Goal: Information Seeking & Learning: Learn about a topic

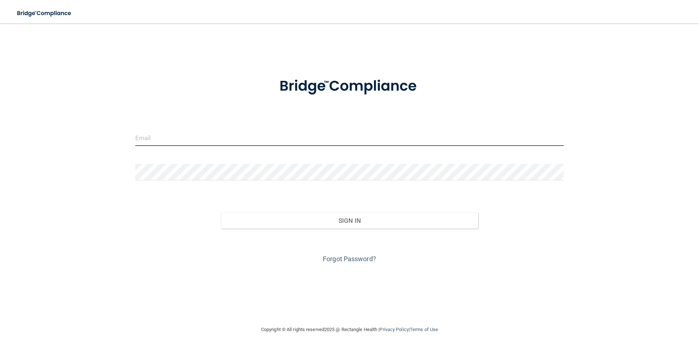
click at [169, 135] on input "email" at bounding box center [349, 137] width 429 height 16
type input "[EMAIL_ADDRESS][DOMAIN_NAME]"
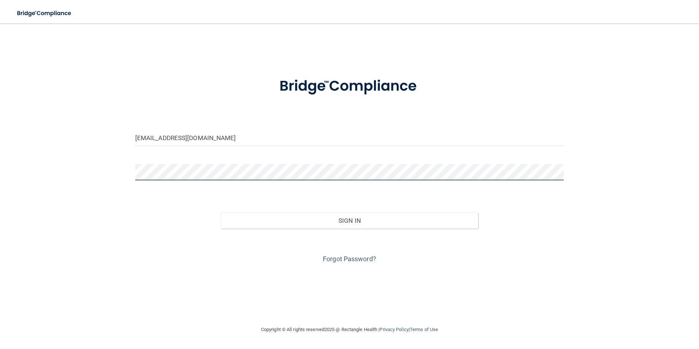
click at [221, 212] on button "Sign In" at bounding box center [349, 220] width 257 height 16
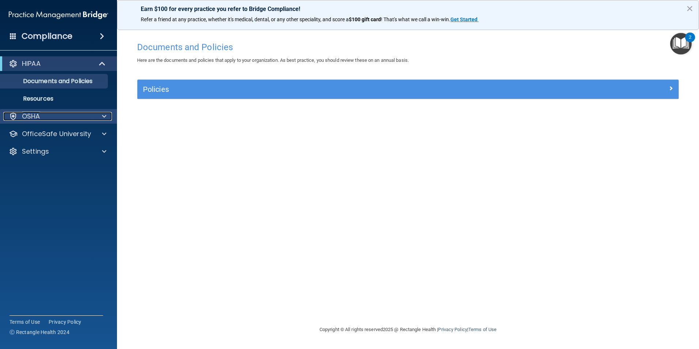
click at [52, 116] on div "OSHA" at bounding box center [48, 116] width 91 height 9
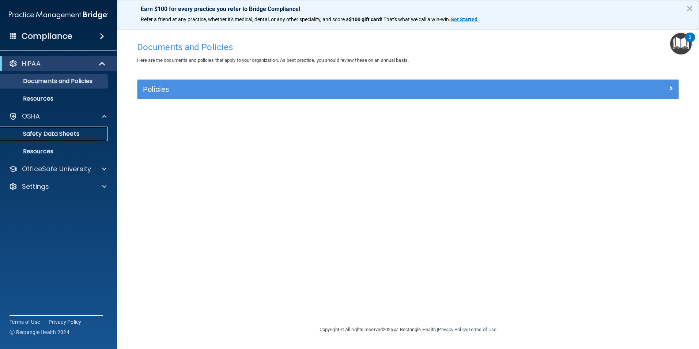
click at [64, 134] on p "Safety Data Sheets" at bounding box center [55, 133] width 100 height 7
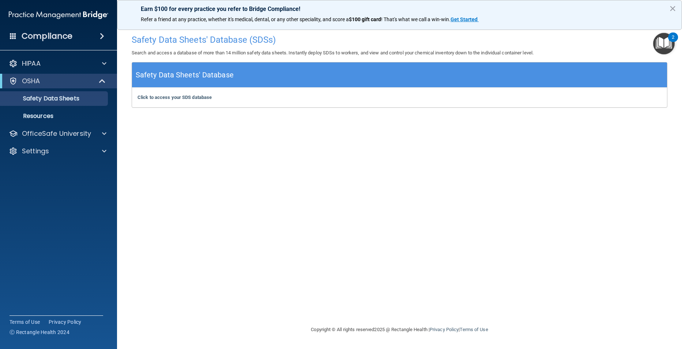
click at [68, 7] on div "Compliance" at bounding box center [58, 22] width 102 height 44
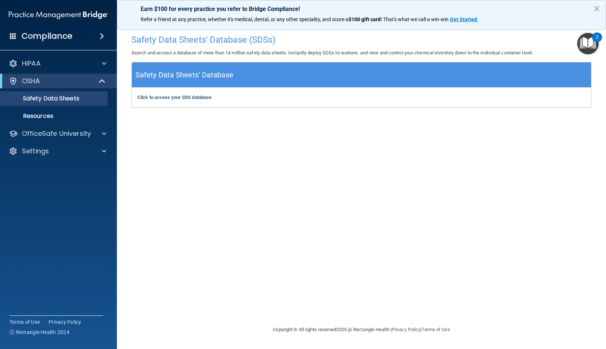
click at [584, 43] on img "Open Resource Center, 2 new notifications" at bounding box center [588, 44] width 22 height 22
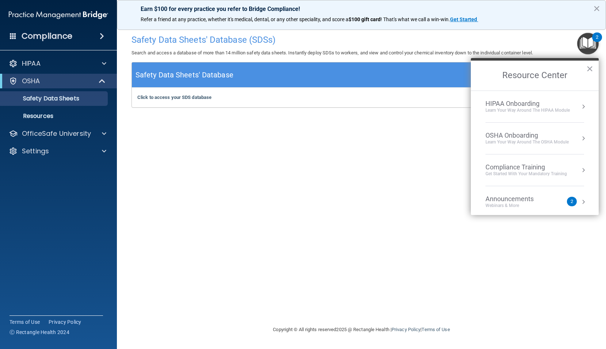
click at [521, 102] on div "HIPAA Onboarding" at bounding box center [528, 104] width 84 height 8
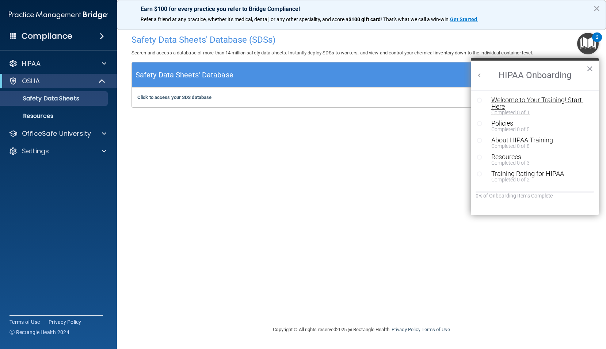
click at [511, 99] on div "Welcome to Your Training! Start Here" at bounding box center [538, 103] width 92 height 13
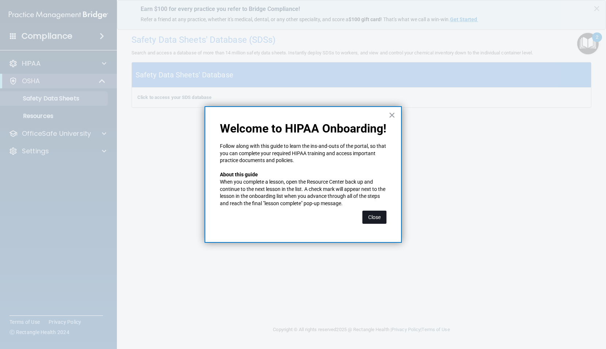
click at [376, 213] on button "Close" at bounding box center [375, 217] width 24 height 13
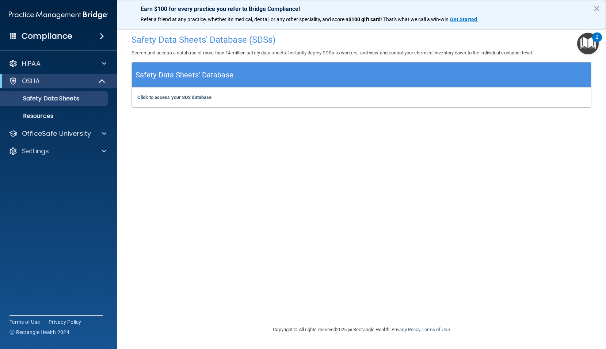
click at [587, 38] on img "Open Resource Center, 2 new notifications" at bounding box center [588, 44] width 22 height 22
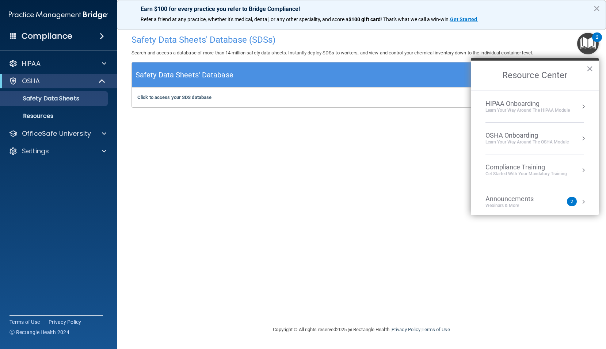
click at [531, 105] on div "HIPAA Onboarding" at bounding box center [528, 104] width 84 height 8
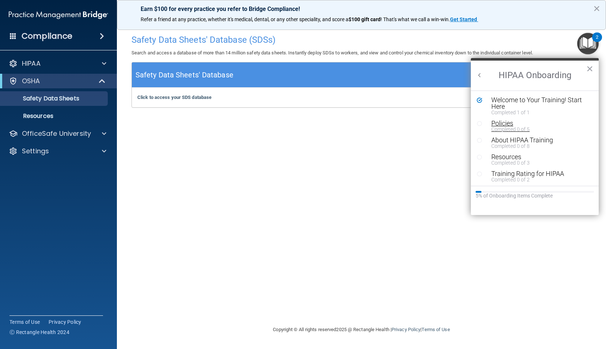
click at [502, 126] on div "Policies" at bounding box center [538, 123] width 92 height 7
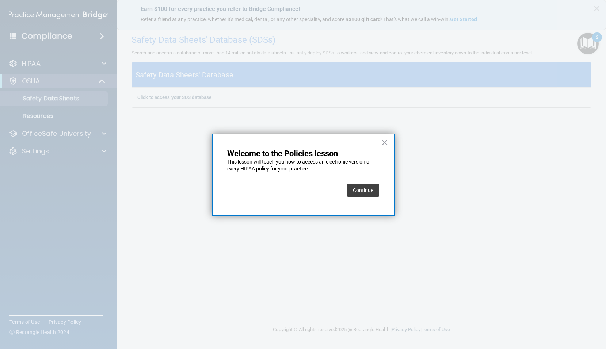
click at [363, 192] on button "Continue" at bounding box center [363, 190] width 32 height 13
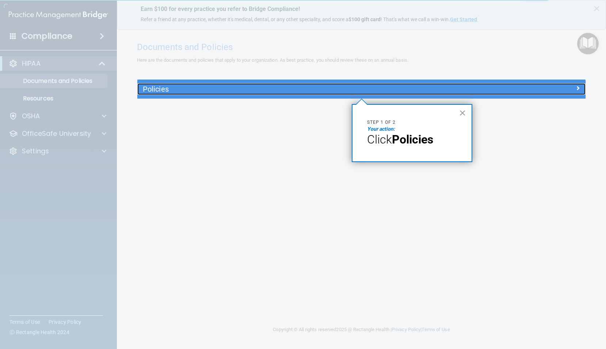
click at [184, 95] on div "Policies" at bounding box center [305, 89] width 336 height 12
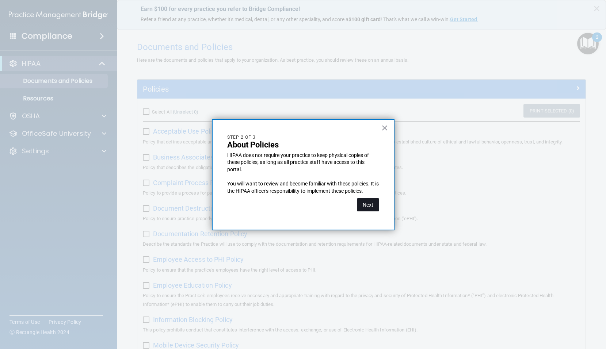
click at [367, 202] on button "Next" at bounding box center [368, 204] width 22 height 13
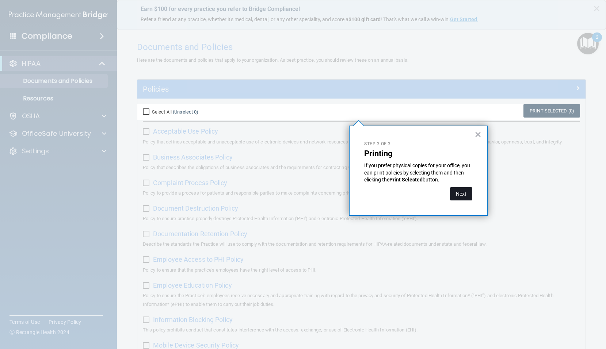
click at [455, 196] on button "Next" at bounding box center [461, 193] width 22 height 13
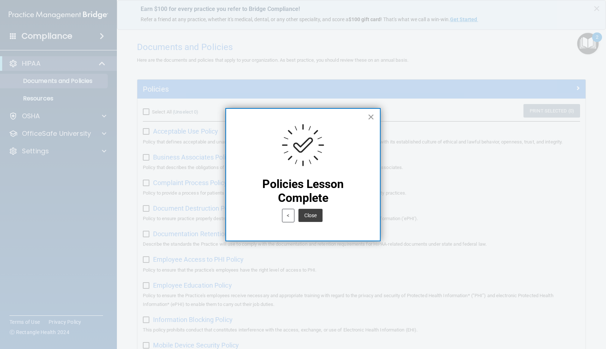
click at [373, 115] on button "×" at bounding box center [371, 117] width 7 height 12
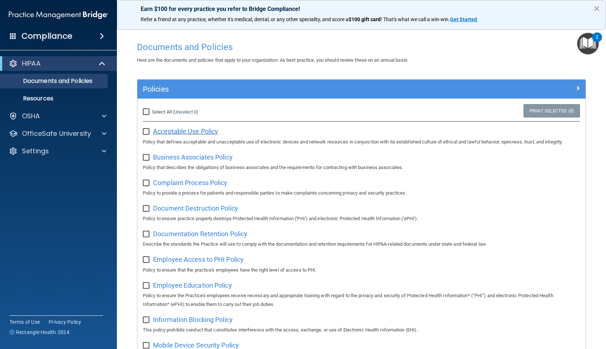
click at [180, 131] on span "Acceptable Use Policy" at bounding box center [185, 132] width 65 height 8
click at [148, 110] on input "Select All (Unselect 0) Unselect All" at bounding box center [147, 112] width 8 height 6
checkbox input "false"
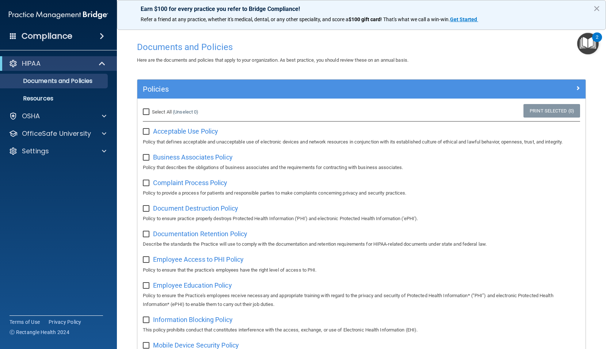
checkbox input "false"
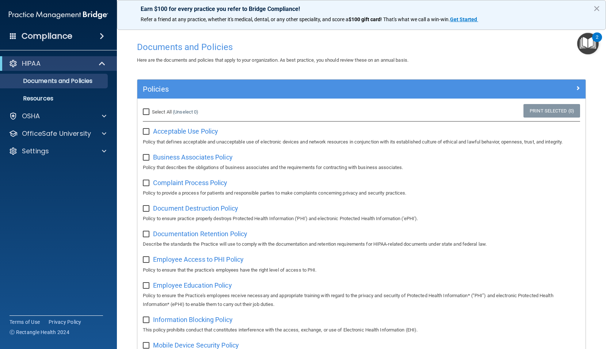
checkbox input "false"
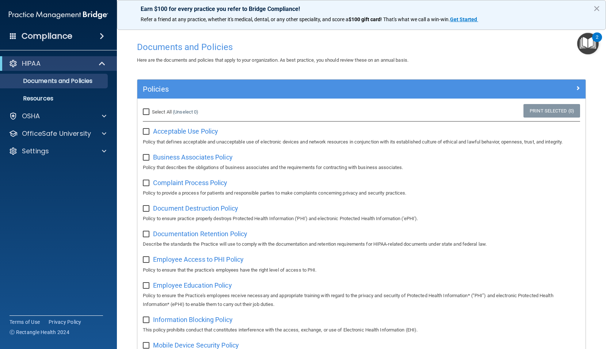
checkbox input "false"
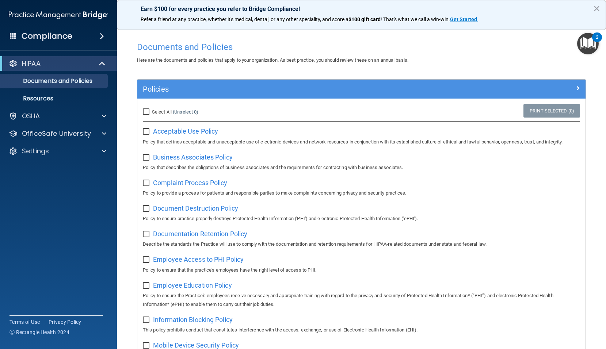
checkbox input "false"
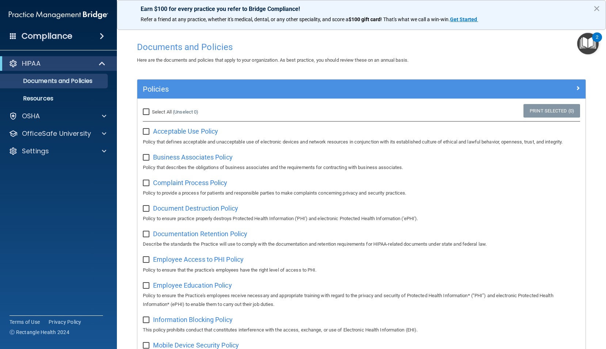
click at [144, 110] on input "Select All (Unselect 0) Unselect All" at bounding box center [147, 112] width 8 height 6
checkbox input "true"
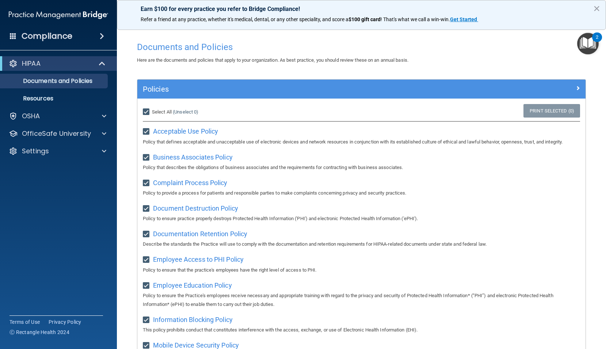
checkbox input "true"
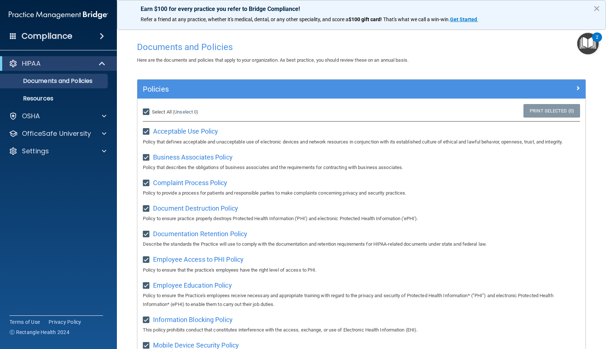
checkbox input "true"
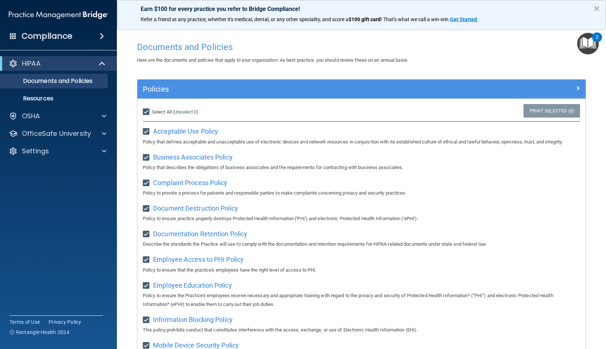
checkbox input "true"
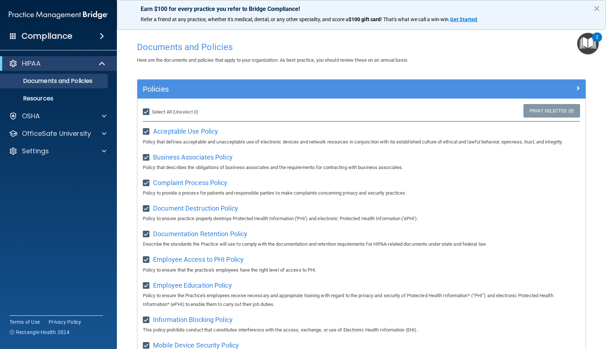
checkbox input "true"
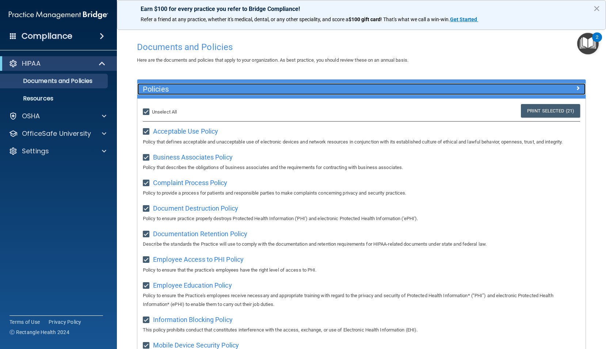
click at [576, 88] on div at bounding box center [530, 87] width 112 height 9
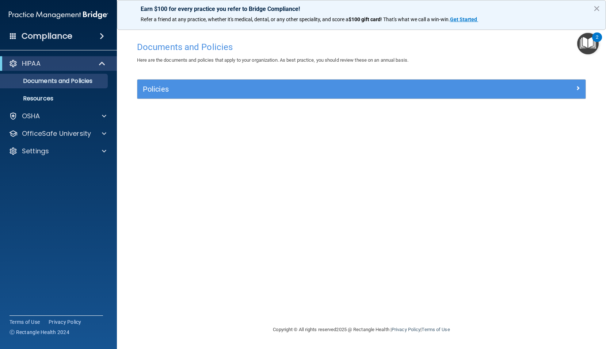
click at [585, 42] on img "Open Resource Center, 2 new notifications" at bounding box center [588, 44] width 22 height 22
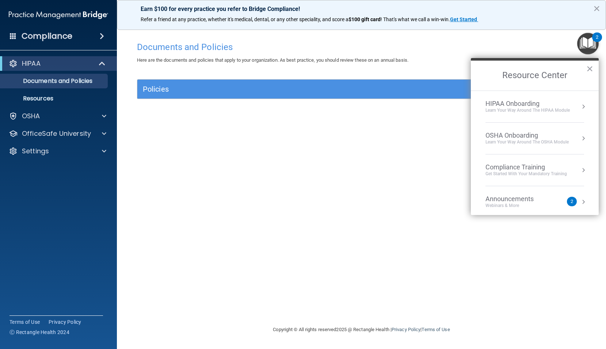
click at [511, 105] on div "HIPAA Onboarding" at bounding box center [528, 104] width 84 height 8
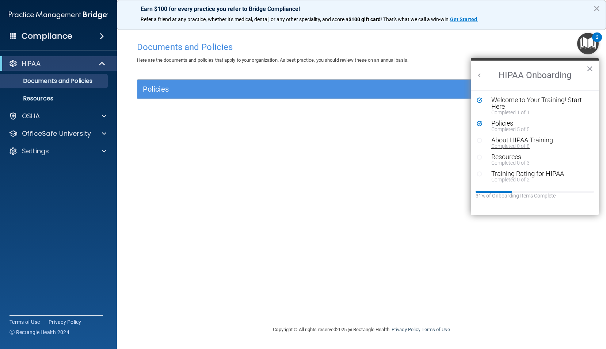
click at [510, 141] on div "About HIPAA Training" at bounding box center [538, 140] width 92 height 7
click at [510, 141] on div "Documents and Policies Here are the documents and policies that apply to your o…" at bounding box center [362, 182] width 460 height 288
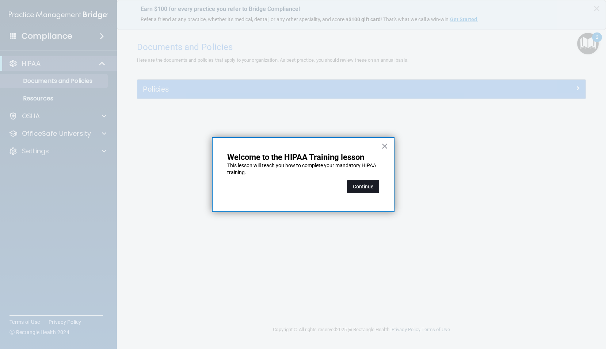
click at [366, 189] on button "Continue" at bounding box center [363, 186] width 32 height 13
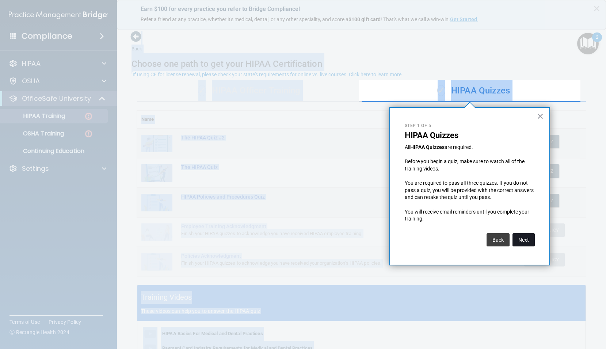
click at [526, 239] on button "Next" at bounding box center [524, 240] width 22 height 13
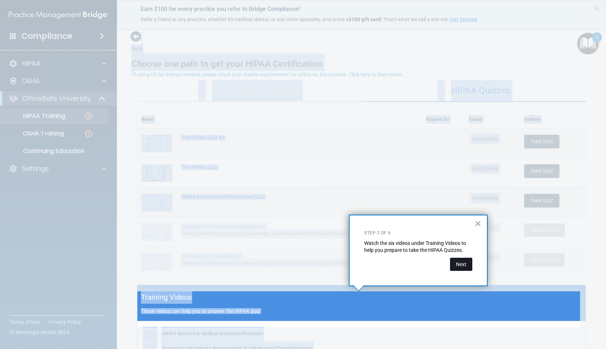
click at [459, 265] on button "Next" at bounding box center [461, 264] width 22 height 13
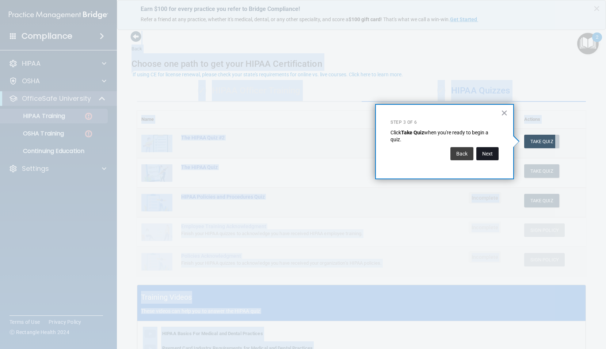
click at [489, 155] on button "Next" at bounding box center [488, 153] width 22 height 13
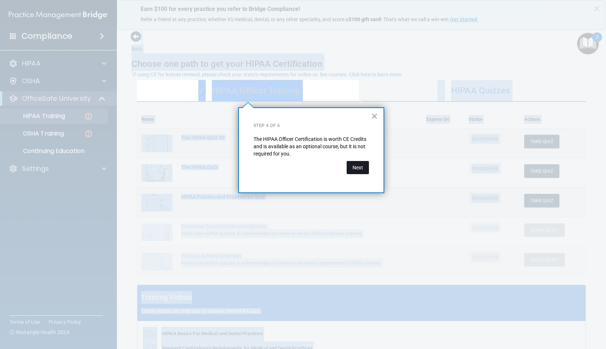
click at [360, 169] on button "Next" at bounding box center [358, 167] width 22 height 13
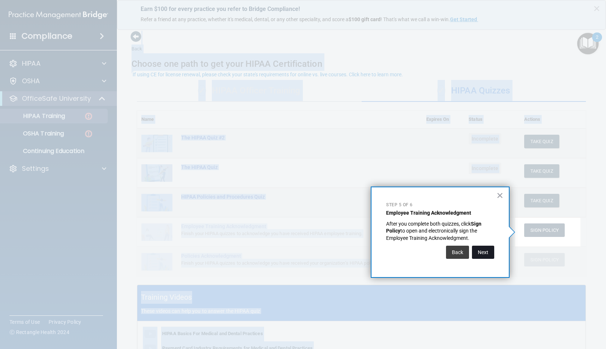
click at [485, 252] on button "Next" at bounding box center [483, 252] width 22 height 13
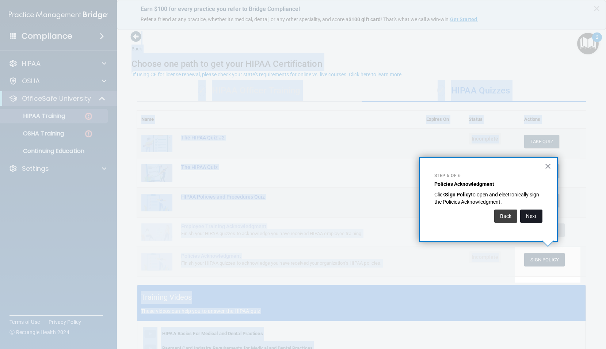
click at [532, 217] on button "Next" at bounding box center [531, 216] width 22 height 13
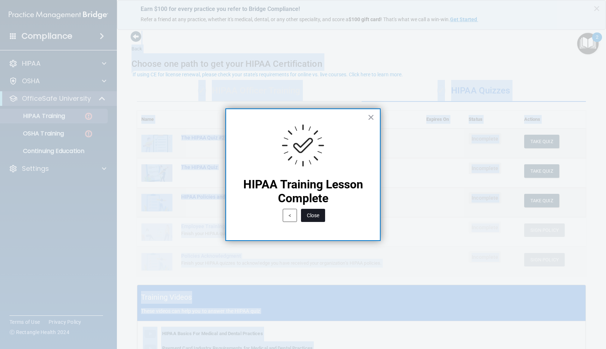
click at [315, 216] on button "Close" at bounding box center [313, 215] width 24 height 13
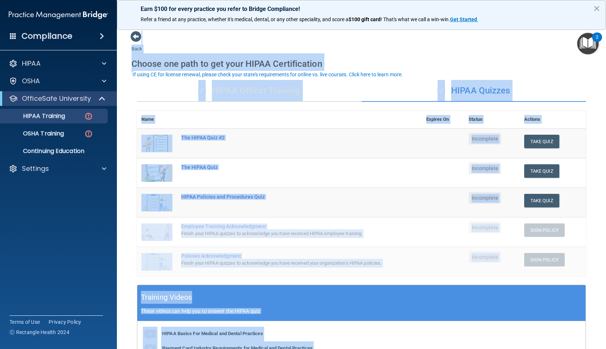
click at [269, 144] on td "The HIPAA Quiz #2" at bounding box center [299, 144] width 245 height 30
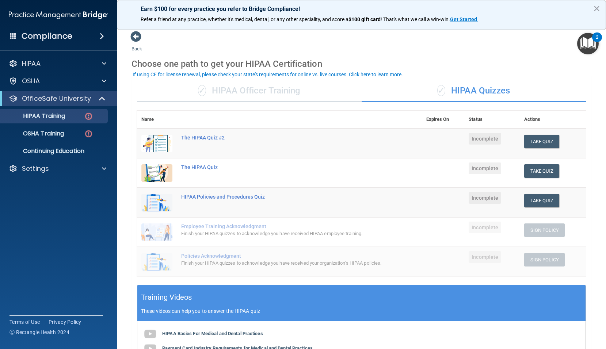
click at [214, 139] on div "The HIPAA Quiz #2" at bounding box center [283, 138] width 204 height 6
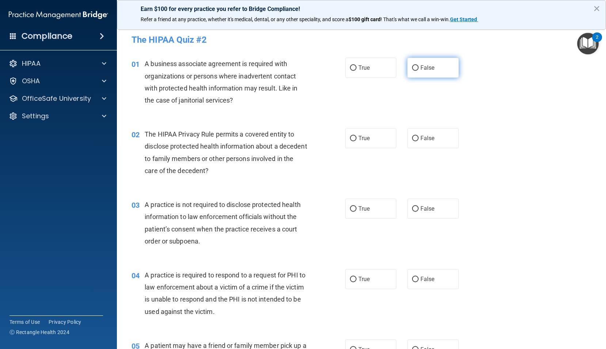
drag, startPoint x: 422, startPoint y: 63, endPoint x: 416, endPoint y: 70, distance: 9.3
click at [422, 64] on label "False" at bounding box center [433, 68] width 52 height 20
click at [419, 65] on input "False" at bounding box center [415, 67] width 7 height 5
radio input "true"
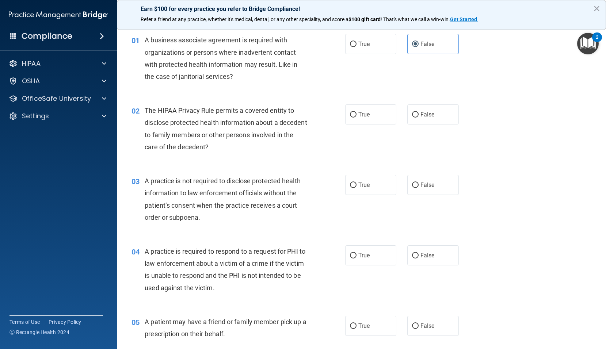
scroll to position [37, 0]
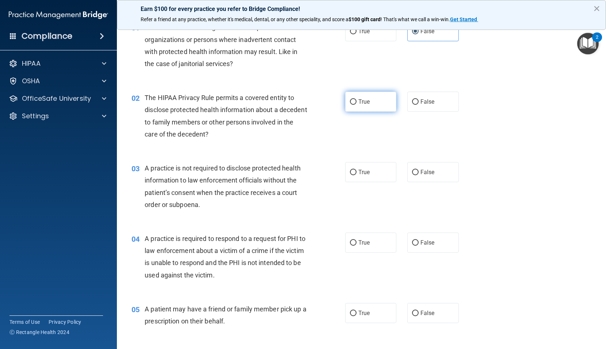
click at [371, 103] on label "True" at bounding box center [371, 102] width 52 height 20
click at [357, 103] on input "True" at bounding box center [353, 101] width 7 height 5
radio input "true"
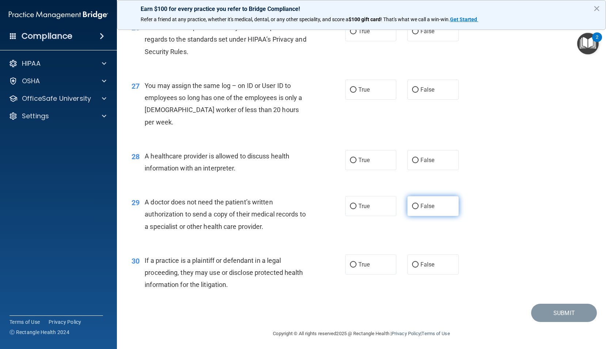
scroll to position [1520, 0]
click at [422, 210] on label "False" at bounding box center [433, 206] width 52 height 20
click at [419, 209] on input "False" at bounding box center [415, 206] width 7 height 5
radio input "true"
click at [379, 161] on label "True" at bounding box center [371, 160] width 52 height 20
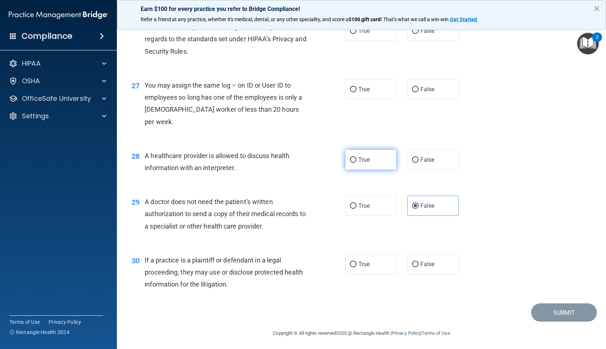
click at [357, 161] on input "True" at bounding box center [353, 160] width 7 height 5
radio input "true"
click at [421, 92] on label "False" at bounding box center [433, 89] width 52 height 20
click at [419, 92] on input "False" at bounding box center [415, 89] width 7 height 5
radio input "true"
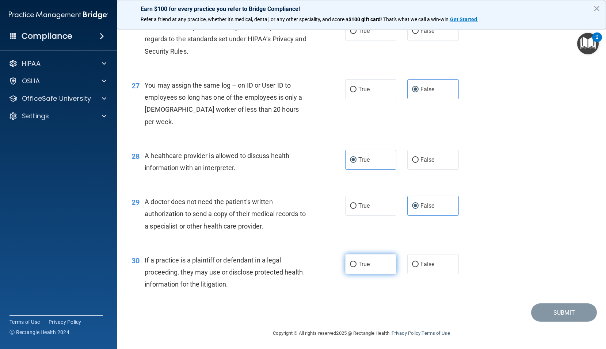
click at [372, 264] on label "True" at bounding box center [371, 264] width 52 height 20
click at [357, 264] on input "True" at bounding box center [353, 264] width 7 height 5
radio input "true"
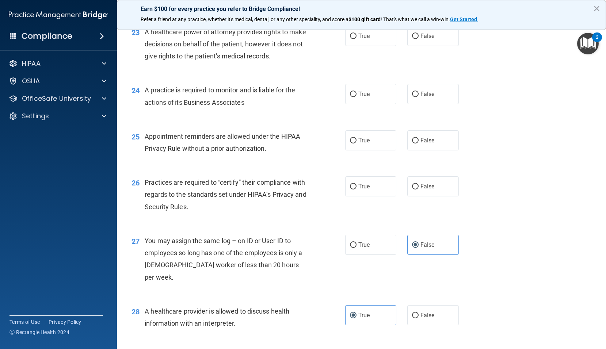
scroll to position [1337, 0]
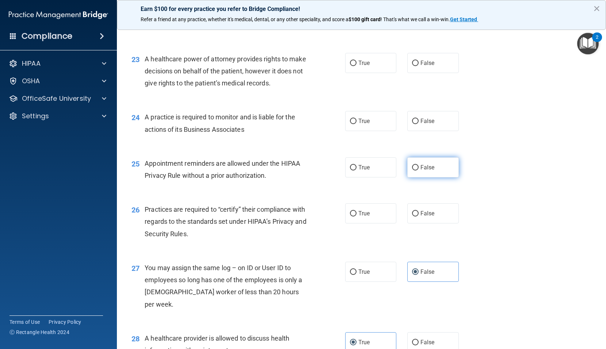
click at [422, 171] on span "False" at bounding box center [428, 167] width 14 height 7
click at [419, 171] on input "False" at bounding box center [415, 167] width 7 height 5
radio input "true"
click at [434, 71] on label "False" at bounding box center [433, 63] width 52 height 20
click at [419, 66] on input "False" at bounding box center [415, 63] width 7 height 5
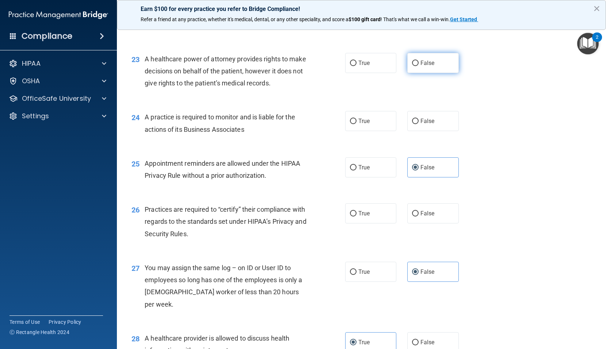
radio input "true"
click at [388, 131] on label "True" at bounding box center [371, 121] width 52 height 20
click at [357, 124] on input "True" at bounding box center [353, 121] width 7 height 5
radio input "true"
click at [360, 217] on span "True" at bounding box center [364, 213] width 11 height 7
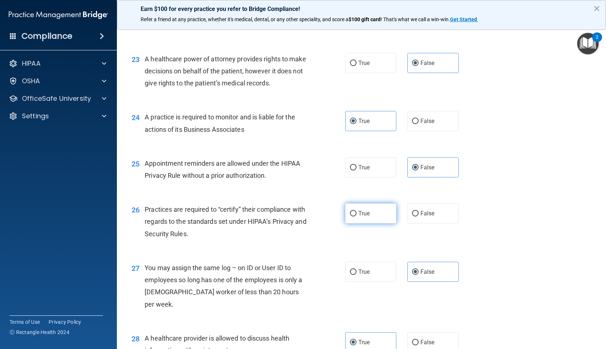
click at [357, 217] on input "True" at bounding box center [353, 213] width 7 height 5
radio input "true"
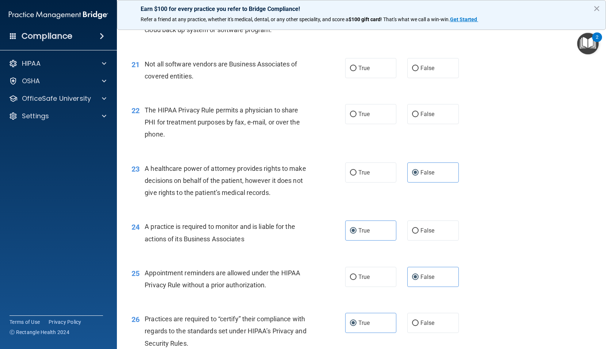
scroll to position [1191, 0]
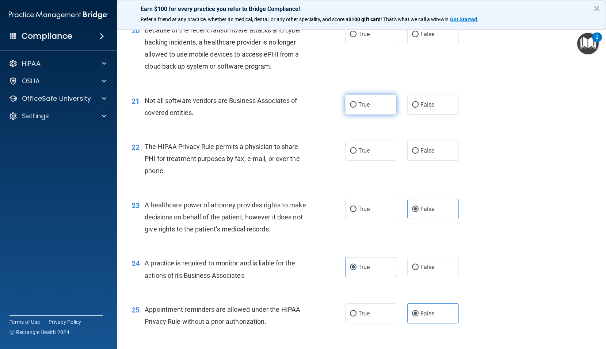
click at [383, 115] on label "True" at bounding box center [371, 105] width 52 height 20
click at [357, 108] on input "True" at bounding box center [353, 104] width 7 height 5
radio input "true"
click at [423, 154] on span "False" at bounding box center [428, 150] width 14 height 7
click at [419, 154] on input "False" at bounding box center [415, 150] width 7 height 5
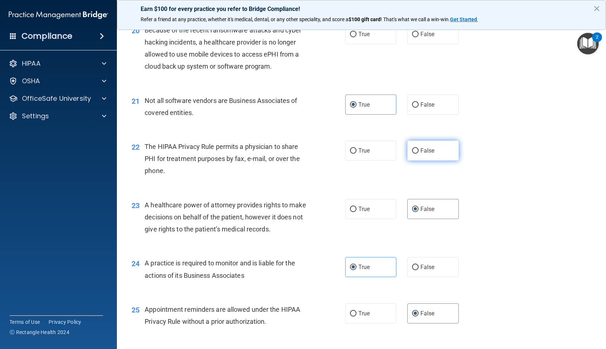
radio input "true"
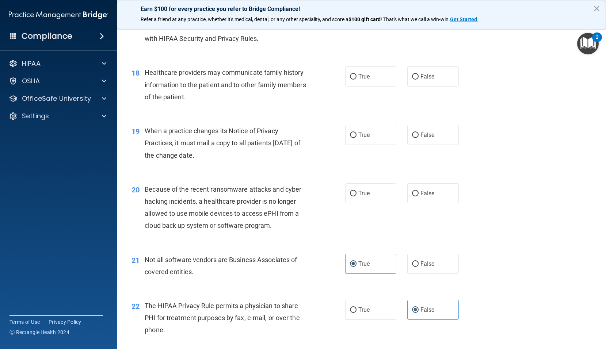
scroll to position [1045, 0]
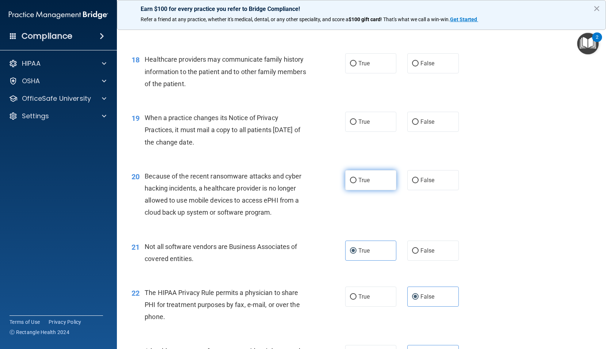
click at [386, 190] on label "True" at bounding box center [371, 180] width 52 height 20
click at [357, 183] on input "True" at bounding box center [353, 180] width 7 height 5
radio input "true"
click at [432, 189] on label "False" at bounding box center [433, 180] width 52 height 20
click at [419, 183] on input "False" at bounding box center [415, 180] width 7 height 5
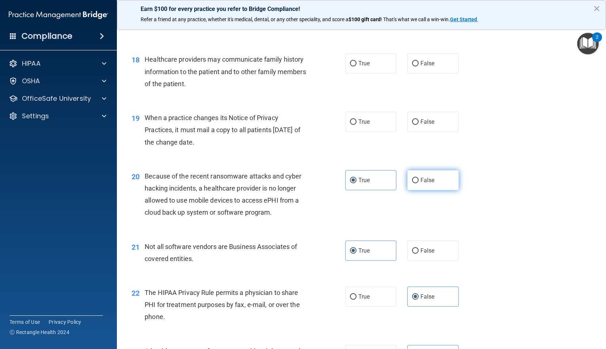
radio input "true"
radio input "false"
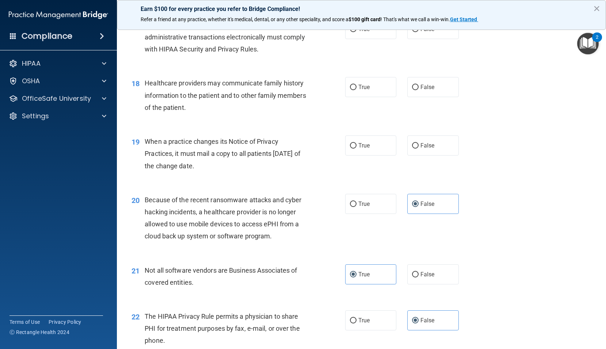
scroll to position [1008, 0]
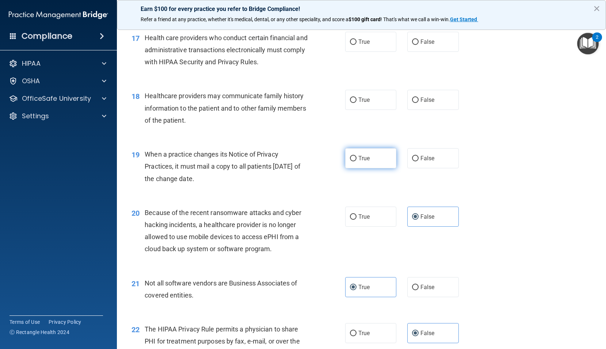
click at [369, 168] on label "True" at bounding box center [371, 158] width 52 height 20
click at [357, 162] on input "True" at bounding box center [353, 158] width 7 height 5
radio input "true"
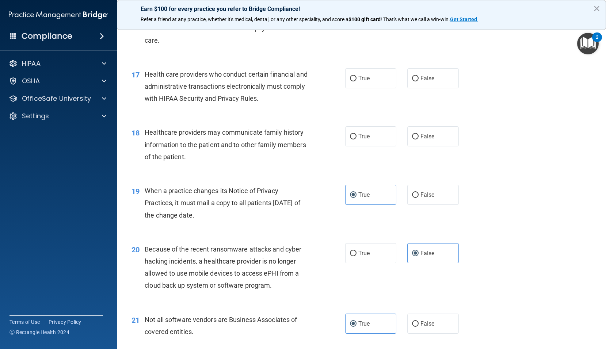
scroll to position [935, 0]
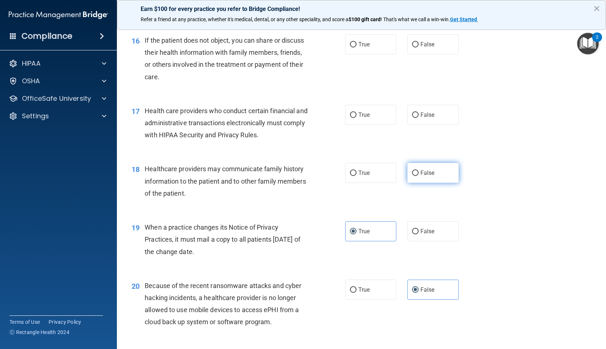
click at [421, 177] on span "False" at bounding box center [428, 173] width 14 height 7
click at [419, 176] on input "False" at bounding box center [415, 173] width 7 height 5
radio input "true"
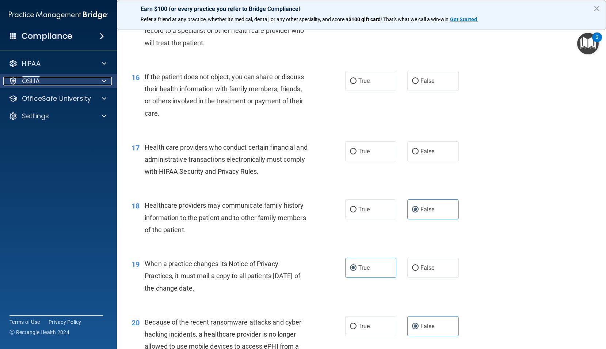
click at [106, 81] on span at bounding box center [104, 81] width 4 height 9
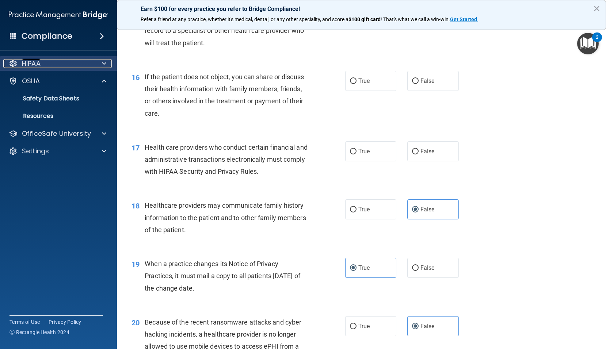
click at [101, 61] on div at bounding box center [103, 63] width 18 height 9
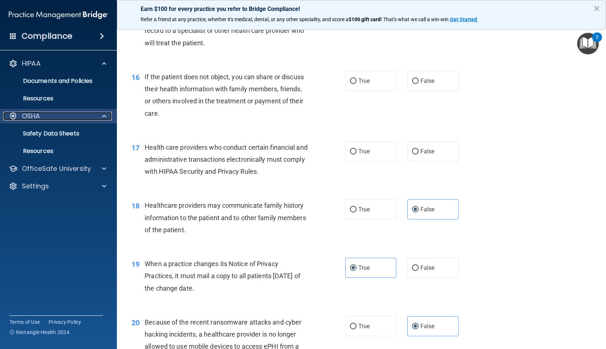
click at [100, 114] on div at bounding box center [103, 116] width 18 height 9
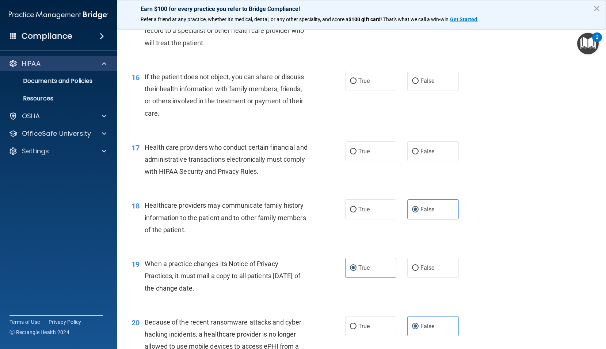
click at [101, 59] on div "HIPAA" at bounding box center [58, 63] width 117 height 15
click at [364, 162] on label "True" at bounding box center [371, 151] width 52 height 20
click at [357, 155] on input "True" at bounding box center [353, 151] width 7 height 5
radio input "true"
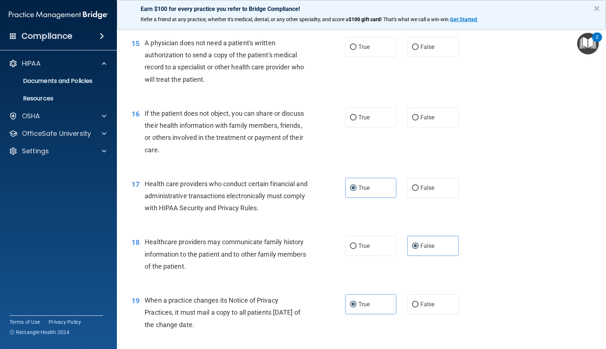
scroll to position [826, 0]
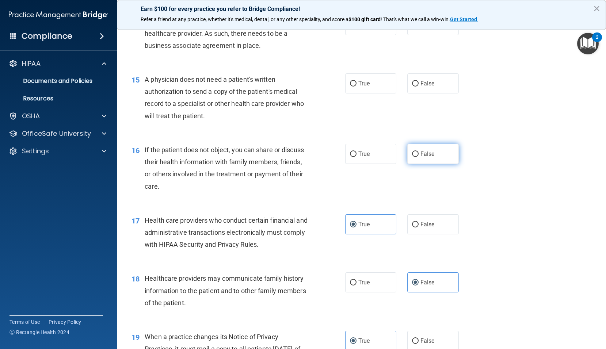
click at [420, 160] on label "False" at bounding box center [433, 154] width 52 height 20
click at [419, 157] on input "False" at bounding box center [415, 154] width 7 height 5
radio input "true"
click at [368, 164] on label "True" at bounding box center [371, 154] width 52 height 20
click at [357, 157] on input "True" at bounding box center [353, 154] width 7 height 5
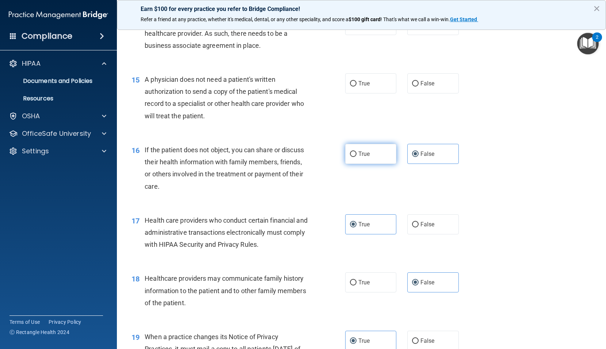
radio input "true"
radio input "false"
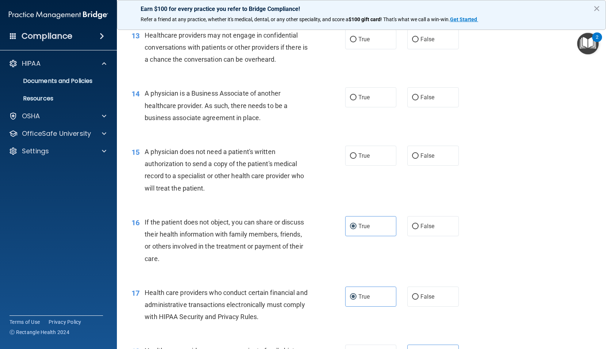
scroll to position [752, 0]
click at [417, 165] on label "False" at bounding box center [433, 157] width 52 height 20
click at [417, 160] on input "False" at bounding box center [415, 156] width 7 height 5
radio input "true"
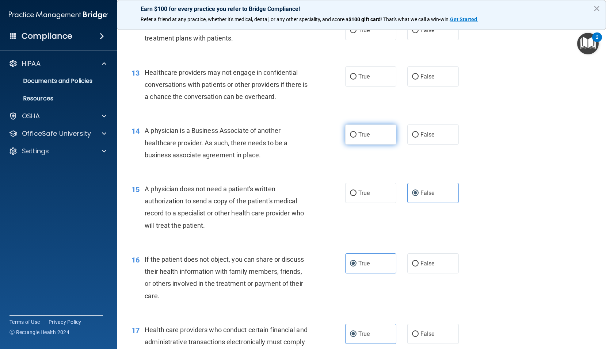
click at [353, 138] on input "True" at bounding box center [353, 134] width 7 height 5
radio input "true"
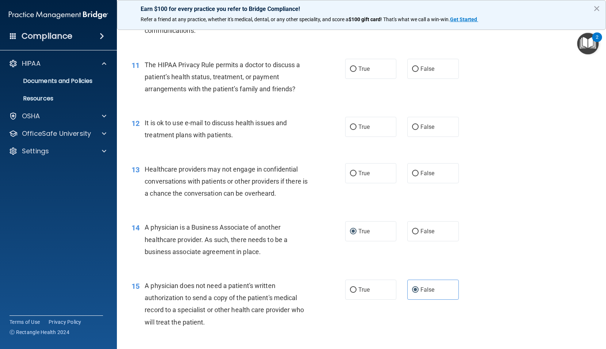
scroll to position [606, 0]
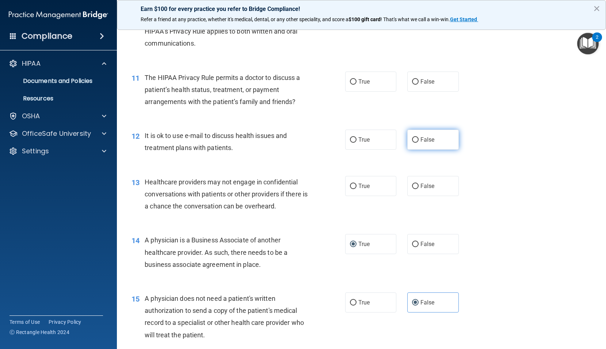
click at [451, 149] on label "False" at bounding box center [433, 140] width 52 height 20
click at [419, 143] on input "False" at bounding box center [415, 139] width 7 height 5
radio input "true"
click at [361, 190] on span "True" at bounding box center [364, 186] width 11 height 7
click at [357, 189] on input "True" at bounding box center [353, 186] width 7 height 5
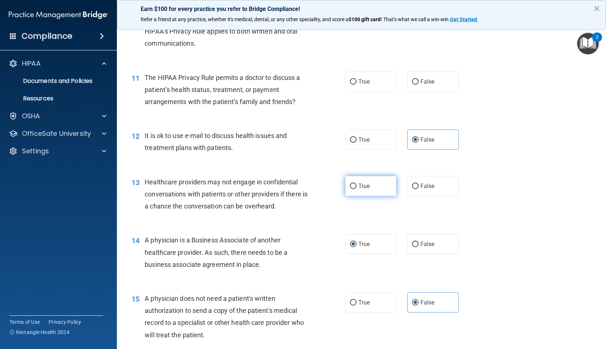
radio input "true"
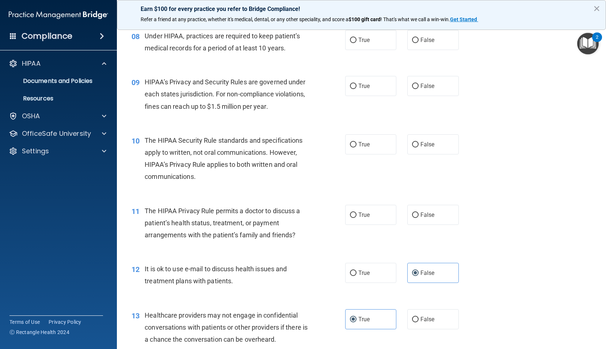
scroll to position [460, 0]
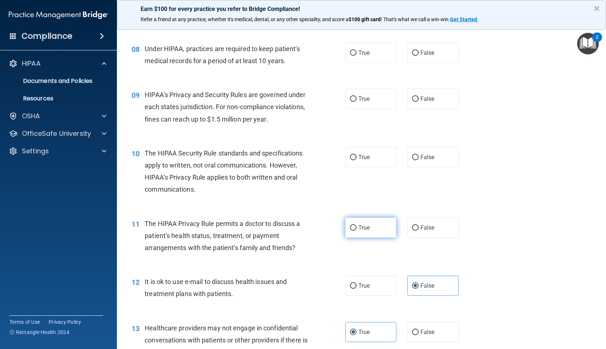
click at [371, 238] on label "True" at bounding box center [371, 228] width 52 height 20
click at [357, 231] on input "True" at bounding box center [353, 227] width 7 height 5
radio input "true"
drag, startPoint x: 380, startPoint y: 208, endPoint x: 182, endPoint y: 182, distance: 199.1
click at [373, 206] on div "10 The HIPAA Security Rule standards and specifications apply to written, not o…" at bounding box center [361, 173] width 471 height 71
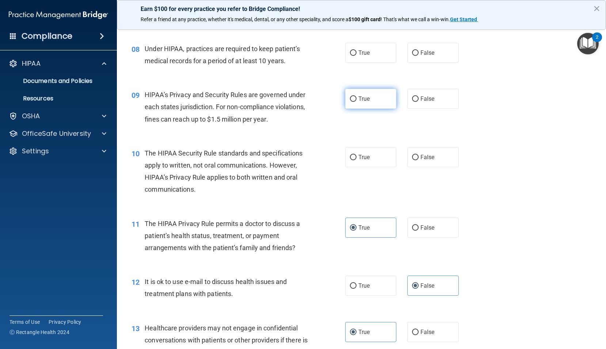
click at [371, 109] on label "True" at bounding box center [371, 99] width 52 height 20
click at [357, 102] on input "True" at bounding box center [353, 98] width 7 height 5
radio input "true"
click at [414, 160] on input "False" at bounding box center [415, 157] width 7 height 5
radio input "true"
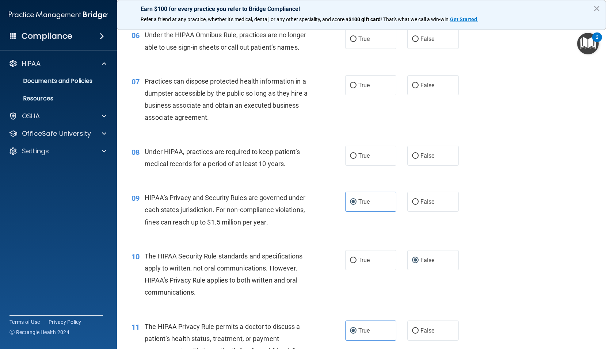
scroll to position [350, 0]
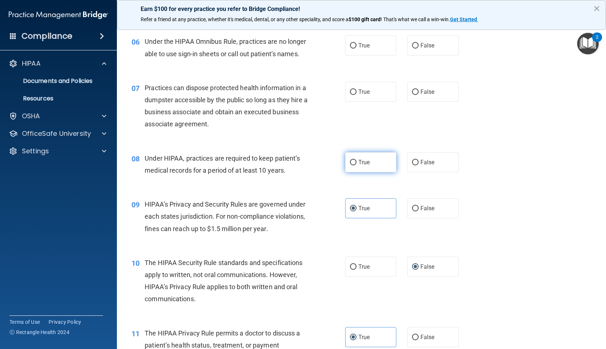
click at [375, 172] on label "True" at bounding box center [371, 162] width 52 height 20
click at [357, 166] on input "True" at bounding box center [353, 162] width 7 height 5
radio input "true"
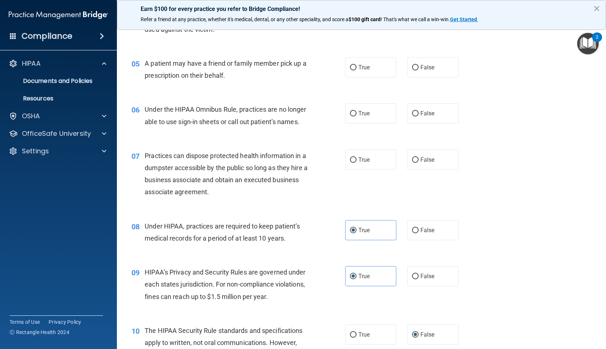
scroll to position [277, 0]
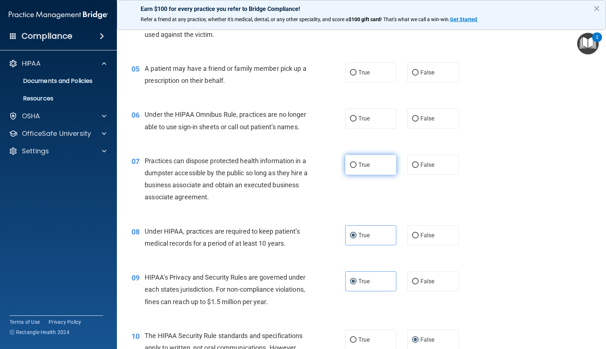
click at [378, 175] on label "True" at bounding box center [371, 165] width 52 height 20
click at [357, 168] on input "True" at bounding box center [353, 165] width 7 height 5
radio input "true"
click at [422, 168] on span "False" at bounding box center [428, 165] width 14 height 7
click at [419, 168] on input "False" at bounding box center [415, 165] width 7 height 5
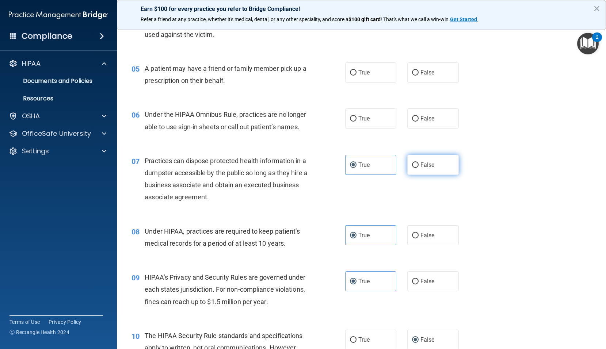
radio input "true"
radio input "false"
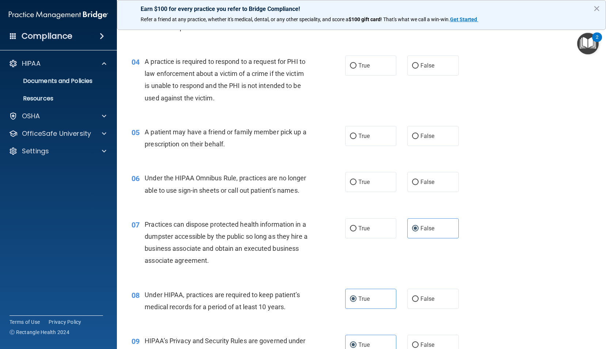
scroll to position [204, 0]
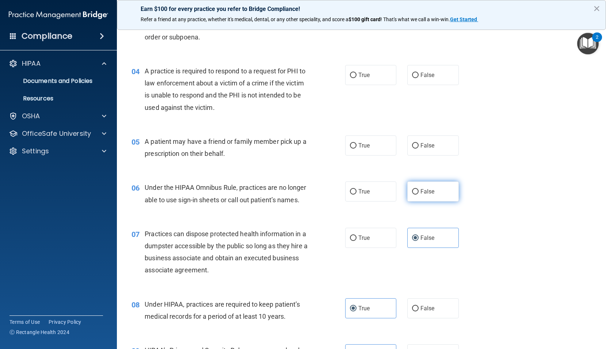
click at [423, 188] on span "False" at bounding box center [428, 191] width 14 height 7
click at [419, 189] on input "False" at bounding box center [415, 191] width 7 height 5
radio input "true"
click at [381, 147] on label "True" at bounding box center [371, 146] width 52 height 20
click at [357, 147] on input "True" at bounding box center [353, 145] width 7 height 5
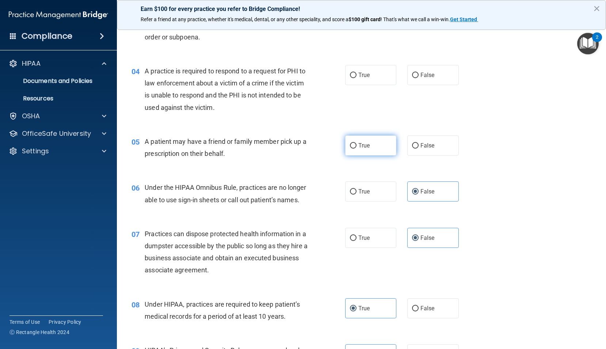
radio input "true"
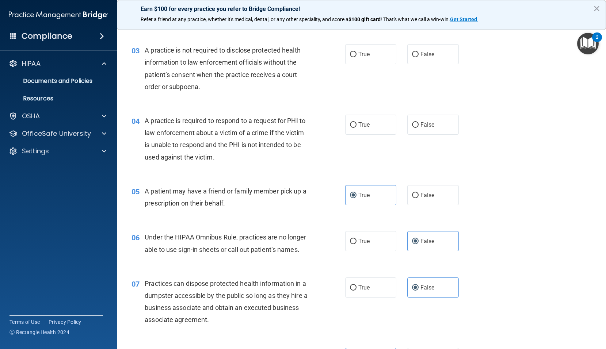
scroll to position [131, 0]
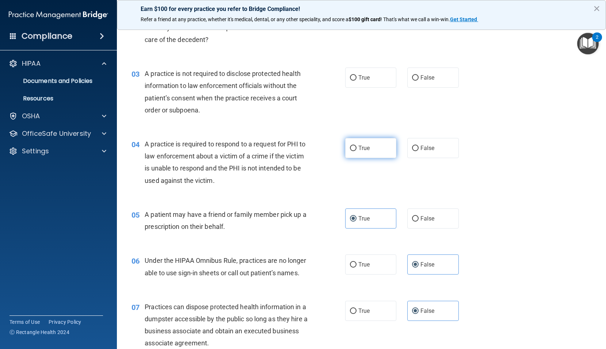
click at [360, 151] on span "True" at bounding box center [364, 148] width 11 height 7
click at [357, 151] on input "True" at bounding box center [353, 148] width 7 height 5
radio input "true"
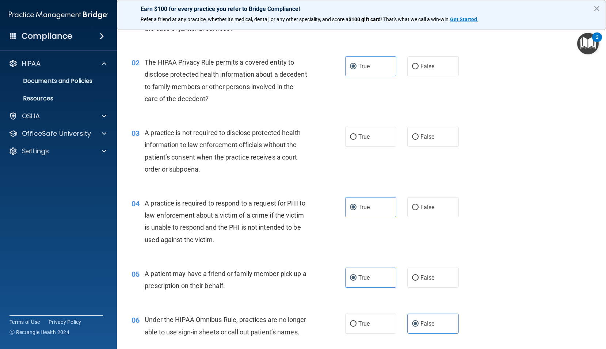
scroll to position [58, 0]
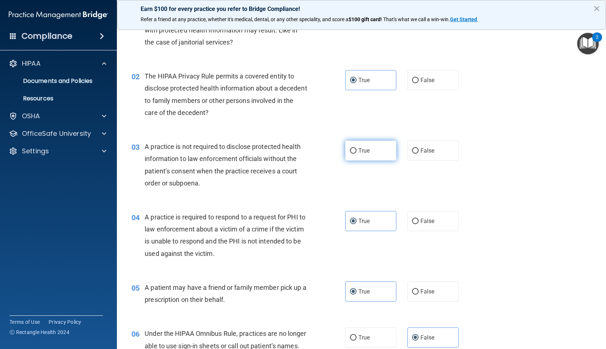
click at [371, 148] on label "True" at bounding box center [371, 151] width 52 height 20
click at [357, 148] on input "True" at bounding box center [353, 150] width 7 height 5
radio input "true"
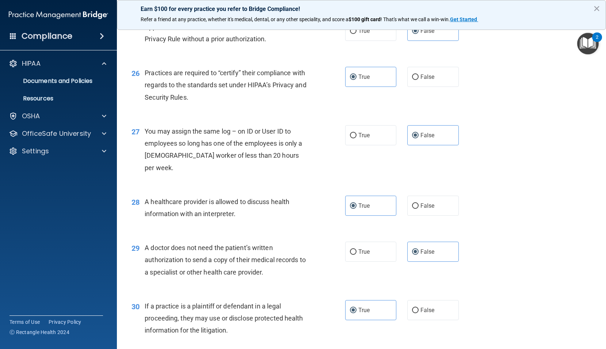
scroll to position [1522, 0]
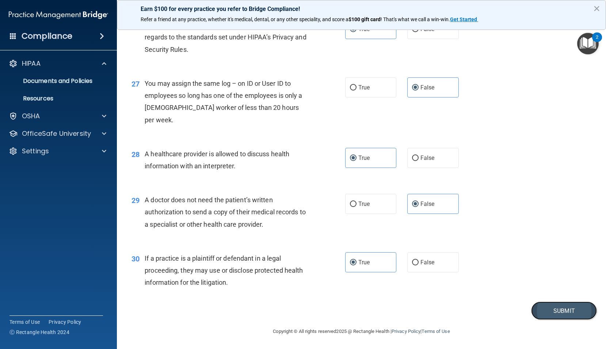
click at [554, 315] on button "Submit" at bounding box center [564, 311] width 66 height 19
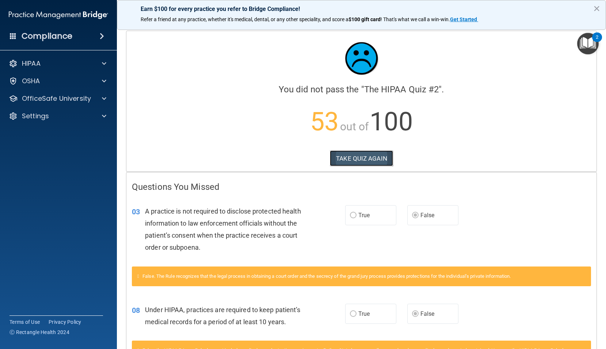
click at [380, 158] on button "TAKE QUIZ AGAIN" at bounding box center [361, 159] width 63 height 16
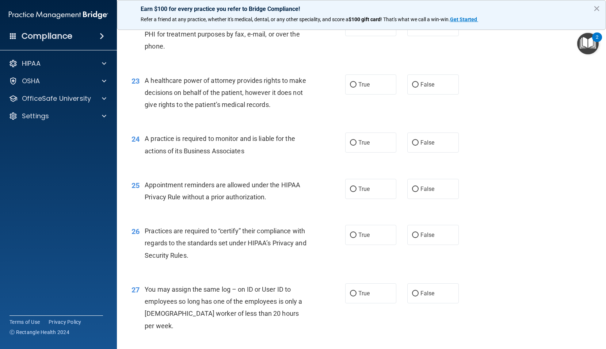
scroll to position [1522, 0]
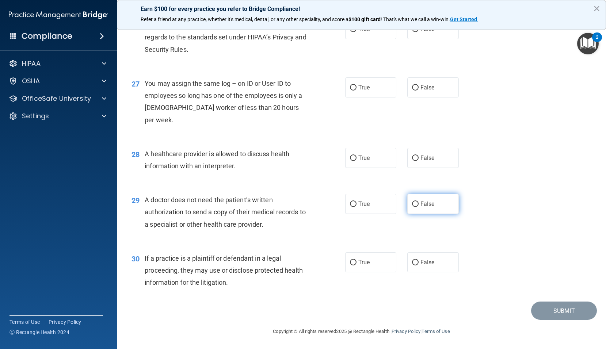
click at [414, 203] on input "False" at bounding box center [415, 204] width 7 height 5
radio input "true"
click at [363, 39] on label "True" at bounding box center [371, 29] width 52 height 20
click at [357, 32] on input "True" at bounding box center [353, 29] width 7 height 5
radio input "true"
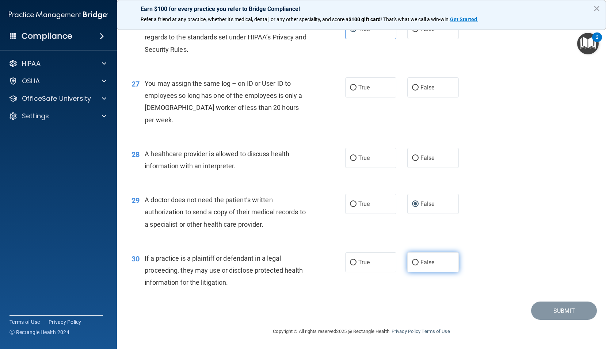
click at [412, 261] on input "False" at bounding box center [415, 262] width 7 height 5
radio input "true"
click at [367, 157] on span "True" at bounding box center [364, 158] width 11 height 7
click at [357, 157] on input "True" at bounding box center [353, 158] width 7 height 5
radio input "true"
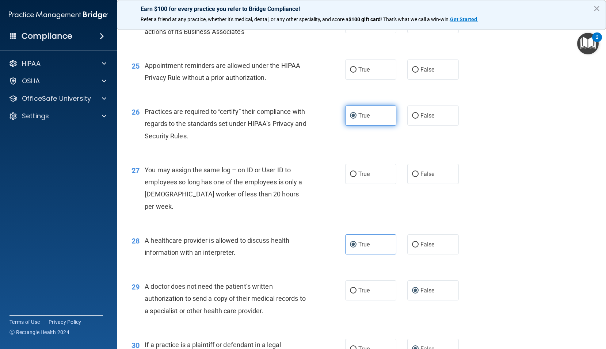
scroll to position [1412, 0]
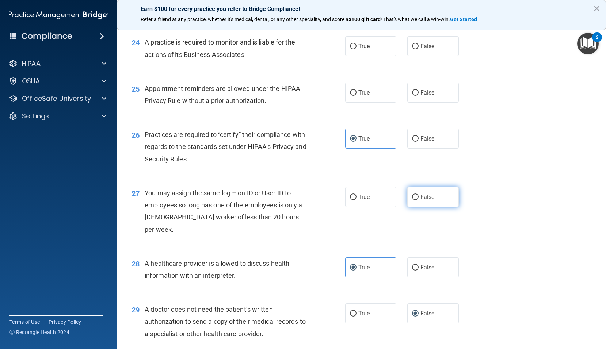
click at [411, 204] on label "False" at bounding box center [433, 197] width 52 height 20
click at [412, 200] on input "False" at bounding box center [415, 197] width 7 height 5
radio input "true"
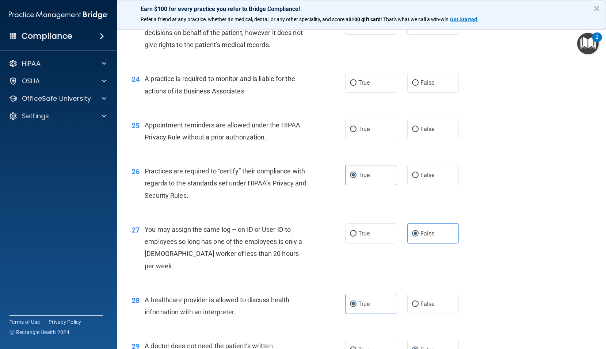
scroll to position [1339, 0]
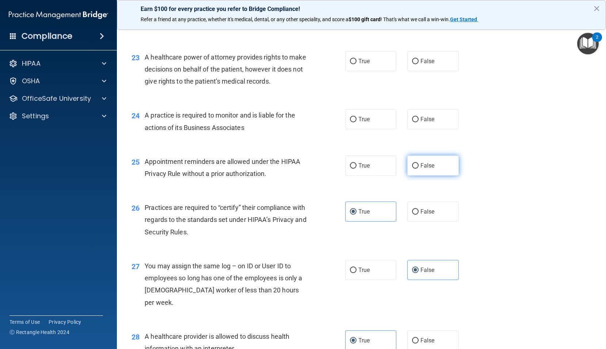
click at [414, 176] on label "False" at bounding box center [433, 166] width 52 height 20
click at [414, 169] on input "False" at bounding box center [415, 165] width 7 height 5
radio input "true"
drag, startPoint x: 383, startPoint y: 131, endPoint x: 378, endPoint y: 131, distance: 5.5
click at [382, 129] on label "True" at bounding box center [371, 119] width 52 height 20
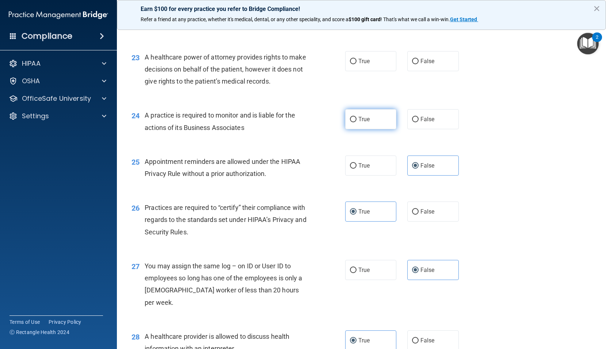
click at [357, 122] on input "True" at bounding box center [353, 119] width 7 height 5
radio input "true"
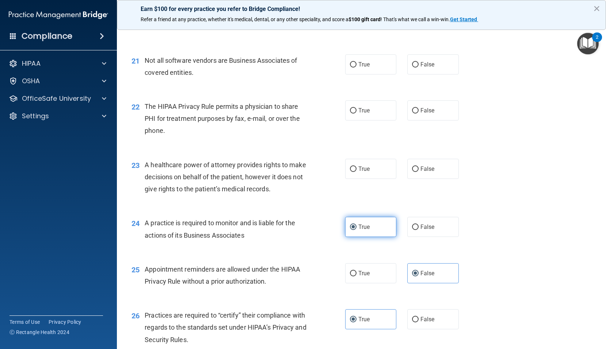
scroll to position [1229, 0]
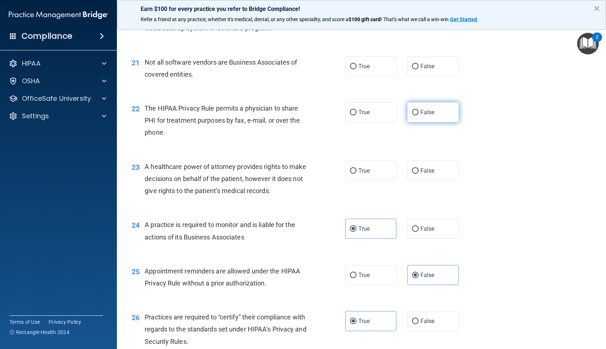
click at [418, 117] on label "False" at bounding box center [433, 112] width 52 height 20
click at [418, 115] on input "False" at bounding box center [415, 112] width 7 height 5
radio input "true"
click at [366, 174] on span "True" at bounding box center [364, 170] width 11 height 7
click at [357, 174] on input "True" at bounding box center [353, 170] width 7 height 5
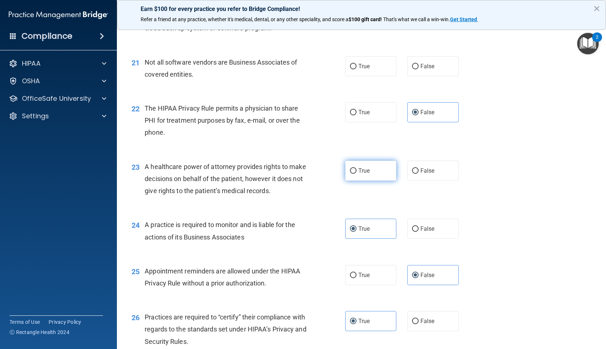
radio input "true"
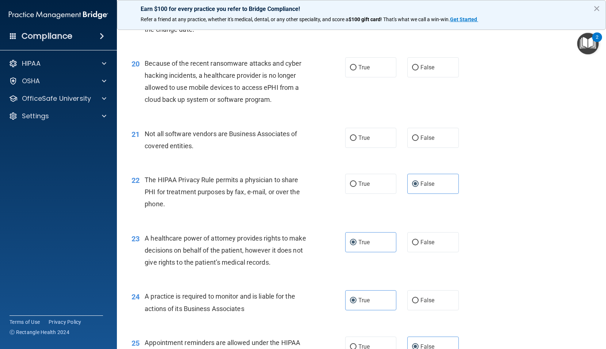
scroll to position [1156, 0]
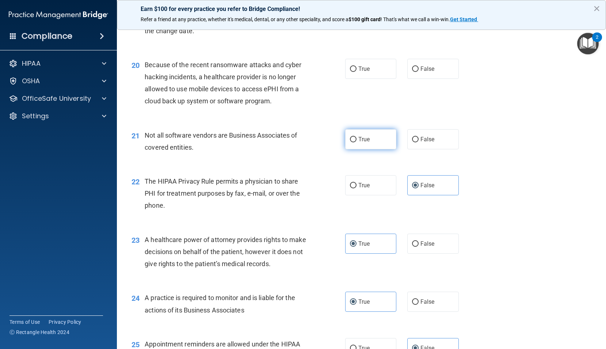
click at [377, 148] on label "True" at bounding box center [371, 139] width 52 height 20
click at [357, 143] on input "True" at bounding box center [353, 139] width 7 height 5
radio input "true"
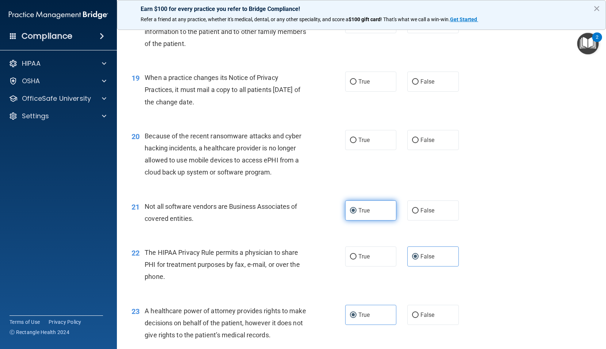
scroll to position [1047, 0]
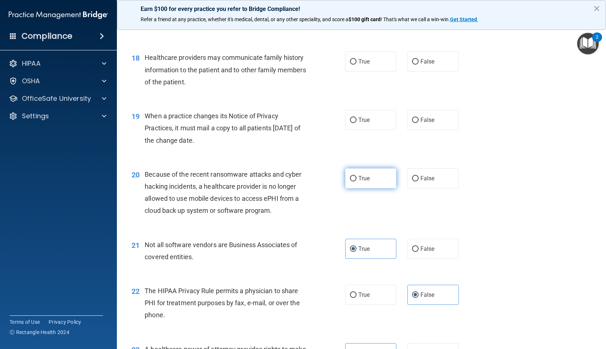
click at [376, 189] on label "True" at bounding box center [371, 178] width 52 height 20
click at [357, 182] on input "True" at bounding box center [353, 178] width 7 height 5
radio input "true"
click at [371, 130] on label "True" at bounding box center [371, 120] width 52 height 20
click at [357, 123] on input "True" at bounding box center [353, 120] width 7 height 5
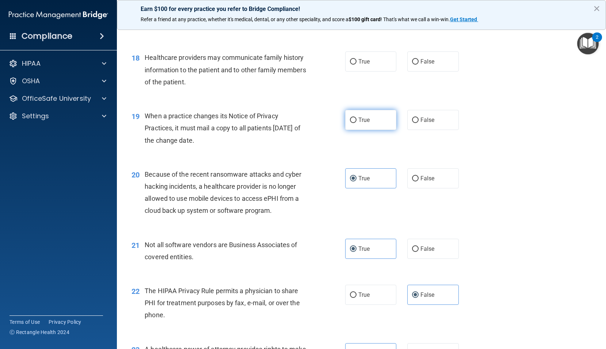
radio input "true"
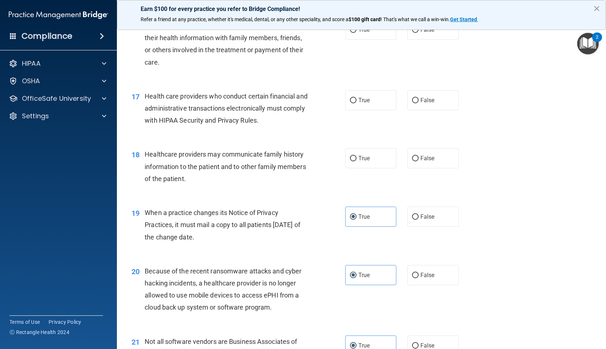
scroll to position [937, 0]
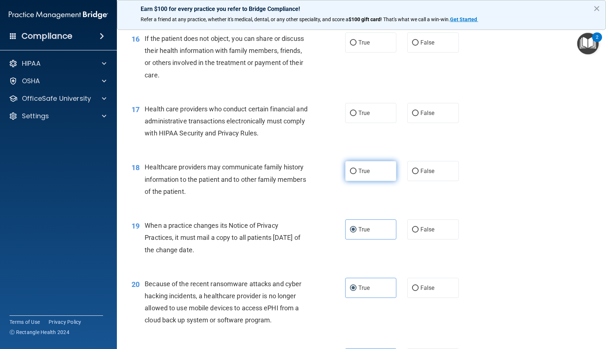
click at [363, 175] on span "True" at bounding box center [364, 171] width 11 height 7
click at [357, 174] on input "True" at bounding box center [353, 171] width 7 height 5
radio input "true"
click at [428, 175] on span "False" at bounding box center [428, 171] width 14 height 7
click at [419, 174] on input "False" at bounding box center [415, 171] width 7 height 5
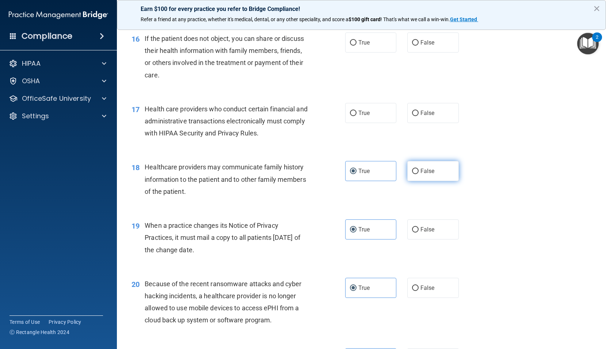
radio input "true"
radio input "false"
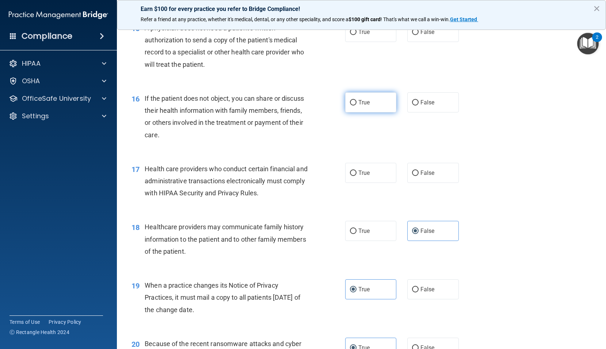
scroll to position [864, 0]
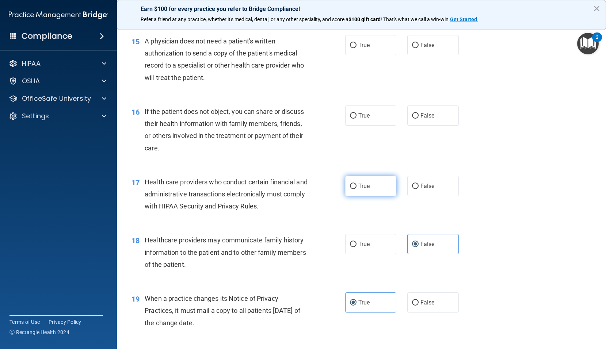
click at [359, 190] on span "True" at bounding box center [364, 186] width 11 height 7
click at [357, 189] on input "True" at bounding box center [353, 186] width 7 height 5
radio input "true"
click at [437, 55] on label "False" at bounding box center [433, 45] width 52 height 20
click at [419, 48] on input "False" at bounding box center [415, 45] width 7 height 5
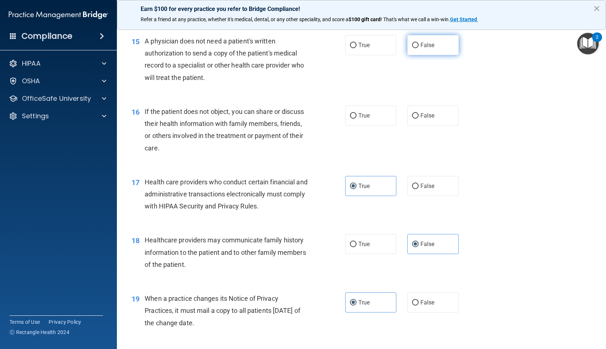
radio input "true"
click at [359, 119] on span "True" at bounding box center [364, 115] width 11 height 7
click at [356, 119] on input "True" at bounding box center [353, 115] width 7 height 5
radio input "true"
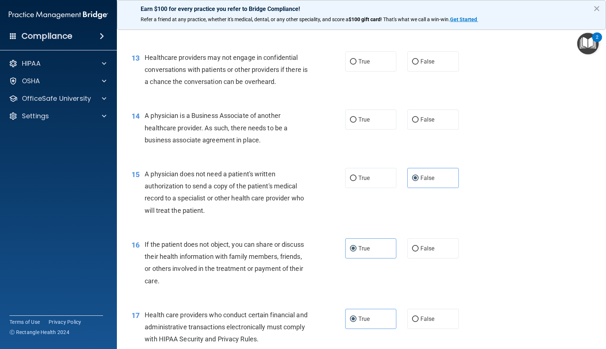
scroll to position [718, 0]
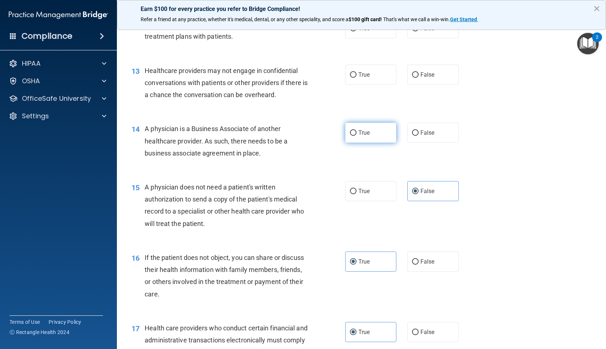
drag, startPoint x: 355, startPoint y: 132, endPoint x: 352, endPoint y: 140, distance: 8.9
click at [355, 133] on div "14 A physician is a Business Associate of another healthcare provider. As such,…" at bounding box center [361, 143] width 471 height 58
click at [351, 136] on input "True" at bounding box center [353, 132] width 7 height 5
radio input "true"
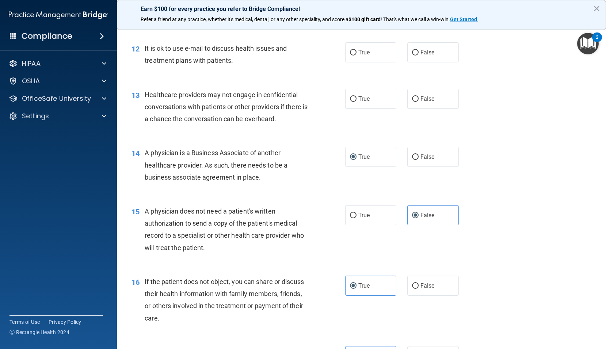
scroll to position [645, 0]
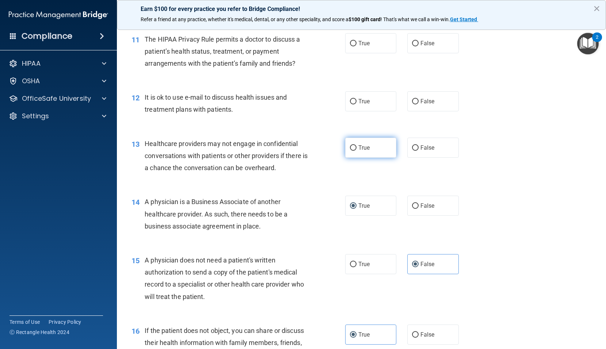
click at [350, 154] on label "True" at bounding box center [371, 148] width 52 height 20
click at [350, 151] on input "True" at bounding box center [353, 147] width 7 height 5
radio input "true"
click at [421, 111] on label "False" at bounding box center [433, 101] width 52 height 20
click at [419, 105] on input "False" at bounding box center [415, 101] width 7 height 5
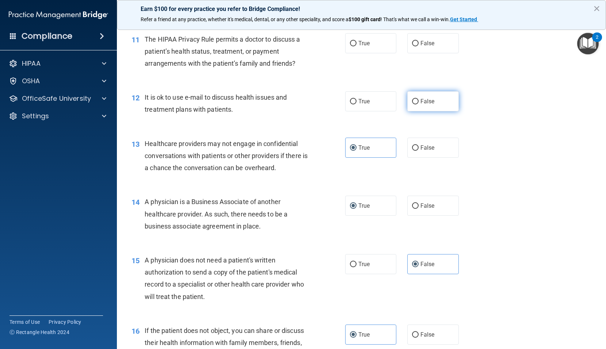
radio input "true"
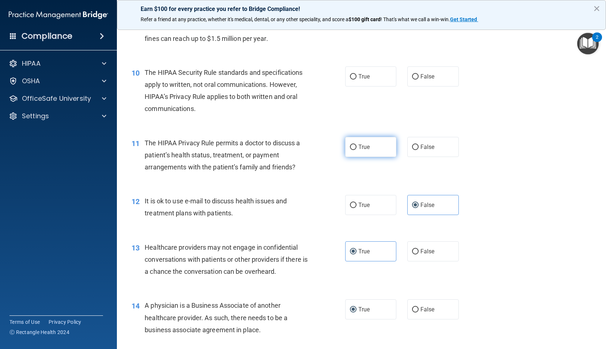
scroll to position [535, 0]
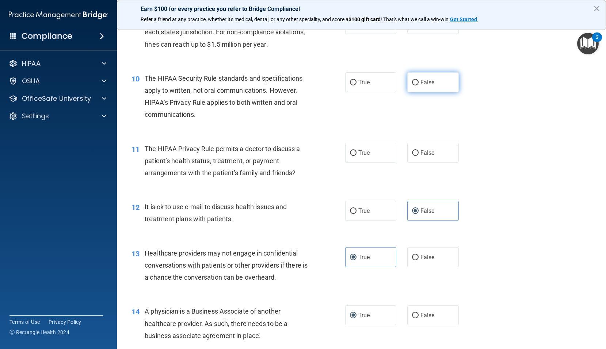
click at [418, 92] on label "False" at bounding box center [433, 82] width 52 height 20
click at [418, 86] on input "False" at bounding box center [415, 82] width 7 height 5
radio input "true"
click at [428, 156] on span "False" at bounding box center [428, 152] width 14 height 7
click at [419, 156] on input "False" at bounding box center [415, 153] width 7 height 5
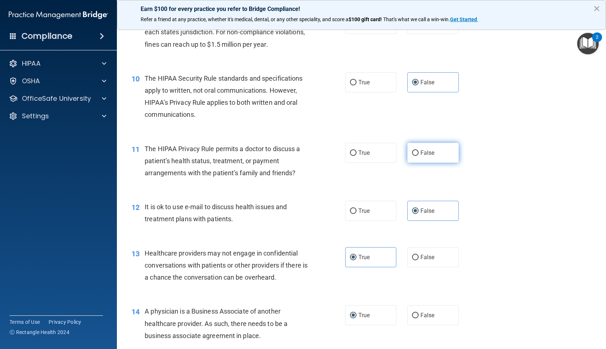
radio input "true"
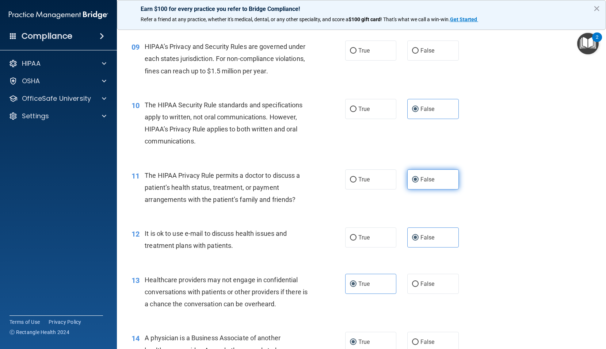
scroll to position [425, 0]
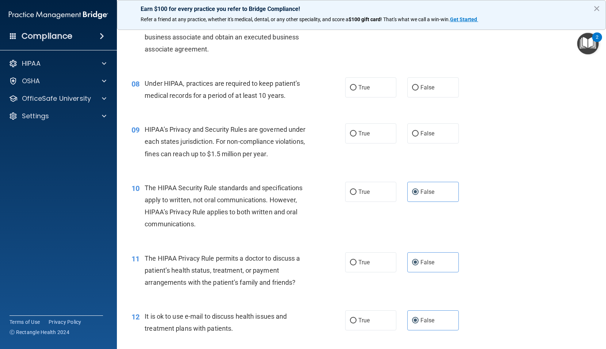
click at [360, 135] on div "09 HIPAA’s Privacy and Security Rules are governed under each states jurisdicti…" at bounding box center [361, 143] width 471 height 58
click at [350, 137] on input "True" at bounding box center [353, 133] width 7 height 5
radio input "true"
click at [369, 98] on label "True" at bounding box center [371, 87] width 52 height 20
click at [357, 91] on input "True" at bounding box center [353, 87] width 7 height 5
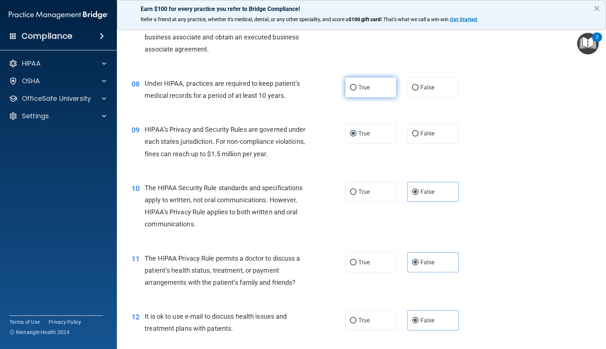
radio input "true"
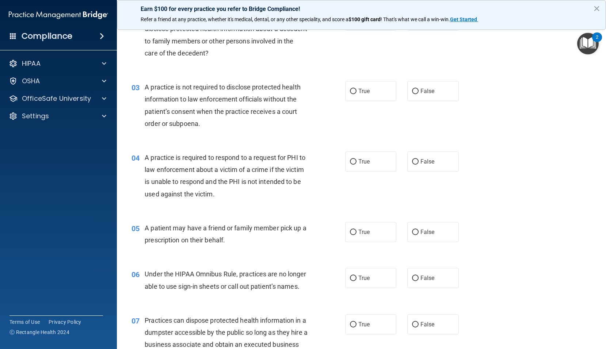
scroll to position [96, 0]
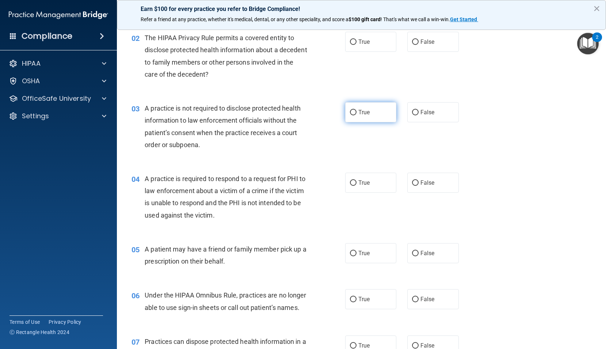
click at [368, 118] on label "True" at bounding box center [371, 112] width 52 height 20
click at [357, 115] on input "True" at bounding box center [353, 112] width 7 height 5
radio input "true"
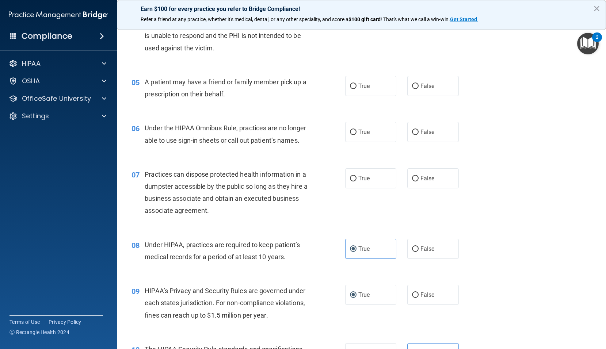
scroll to position [316, 0]
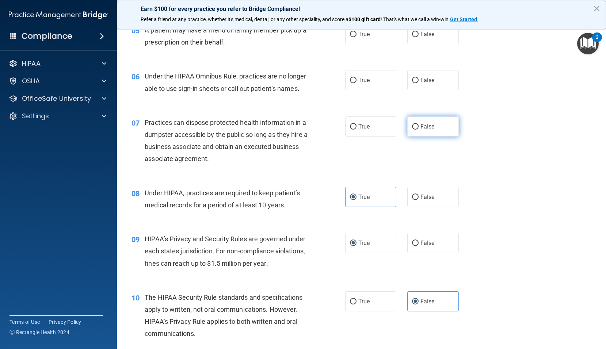
click at [423, 130] on span "False" at bounding box center [428, 126] width 14 height 7
click at [419, 130] on input "False" at bounding box center [415, 126] width 7 height 5
radio input "true"
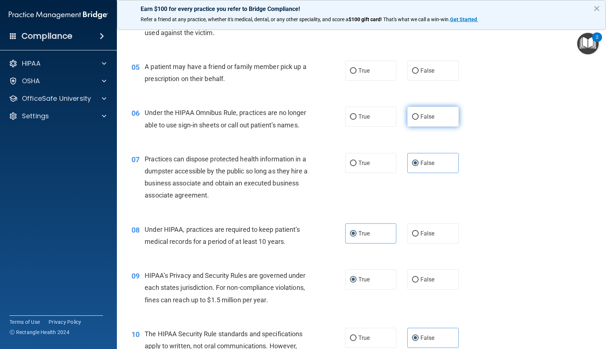
click at [414, 119] on input "False" at bounding box center [415, 116] width 7 height 5
radio input "true"
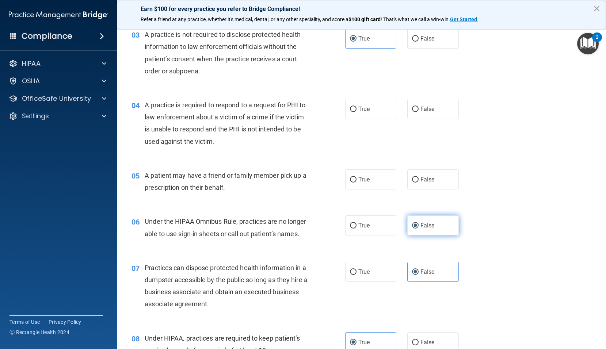
scroll to position [170, 0]
click at [374, 176] on label "True" at bounding box center [371, 180] width 52 height 20
click at [357, 178] on input "True" at bounding box center [353, 180] width 7 height 5
radio input "true"
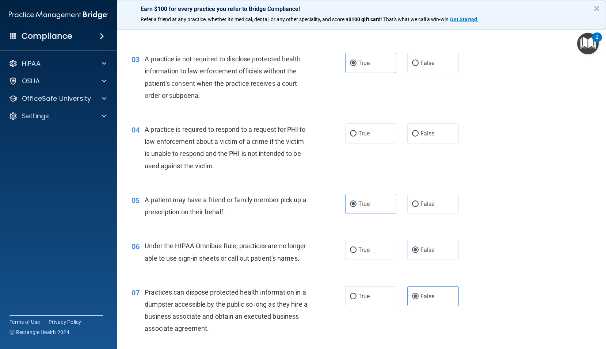
scroll to position [96, 0]
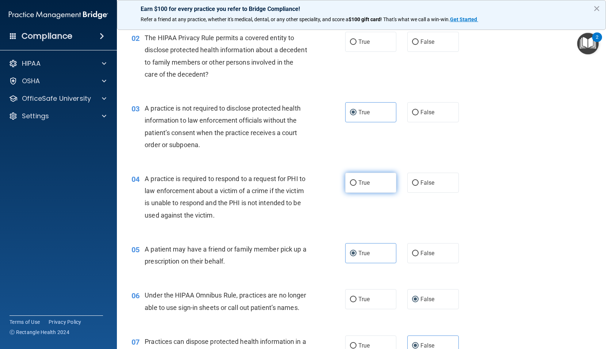
click at [371, 186] on label "True" at bounding box center [371, 183] width 52 height 20
click at [357, 186] on input "True" at bounding box center [353, 183] width 7 height 5
radio input "true"
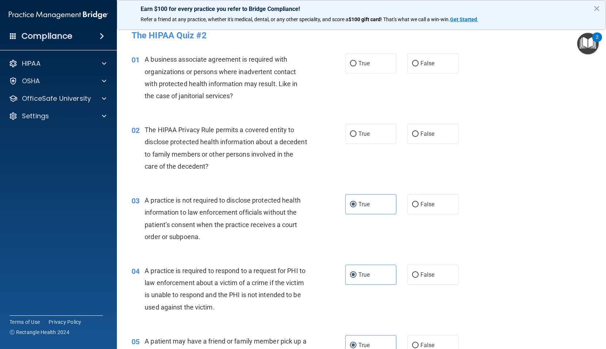
scroll to position [0, 0]
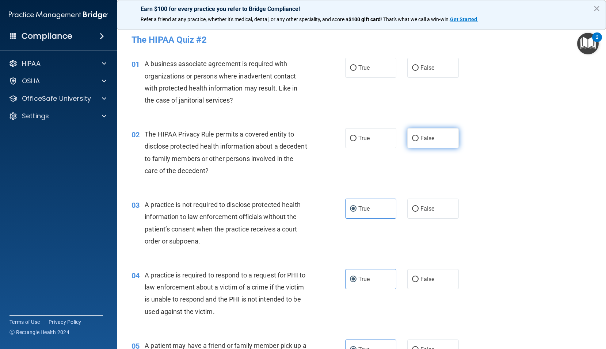
click at [435, 137] on label "False" at bounding box center [433, 138] width 52 height 20
click at [419, 137] on input "False" at bounding box center [415, 138] width 7 height 5
radio input "true"
click at [372, 66] on label "True" at bounding box center [371, 68] width 52 height 20
click at [357, 66] on input "True" at bounding box center [353, 67] width 7 height 5
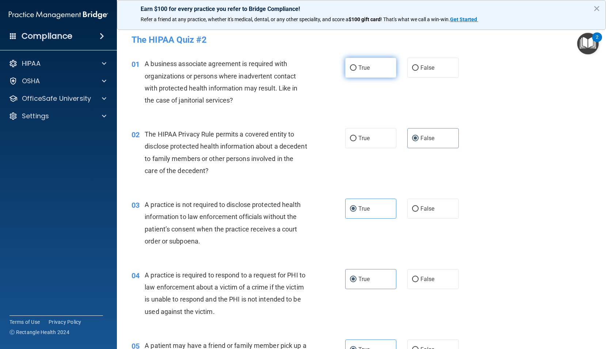
radio input "true"
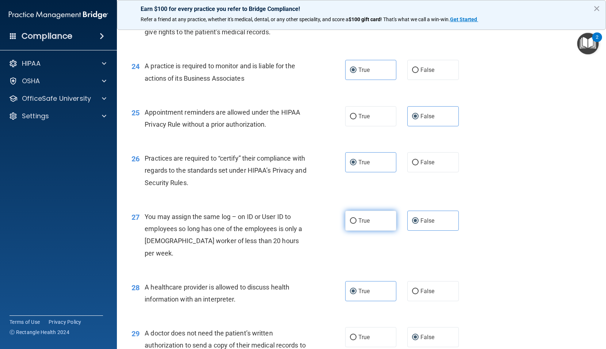
scroll to position [1522, 0]
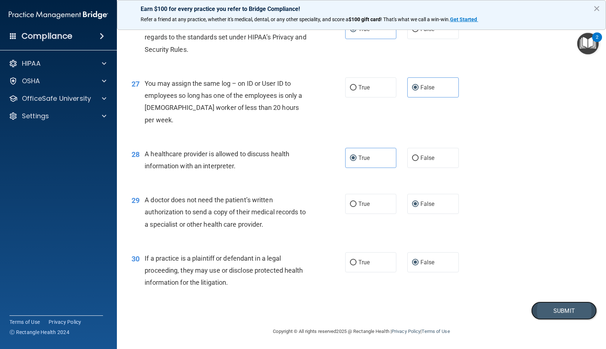
click at [558, 311] on button "Submit" at bounding box center [564, 311] width 66 height 19
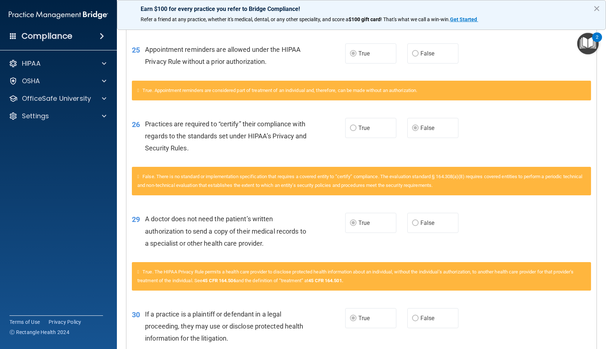
scroll to position [1864, 0]
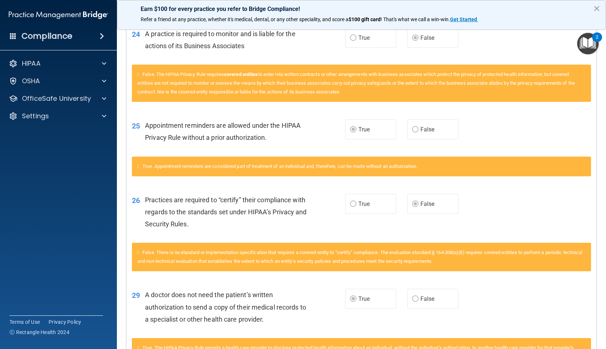
click at [541, 77] on div "False. The HIPAA Privacy Rule requires covered entities to enter into written c…" at bounding box center [361, 83] width 459 height 37
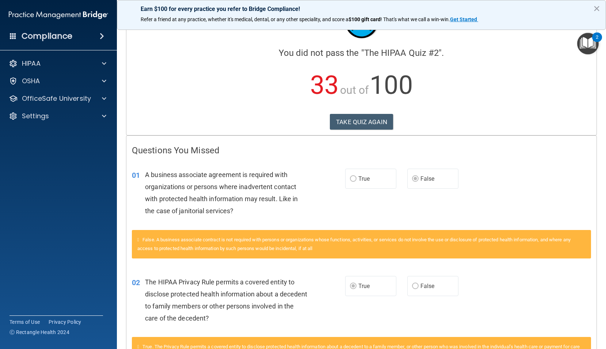
scroll to position [0, 0]
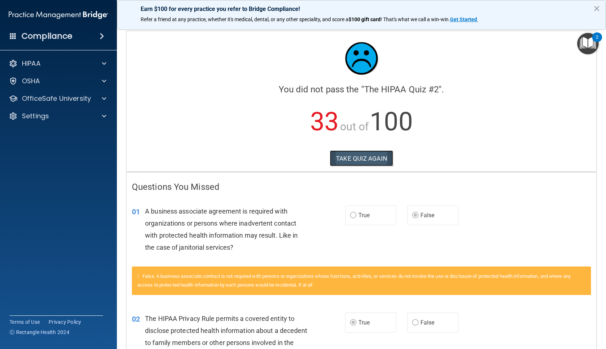
click at [350, 166] on button "TAKE QUIZ AGAIN" at bounding box center [361, 159] width 63 height 16
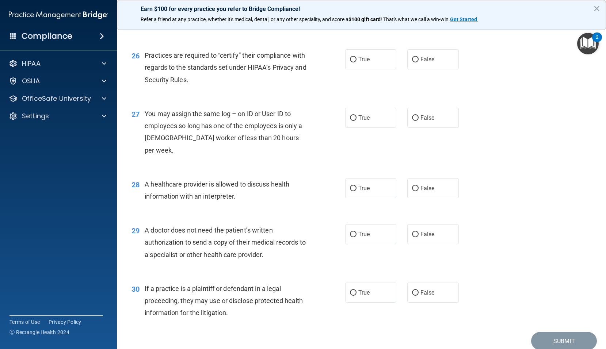
scroll to position [1522, 0]
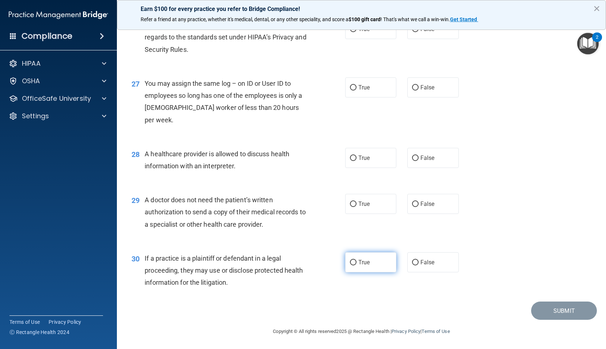
click at [360, 260] on span "True" at bounding box center [364, 262] width 11 height 7
click at [357, 260] on input "True" at bounding box center [353, 262] width 7 height 5
radio input "true"
click at [370, 198] on label "True" at bounding box center [371, 204] width 52 height 20
click at [357, 202] on input "True" at bounding box center [353, 204] width 7 height 5
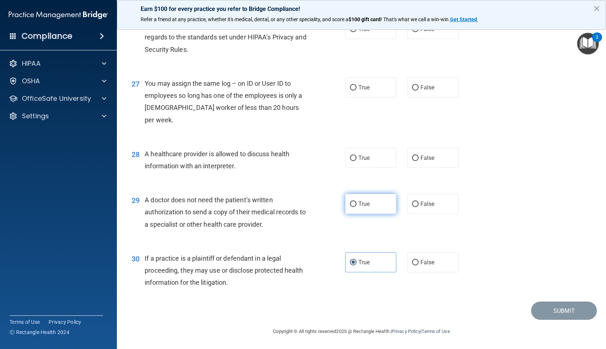
radio input "true"
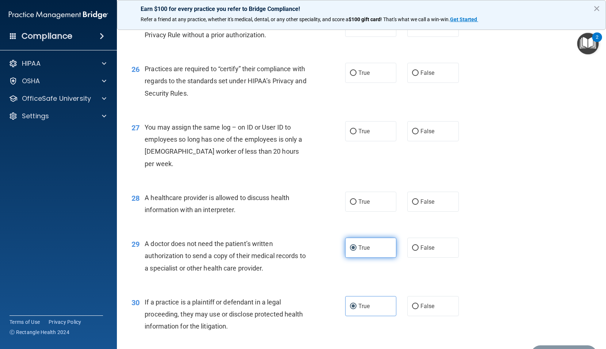
scroll to position [1449, 0]
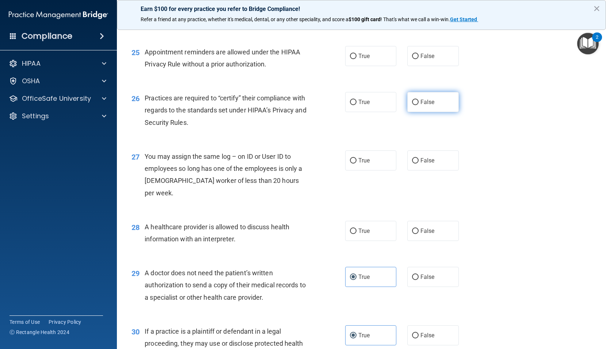
click at [425, 106] on span "False" at bounding box center [428, 102] width 14 height 7
click at [419, 105] on input "False" at bounding box center [415, 102] width 7 height 5
radio input "true"
click at [367, 60] on span "True" at bounding box center [364, 56] width 11 height 7
click at [357, 59] on input "True" at bounding box center [353, 56] width 7 height 5
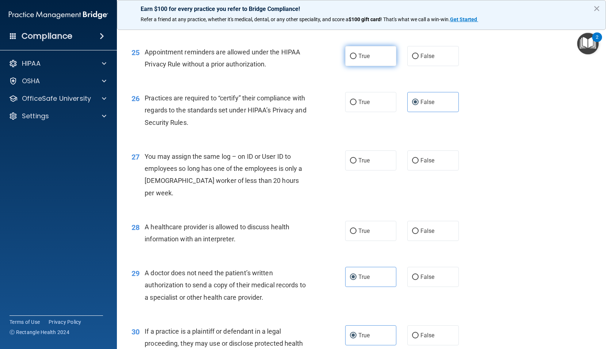
radio input "true"
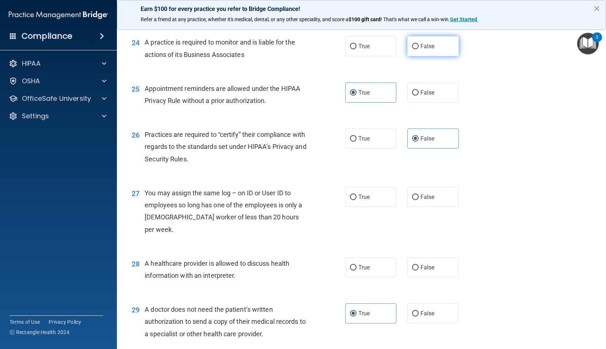
click at [432, 56] on label "False" at bounding box center [433, 46] width 52 height 20
click at [419, 49] on input "False" at bounding box center [415, 46] width 7 height 5
radio input "true"
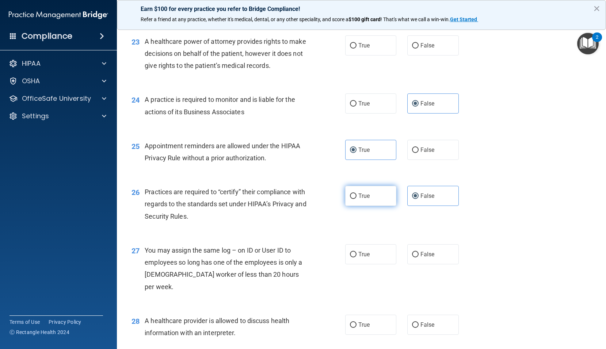
scroll to position [1339, 0]
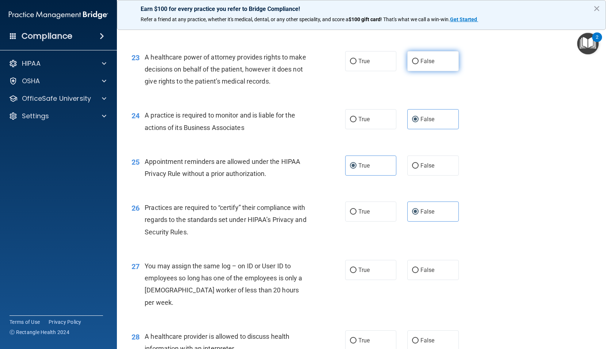
click at [429, 67] on label "False" at bounding box center [433, 61] width 52 height 20
click at [419, 64] on input "False" at bounding box center [415, 61] width 7 height 5
radio input "true"
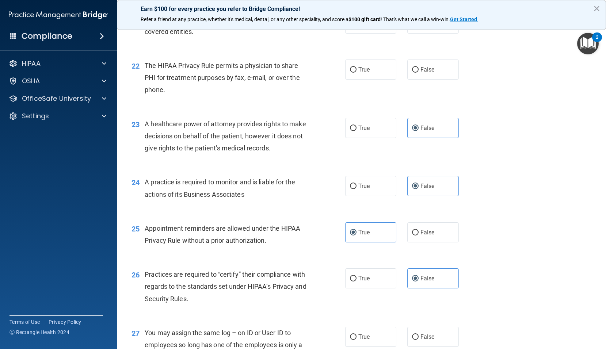
scroll to position [1266, 0]
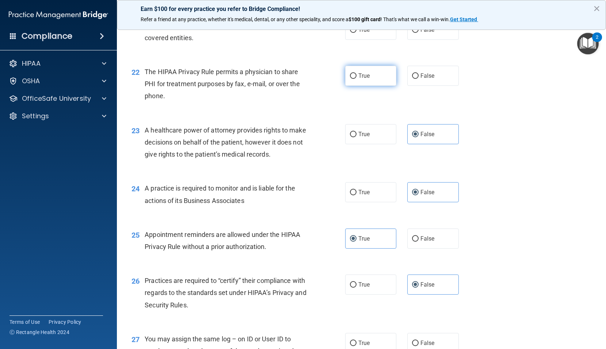
click at [363, 79] on span "True" at bounding box center [364, 75] width 11 height 7
click at [357, 79] on input "True" at bounding box center [353, 75] width 7 height 5
radio input "true"
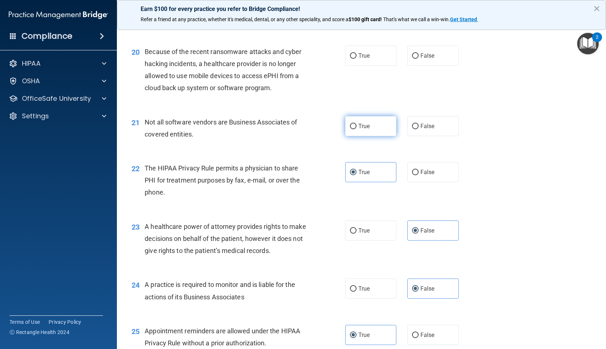
scroll to position [1156, 0]
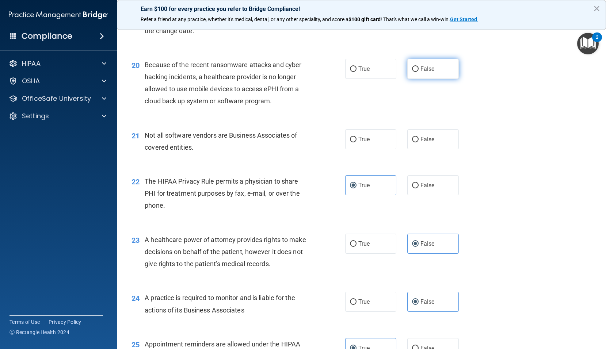
click at [422, 72] on span "False" at bounding box center [428, 68] width 14 height 7
click at [419, 72] on input "False" at bounding box center [415, 69] width 7 height 5
radio input "true"
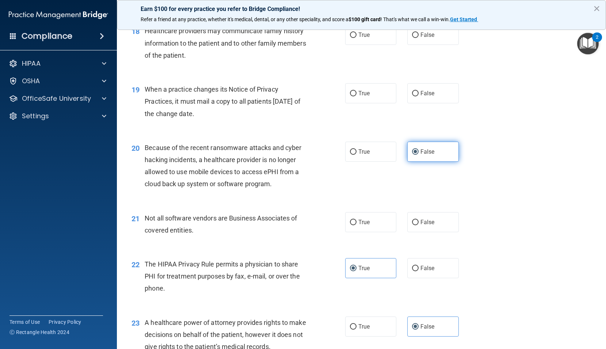
scroll to position [1047, 0]
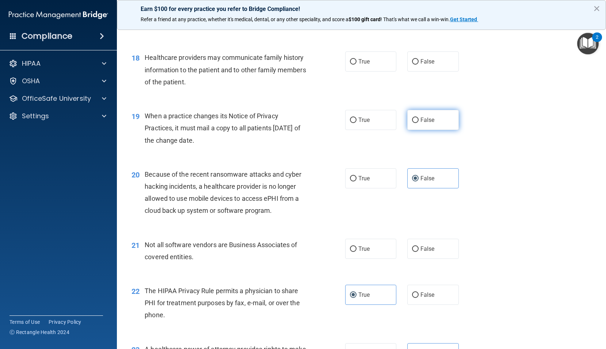
click at [421, 124] on span "False" at bounding box center [428, 120] width 14 height 7
click at [418, 123] on input "False" at bounding box center [415, 120] width 7 height 5
radio input "true"
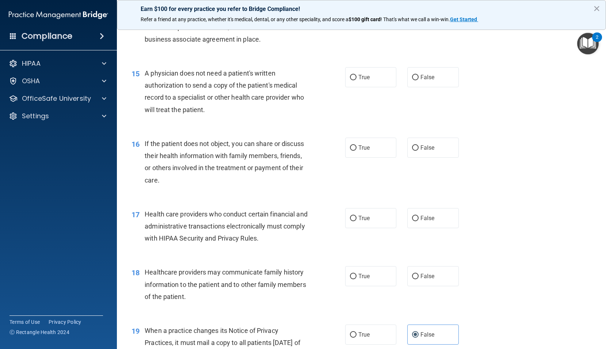
scroll to position [827, 0]
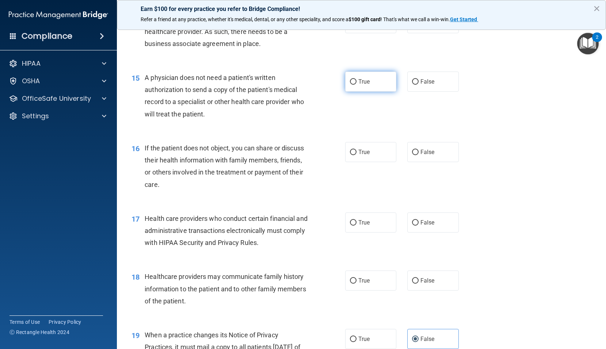
click at [382, 92] on label "True" at bounding box center [371, 82] width 52 height 20
click at [357, 85] on input "True" at bounding box center [353, 81] width 7 height 5
radio input "true"
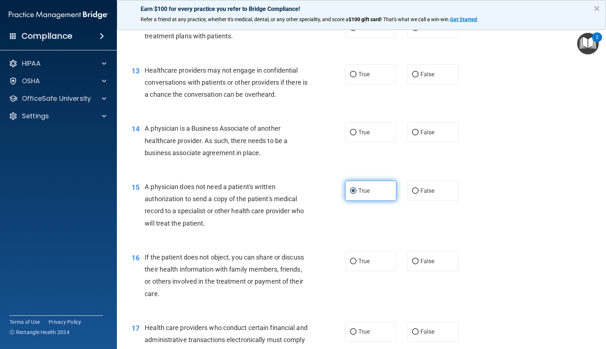
scroll to position [718, 0]
click at [421, 143] on label "False" at bounding box center [433, 133] width 52 height 20
click at [419, 136] on input "False" at bounding box center [415, 132] width 7 height 5
radio input "true"
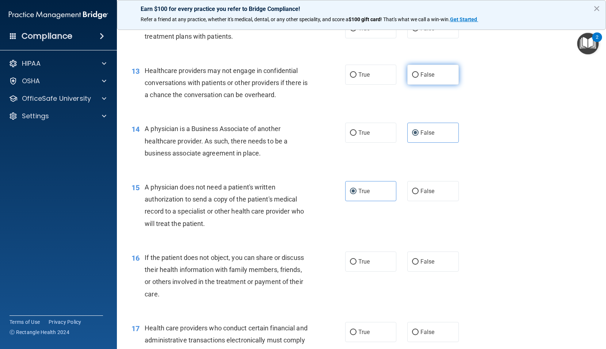
click at [426, 79] on label "False" at bounding box center [433, 75] width 52 height 20
click at [419, 78] on input "False" at bounding box center [415, 74] width 7 height 5
radio input "true"
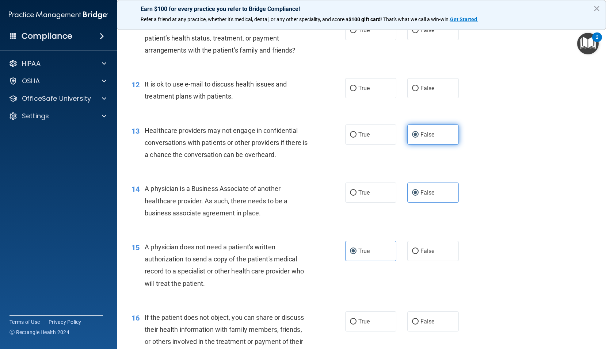
scroll to position [645, 0]
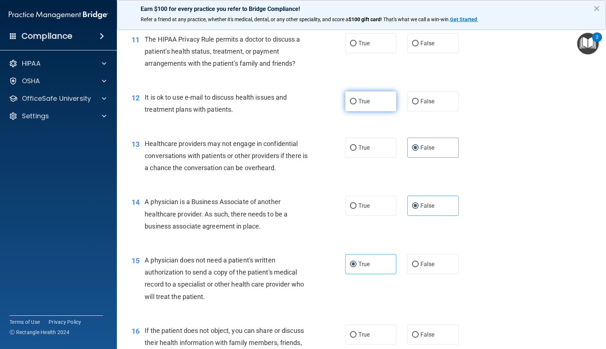
click at [352, 105] on input "True" at bounding box center [353, 101] width 7 height 5
radio input "true"
click at [372, 53] on label "True" at bounding box center [371, 43] width 52 height 20
click at [357, 46] on input "True" at bounding box center [353, 43] width 7 height 5
radio input "true"
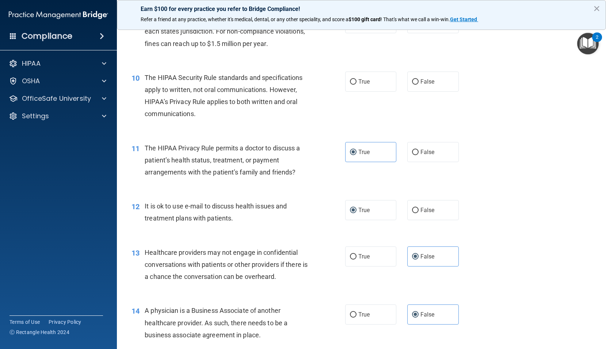
scroll to position [535, 0]
click at [365, 86] on span "True" at bounding box center [364, 82] width 11 height 7
click at [357, 86] on input "True" at bounding box center [353, 82] width 7 height 5
radio input "true"
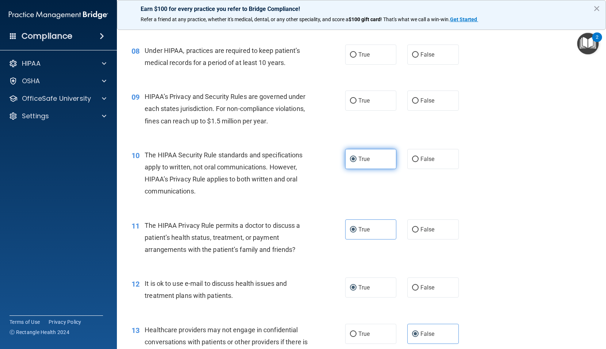
scroll to position [425, 0]
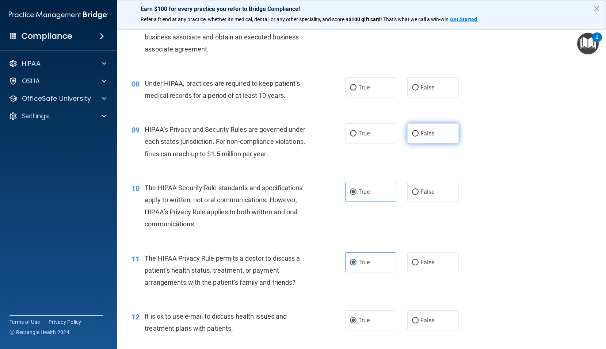
click at [421, 137] on span "False" at bounding box center [428, 133] width 14 height 7
click at [419, 137] on input "False" at bounding box center [415, 133] width 7 height 5
radio input "true"
click at [425, 98] on label "False" at bounding box center [433, 87] width 52 height 20
click at [419, 91] on input "False" at bounding box center [415, 87] width 7 height 5
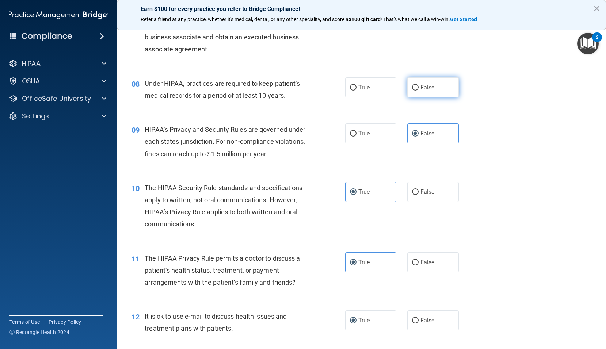
radio input "true"
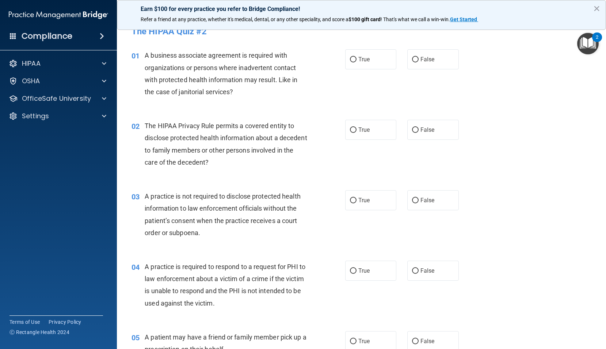
scroll to position [0, 0]
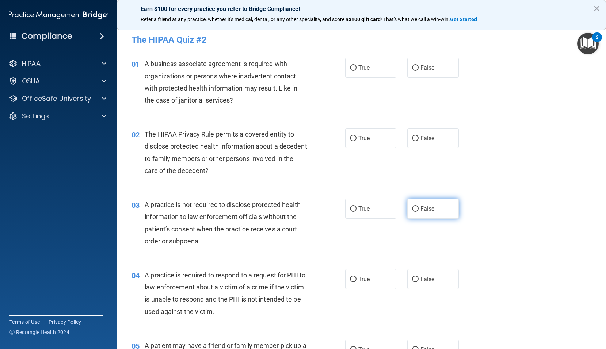
click at [430, 209] on span "False" at bounding box center [428, 208] width 14 height 7
click at [419, 209] on input "False" at bounding box center [415, 208] width 7 height 5
radio input "true"
click at [363, 135] on span "True" at bounding box center [364, 138] width 11 height 7
click at [357, 136] on input "True" at bounding box center [353, 138] width 7 height 5
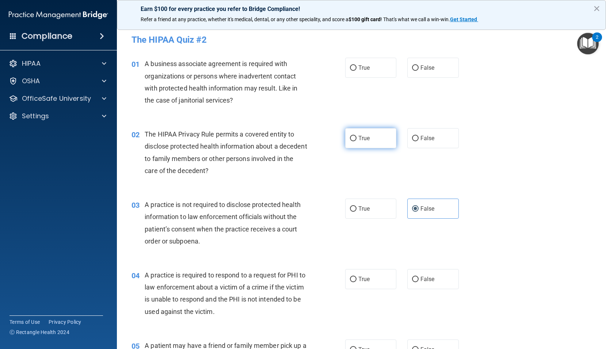
radio input "true"
click at [442, 65] on label "False" at bounding box center [433, 68] width 52 height 20
click at [419, 65] on input "False" at bounding box center [415, 67] width 7 height 5
radio input "true"
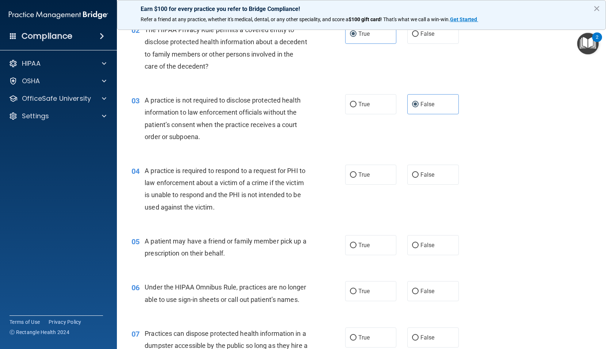
scroll to position [110, 0]
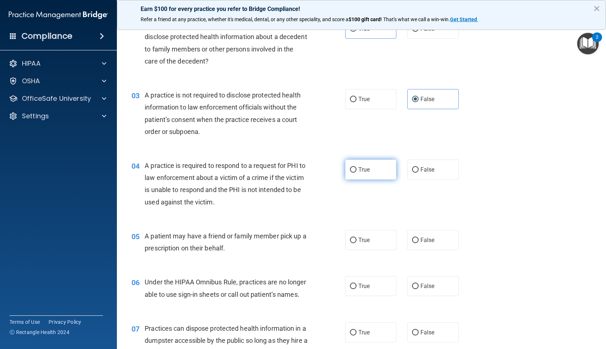
click at [355, 167] on label "True" at bounding box center [371, 170] width 52 height 20
click at [355, 167] on input "True" at bounding box center [353, 169] width 7 height 5
radio input "true"
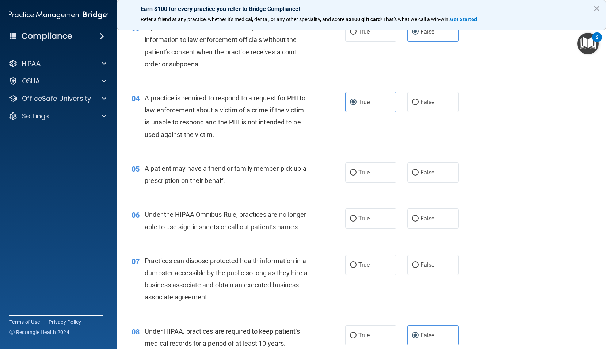
scroll to position [183, 0]
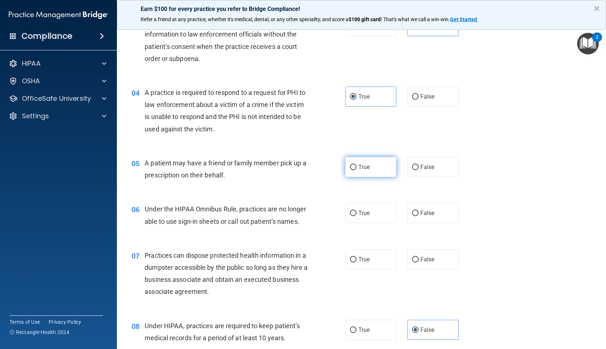
click at [376, 171] on label "True" at bounding box center [371, 167] width 52 height 20
click at [357, 170] on input "True" at bounding box center [353, 167] width 7 height 5
radio input "true"
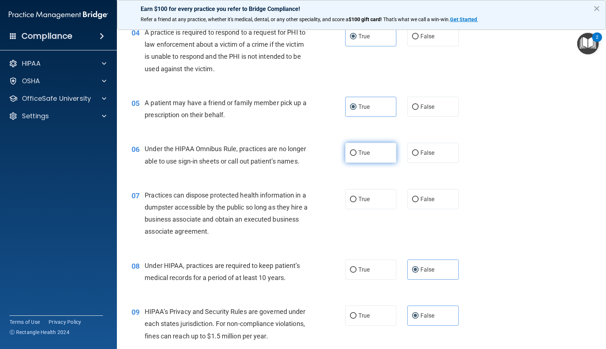
scroll to position [256, 0]
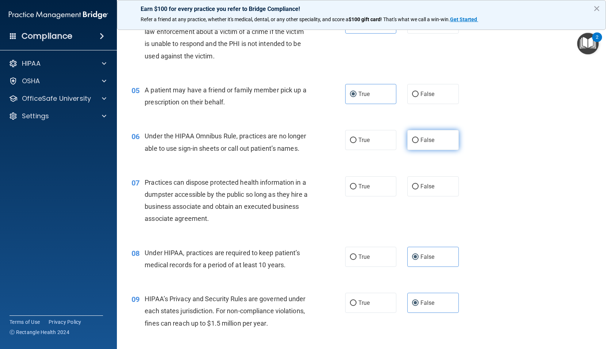
click at [416, 144] on label "False" at bounding box center [433, 140] width 52 height 20
click at [416, 143] on input "False" at bounding box center [415, 140] width 7 height 5
radio input "true"
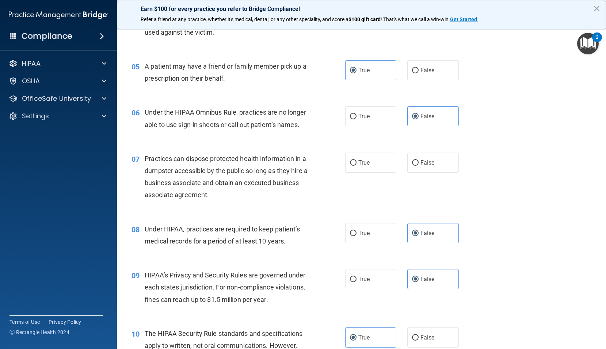
scroll to position [292, 0]
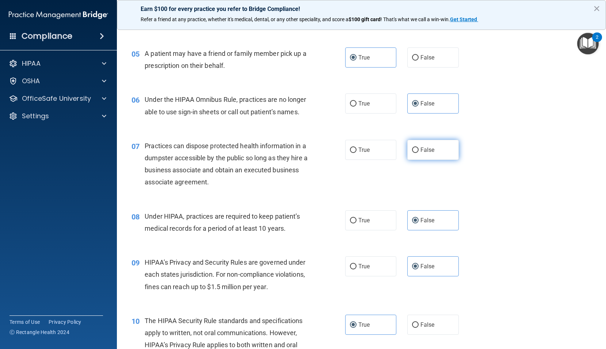
click at [440, 160] on label "False" at bounding box center [433, 150] width 52 height 20
click at [419, 153] on input "False" at bounding box center [415, 150] width 7 height 5
radio input "true"
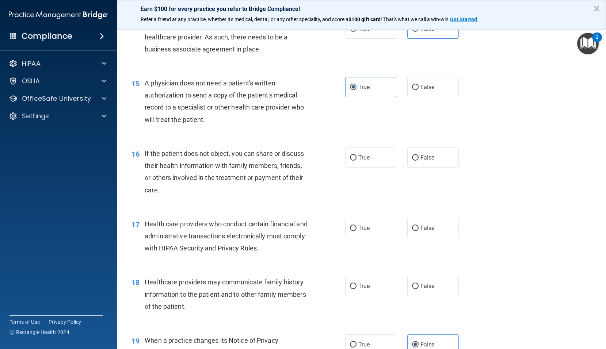
scroll to position [841, 0]
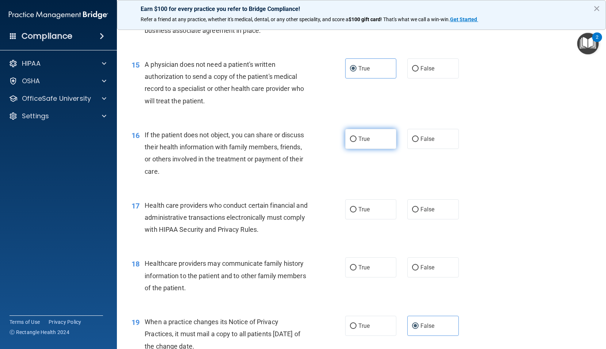
click at [379, 145] on label "True" at bounding box center [371, 139] width 52 height 20
click at [357, 142] on input "True" at bounding box center [353, 139] width 7 height 5
radio input "true"
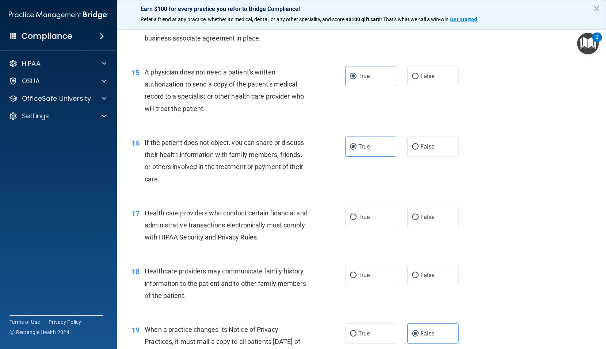
scroll to position [914, 0]
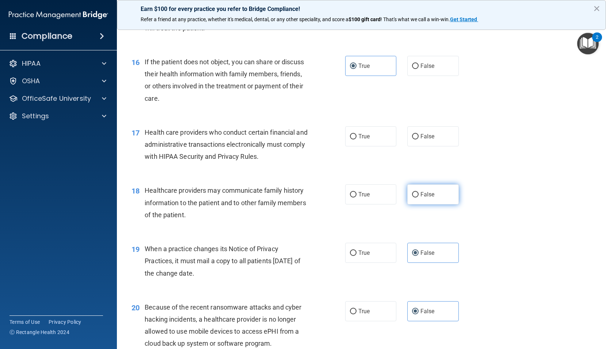
click at [415, 198] on input "False" at bounding box center [415, 194] width 7 height 5
radio input "true"
click at [375, 147] on label "True" at bounding box center [371, 136] width 52 height 20
click at [357, 140] on input "True" at bounding box center [353, 136] width 7 height 5
radio input "true"
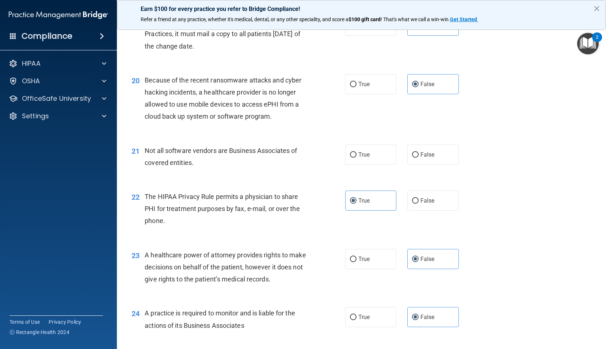
scroll to position [1169, 0]
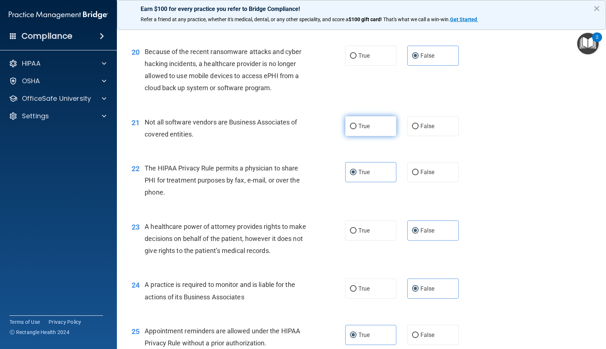
click at [355, 130] on label "True" at bounding box center [371, 126] width 52 height 20
click at [355, 129] on input "True" at bounding box center [353, 126] width 7 height 5
radio input "true"
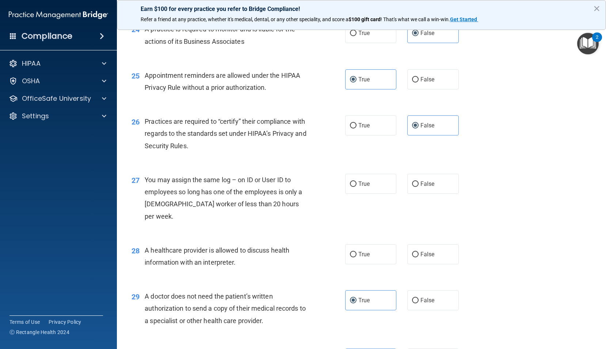
scroll to position [1462, 0]
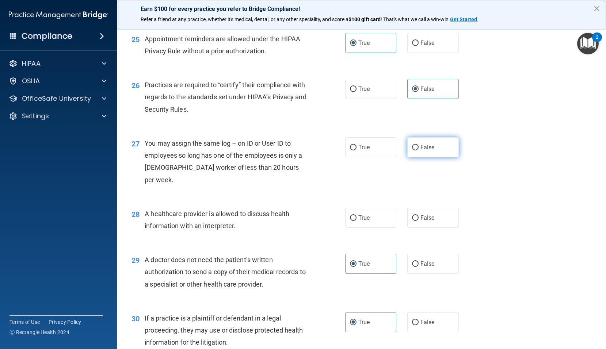
click at [417, 155] on label "False" at bounding box center [433, 147] width 52 height 20
click at [417, 151] on input "False" at bounding box center [415, 147] width 7 height 5
radio input "true"
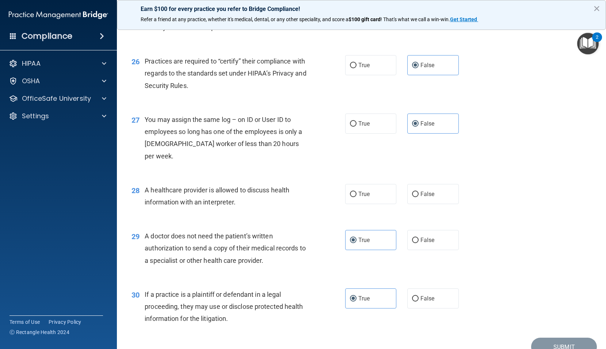
scroll to position [1498, 0]
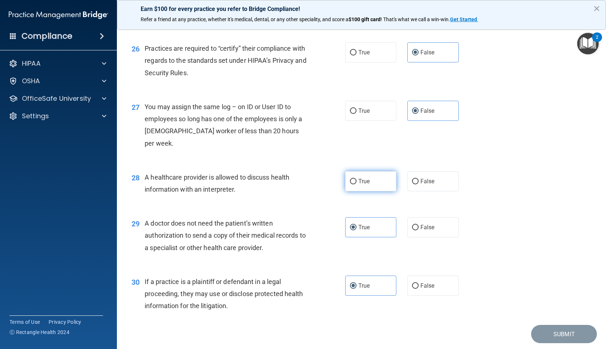
click at [375, 178] on label "True" at bounding box center [371, 181] width 52 height 20
click at [357, 179] on input "True" at bounding box center [353, 181] width 7 height 5
radio input "true"
click at [566, 335] on button "Submit" at bounding box center [564, 334] width 66 height 19
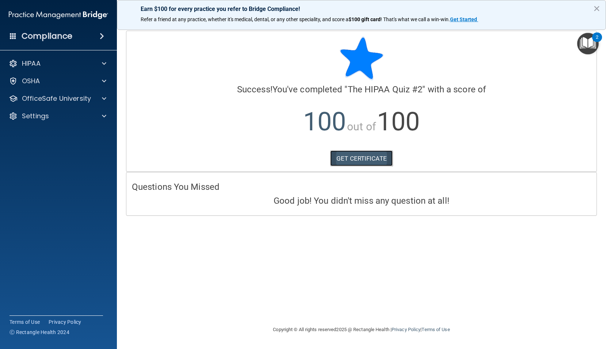
click at [371, 156] on link "GET CERTIFICATE" at bounding box center [361, 159] width 62 height 16
click at [56, 79] on div "OSHA" at bounding box center [48, 81] width 91 height 9
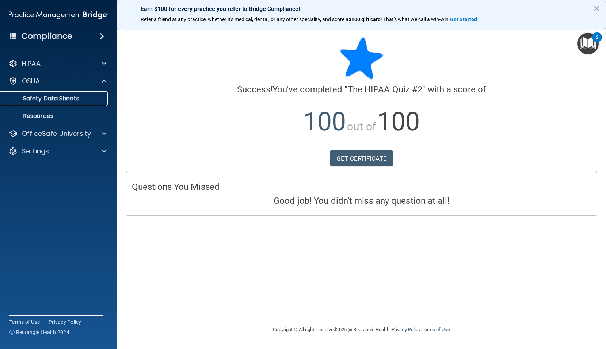
click at [68, 96] on p "Safety Data Sheets" at bounding box center [55, 98] width 100 height 7
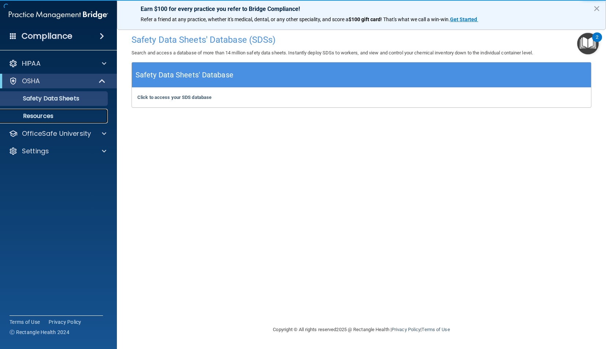
click at [60, 118] on p "Resources" at bounding box center [55, 116] width 100 height 7
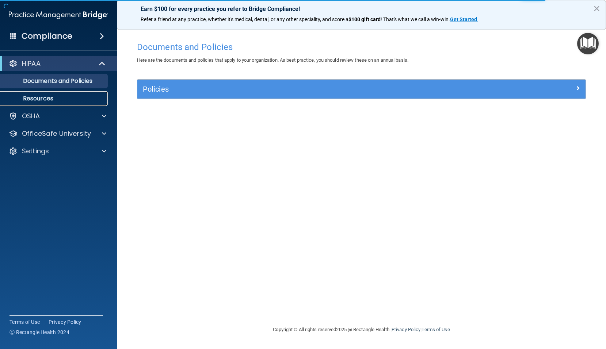
click at [63, 99] on p "Resources" at bounding box center [55, 98] width 100 height 7
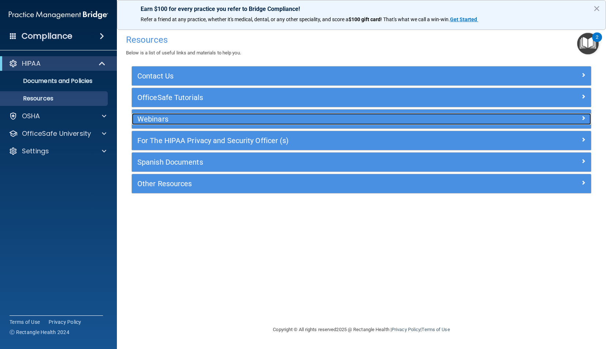
click at [237, 120] on h5 "Webinars" at bounding box center [304, 119] width 334 height 8
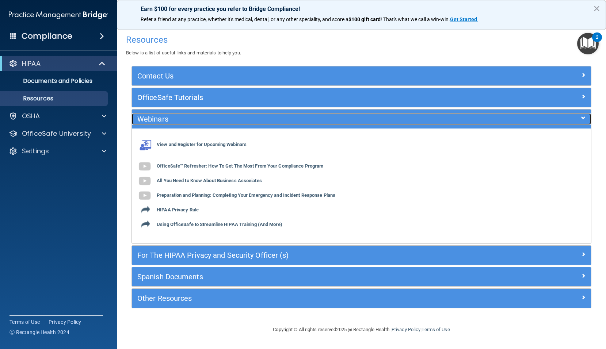
click at [201, 121] on h5 "Webinars" at bounding box center [304, 119] width 334 height 8
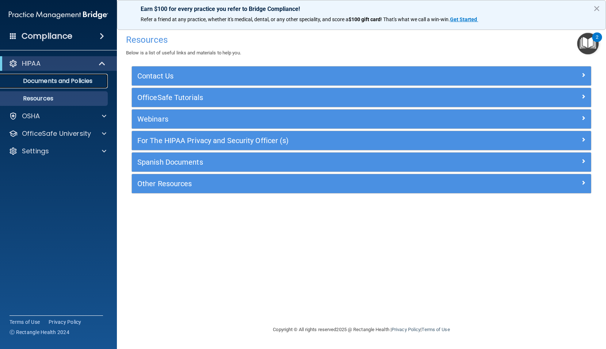
click at [71, 81] on p "Documents and Policies" at bounding box center [55, 80] width 100 height 7
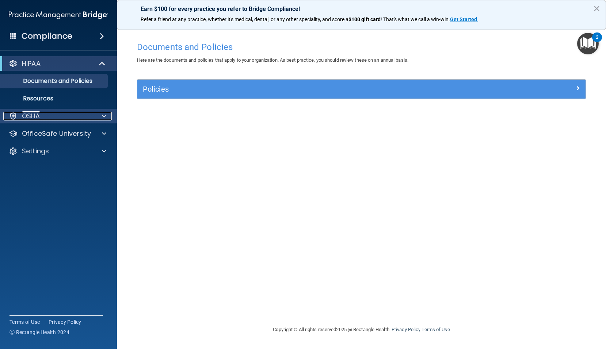
click at [44, 116] on div "OSHA" at bounding box center [48, 116] width 91 height 9
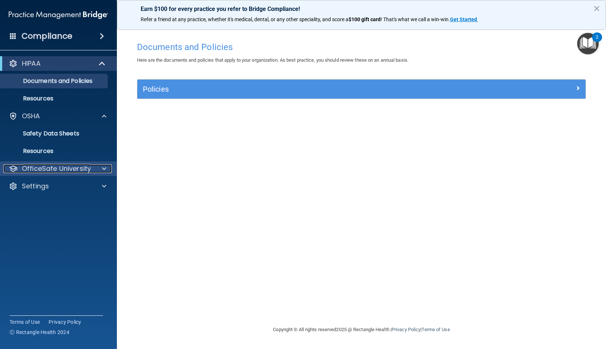
click at [55, 164] on p "OfficeSafe University" at bounding box center [56, 168] width 69 height 9
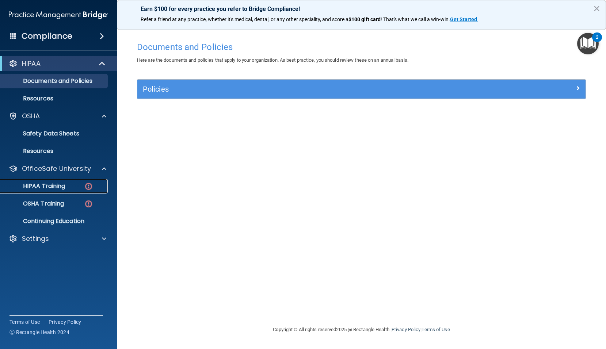
click at [45, 185] on p "HIPAA Training" at bounding box center [35, 186] width 60 height 7
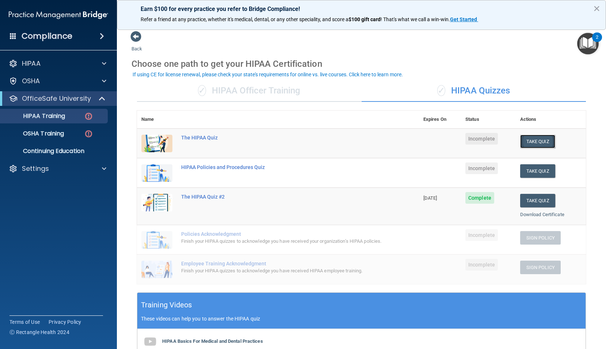
click at [538, 143] on button "Take Quiz" at bounding box center [537, 142] width 35 height 14
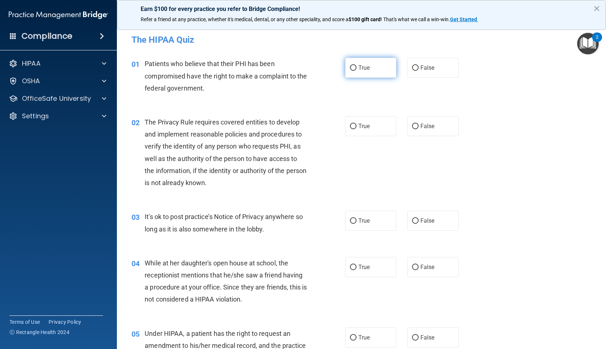
click at [374, 68] on label "True" at bounding box center [371, 68] width 52 height 20
click at [357, 68] on input "True" at bounding box center [353, 67] width 7 height 5
radio input "true"
click at [357, 130] on label "True" at bounding box center [371, 126] width 52 height 20
click at [357, 129] on input "True" at bounding box center [353, 126] width 7 height 5
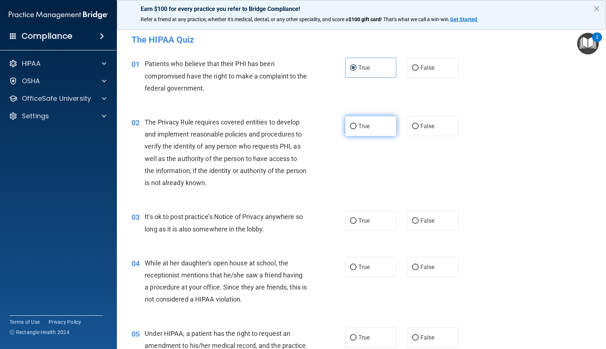
radio input "true"
click at [367, 220] on span "True" at bounding box center [364, 220] width 11 height 7
click at [357, 220] on input "True" at bounding box center [353, 221] width 7 height 5
radio input "true"
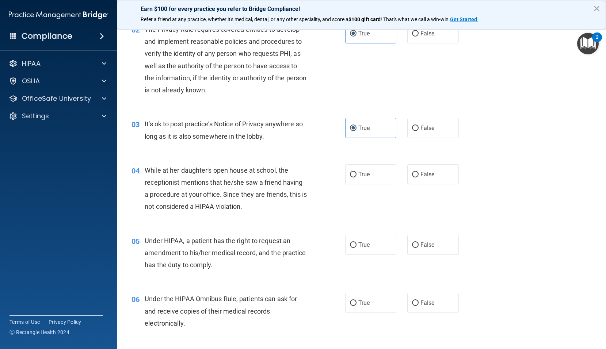
scroll to position [110, 0]
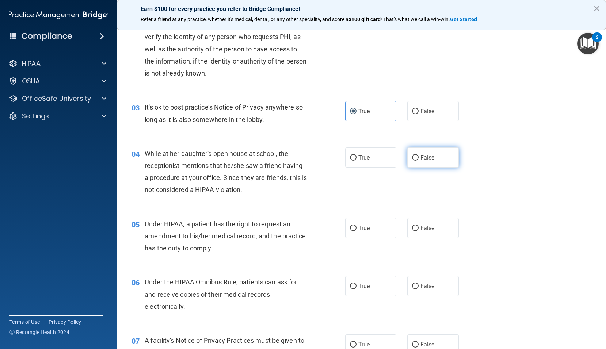
click at [429, 152] on label "False" at bounding box center [433, 158] width 52 height 20
click at [419, 155] on input "False" at bounding box center [415, 157] width 7 height 5
radio input "true"
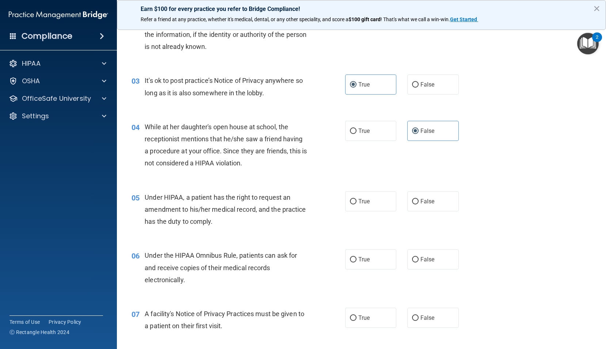
scroll to position [183, 0]
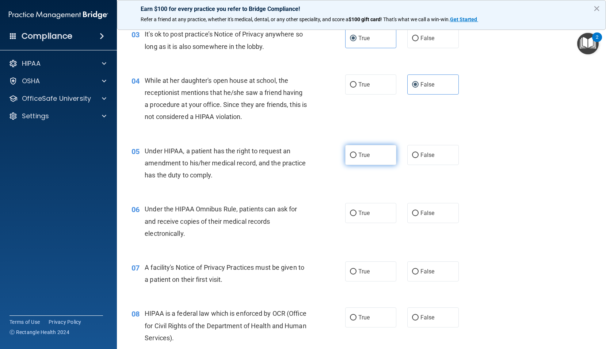
click at [356, 151] on label "True" at bounding box center [371, 155] width 52 height 20
click at [356, 153] on input "True" at bounding box center [353, 155] width 7 height 5
radio input "true"
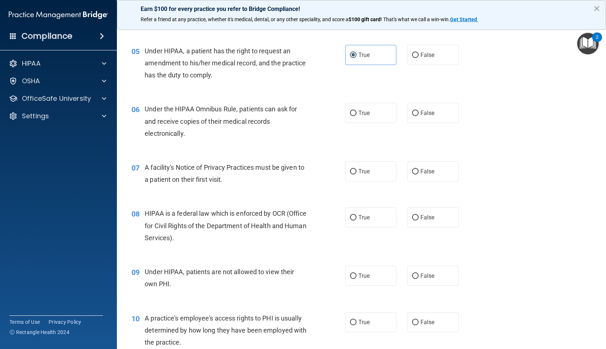
scroll to position [292, 0]
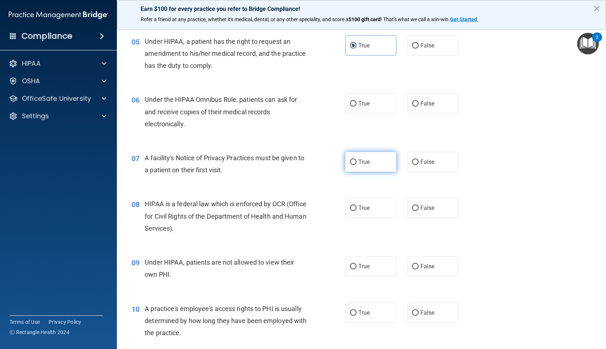
click at [380, 159] on label "True" at bounding box center [371, 162] width 52 height 20
click at [357, 160] on input "True" at bounding box center [353, 162] width 7 height 5
radio input "true"
click at [375, 105] on label "True" at bounding box center [371, 104] width 52 height 20
click at [357, 105] on input "True" at bounding box center [353, 103] width 7 height 5
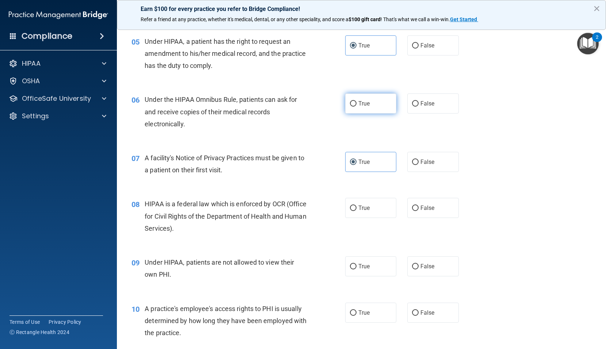
radio input "true"
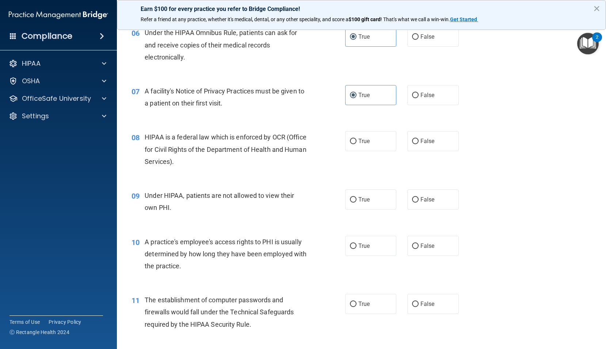
scroll to position [365, 0]
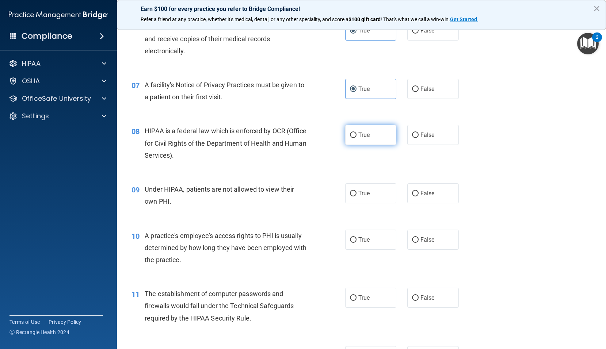
click at [359, 139] on label "True" at bounding box center [371, 135] width 52 height 20
click at [357, 138] on input "True" at bounding box center [353, 135] width 7 height 5
radio input "true"
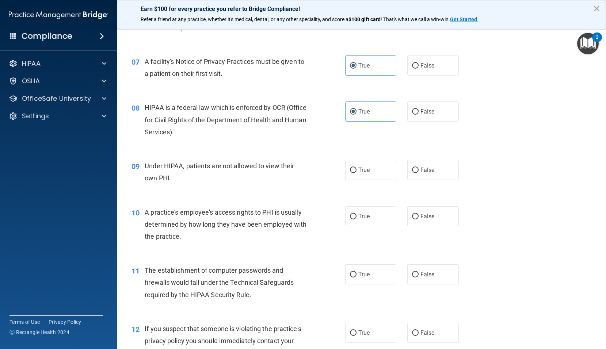
scroll to position [402, 0]
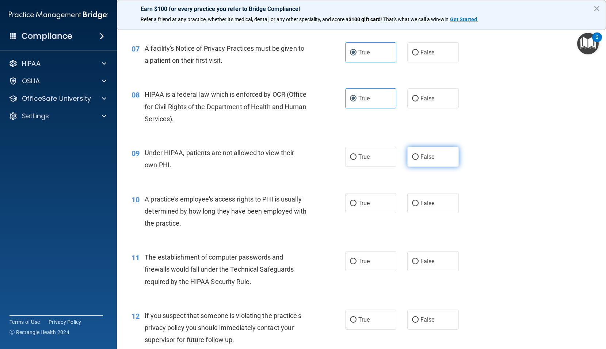
click at [429, 155] on span "False" at bounding box center [428, 156] width 14 height 7
click at [419, 155] on input "False" at bounding box center [415, 157] width 7 height 5
radio input "true"
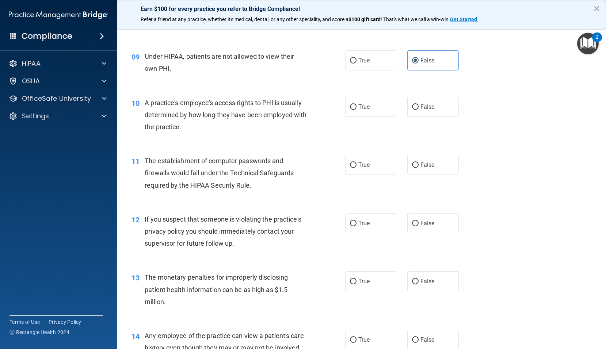
scroll to position [512, 0]
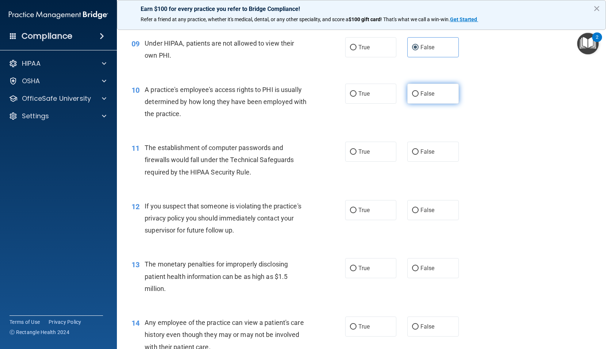
click at [428, 96] on span "False" at bounding box center [428, 93] width 14 height 7
click at [419, 96] on input "False" at bounding box center [415, 93] width 7 height 5
radio input "true"
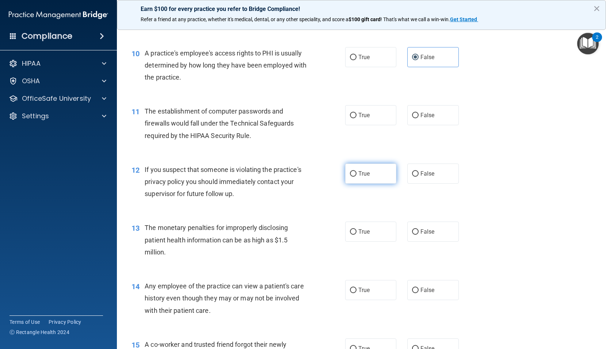
click at [365, 170] on span "True" at bounding box center [364, 173] width 11 height 7
click at [357, 171] on input "True" at bounding box center [353, 173] width 7 height 5
radio input "true"
click at [371, 113] on label "True" at bounding box center [371, 115] width 52 height 20
click at [357, 113] on input "True" at bounding box center [353, 115] width 7 height 5
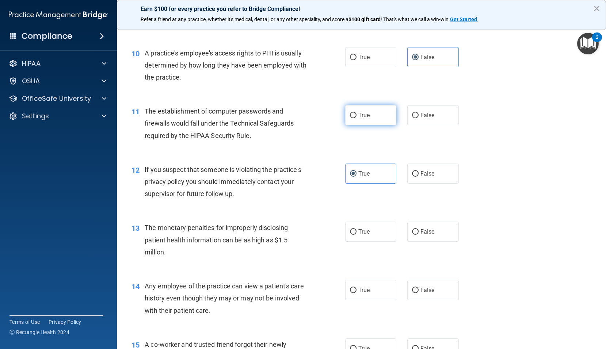
radio input "true"
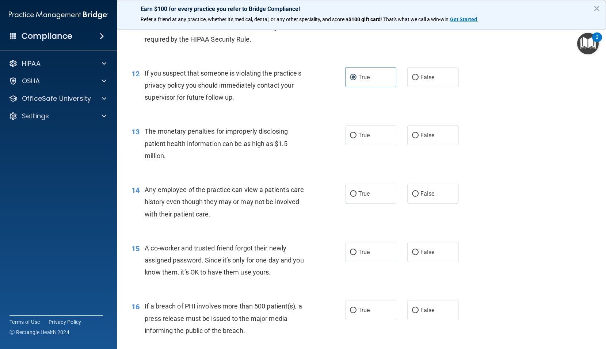
scroll to position [658, 0]
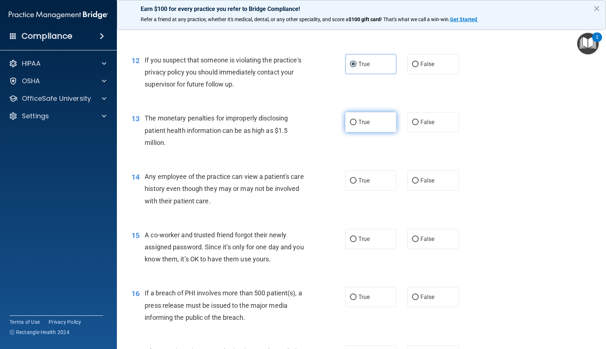
click at [363, 125] on span "True" at bounding box center [364, 122] width 11 height 7
click at [357, 125] on input "True" at bounding box center [353, 122] width 7 height 5
radio input "true"
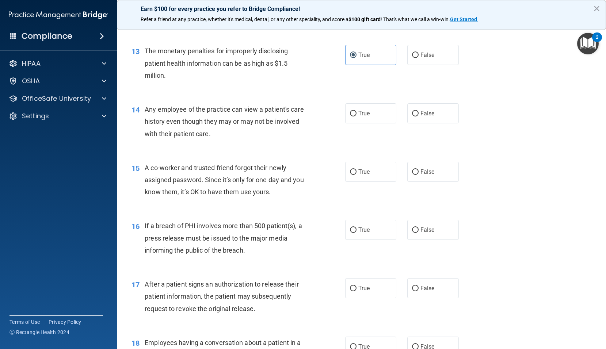
scroll to position [731, 0]
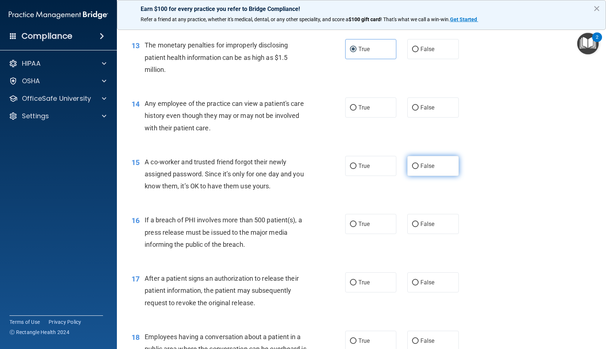
click at [425, 165] on span "False" at bounding box center [428, 166] width 14 height 7
click at [419, 165] on input "False" at bounding box center [415, 166] width 7 height 5
radio input "true"
click at [358, 111] on label "True" at bounding box center [371, 108] width 52 height 20
click at [357, 111] on input "True" at bounding box center [353, 107] width 7 height 5
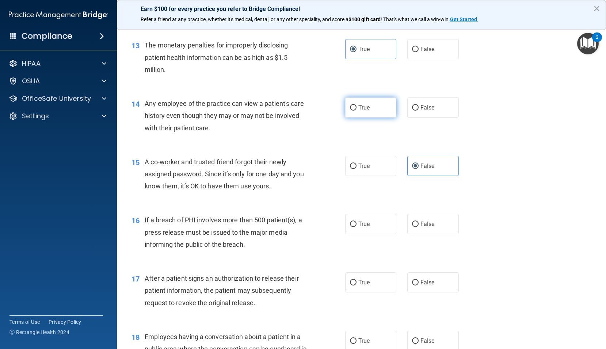
radio input "true"
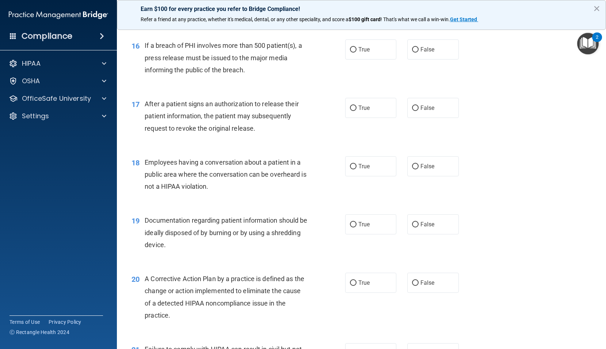
scroll to position [914, 0]
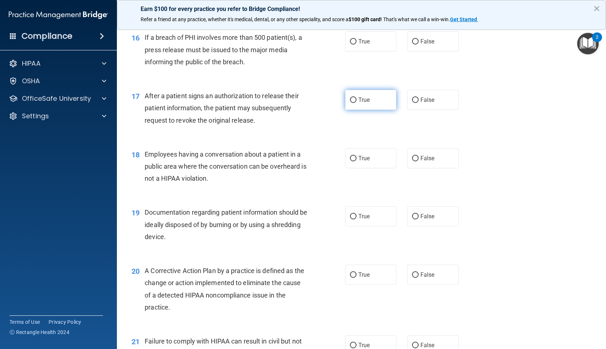
click at [359, 103] on span "True" at bounding box center [364, 99] width 11 height 7
click at [357, 103] on input "True" at bounding box center [353, 100] width 7 height 5
radio input "true"
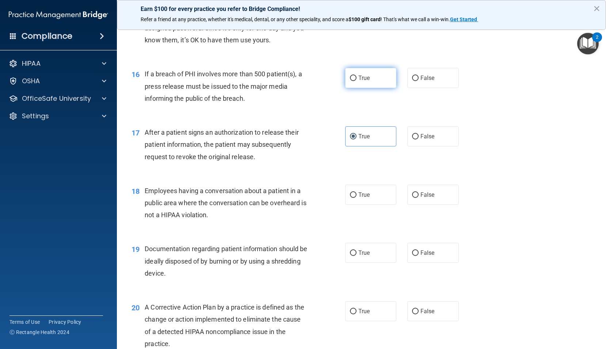
click at [375, 78] on label "True" at bounding box center [371, 78] width 52 height 20
click at [357, 78] on input "True" at bounding box center [353, 78] width 7 height 5
radio input "true"
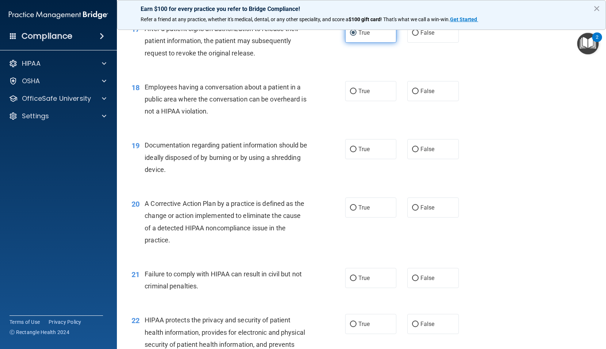
scroll to position [987, 0]
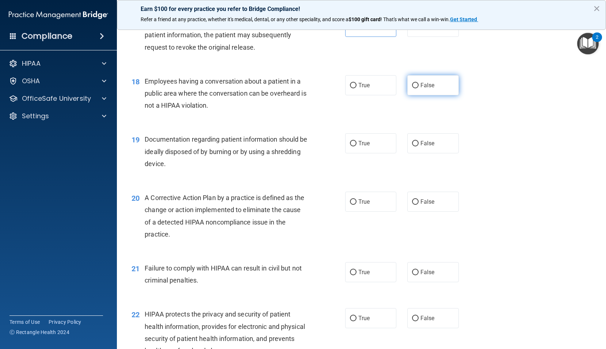
click at [426, 92] on label "False" at bounding box center [433, 85] width 52 height 20
click at [419, 88] on input "False" at bounding box center [415, 85] width 7 height 5
radio input "true"
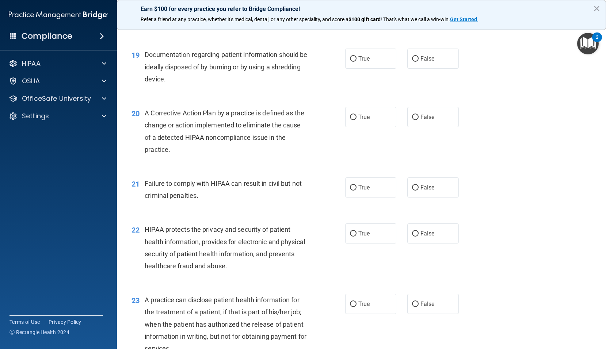
scroll to position [1023, 0]
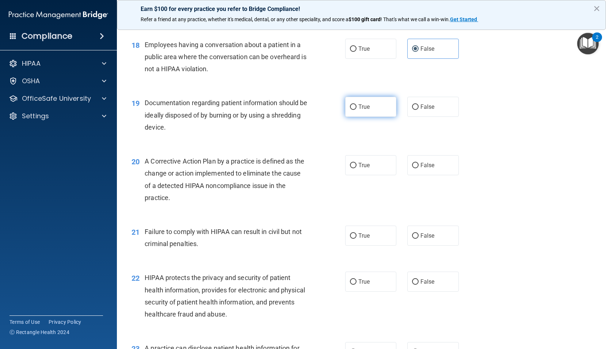
click at [351, 106] on input "True" at bounding box center [353, 107] width 7 height 5
radio input "true"
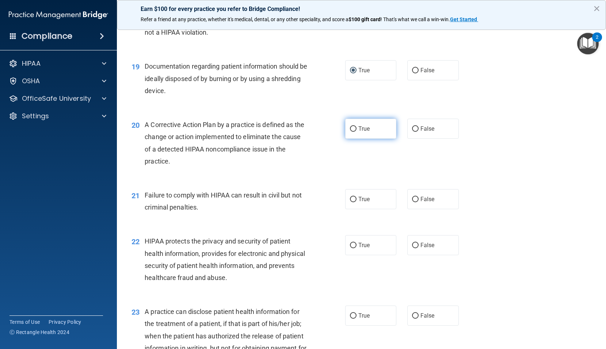
click at [373, 130] on label "True" at bounding box center [371, 129] width 52 height 20
click at [357, 130] on input "True" at bounding box center [353, 128] width 7 height 5
radio input "true"
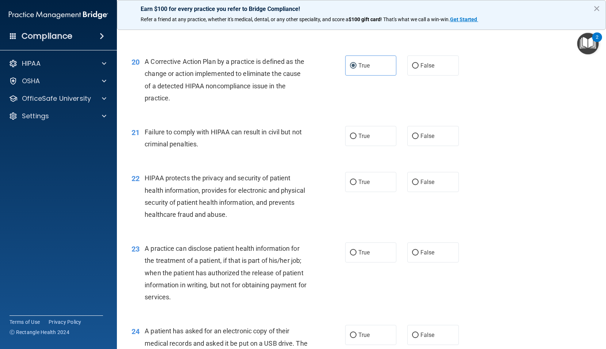
scroll to position [1133, 0]
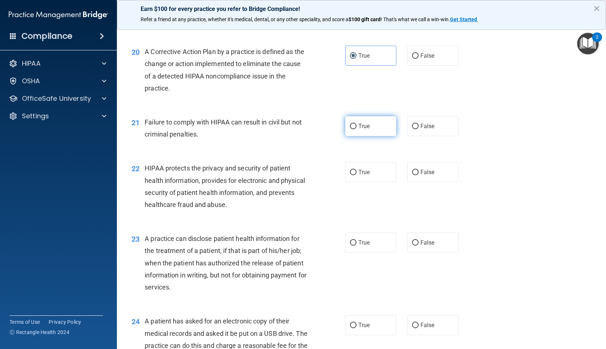
click at [353, 128] on input "True" at bounding box center [353, 126] width 7 height 5
radio input "true"
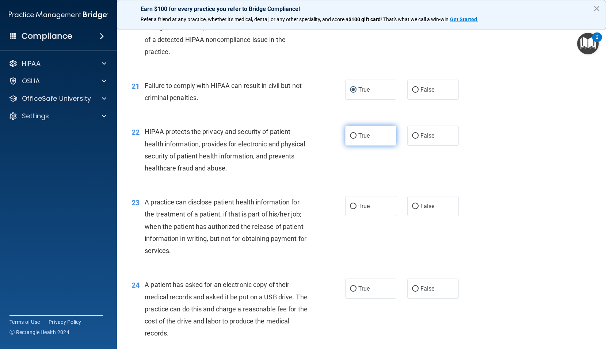
click at [379, 132] on label "True" at bounding box center [371, 136] width 52 height 20
click at [357, 133] on input "True" at bounding box center [353, 135] width 7 height 5
radio input "true"
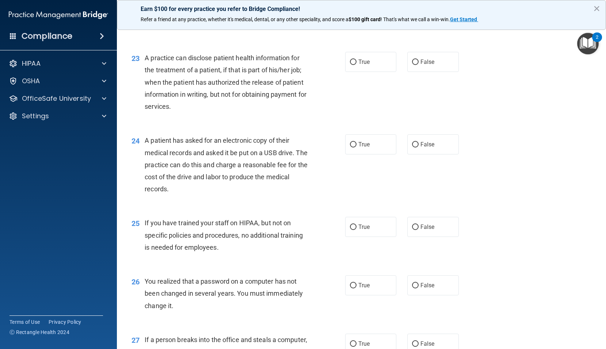
scroll to position [1316, 0]
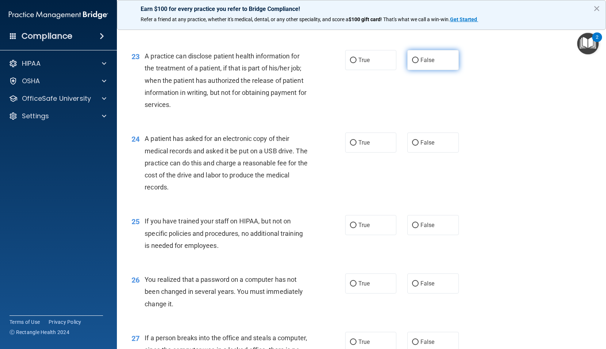
click at [434, 64] on label "False" at bounding box center [433, 60] width 52 height 20
click at [419, 63] on input "False" at bounding box center [415, 60] width 7 height 5
radio input "true"
drag, startPoint x: 360, startPoint y: 144, endPoint x: 360, endPoint y: 147, distance: 3.7
click at [360, 147] on label "True" at bounding box center [371, 143] width 52 height 20
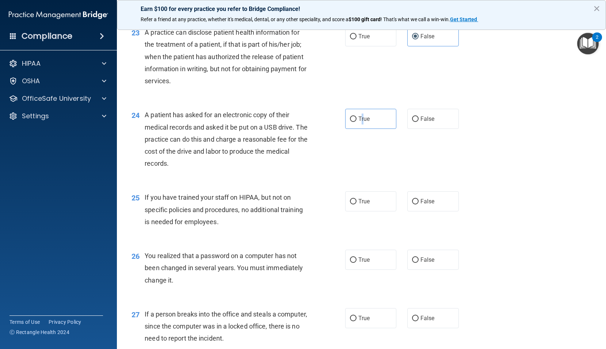
scroll to position [1352, 0]
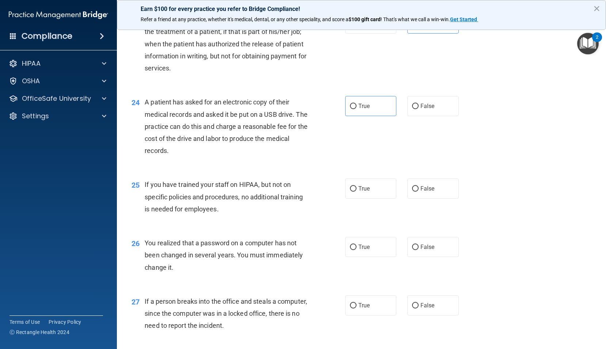
click at [365, 166] on div "24 A patient has asked for an electronic copy of their medical records and aske…" at bounding box center [361, 128] width 471 height 83
drag, startPoint x: 353, startPoint y: 105, endPoint x: 364, endPoint y: 133, distance: 30.2
click at [353, 106] on input "True" at bounding box center [353, 106] width 7 height 5
radio input "true"
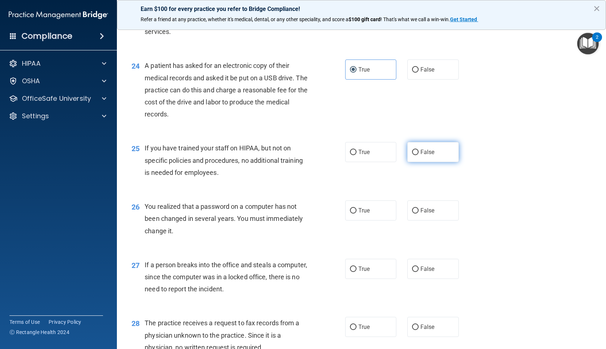
click at [410, 156] on label "False" at bounding box center [433, 152] width 52 height 20
click at [412, 155] on input "False" at bounding box center [415, 152] width 7 height 5
radio input "true"
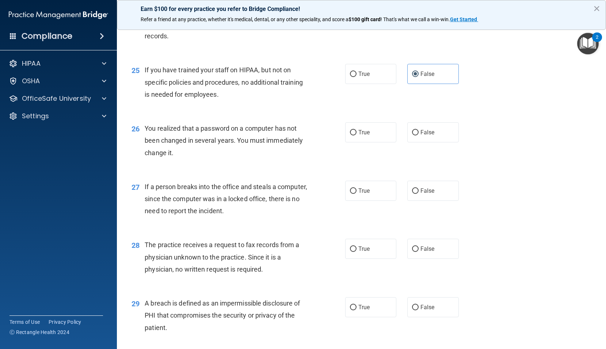
scroll to position [1498, 0]
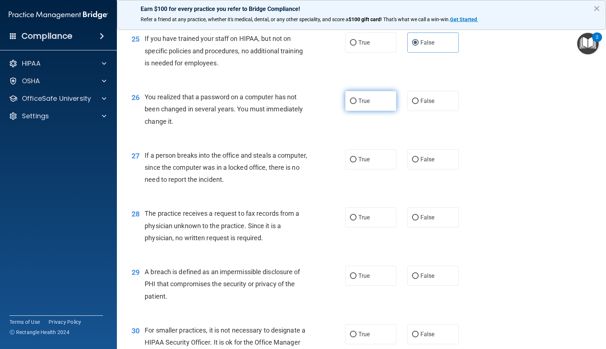
click at [350, 105] on label "True" at bounding box center [371, 101] width 52 height 20
click at [350, 104] on input "True" at bounding box center [353, 101] width 7 height 5
radio input "true"
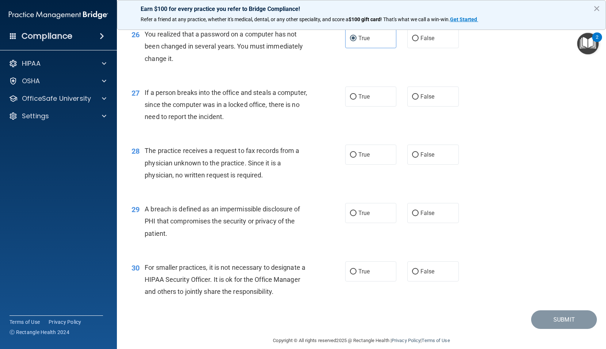
scroll to position [1570, 0]
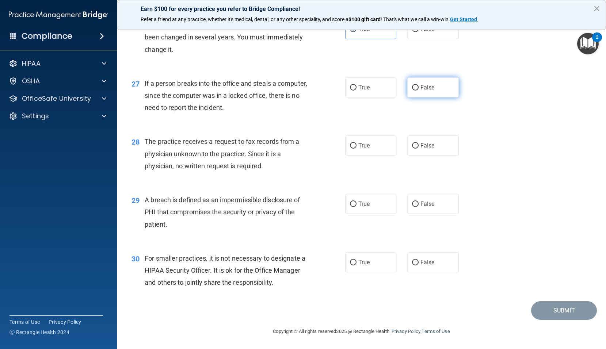
click at [424, 94] on label "False" at bounding box center [433, 87] width 52 height 20
click at [419, 91] on input "False" at bounding box center [415, 87] width 7 height 5
radio input "true"
click at [372, 146] on label "True" at bounding box center [371, 146] width 52 height 20
click at [357, 146] on input "True" at bounding box center [353, 145] width 7 height 5
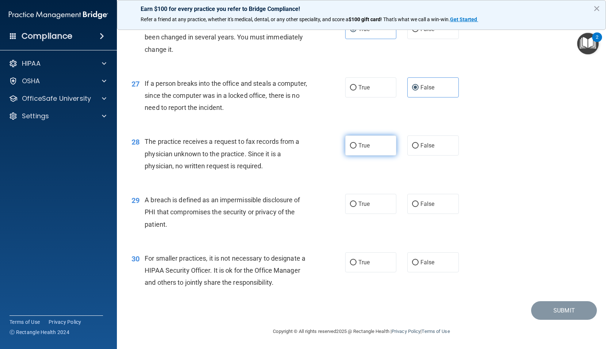
radio input "true"
click at [421, 151] on label "False" at bounding box center [433, 146] width 52 height 20
click at [419, 149] on input "False" at bounding box center [415, 145] width 7 height 5
radio input "true"
radio input "false"
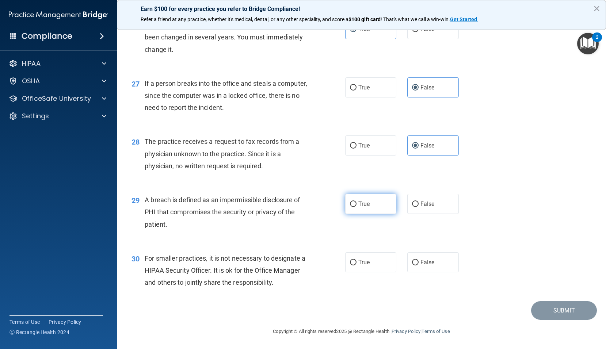
click at [373, 211] on label "True" at bounding box center [371, 204] width 52 height 20
click at [357, 207] on input "True" at bounding box center [353, 204] width 7 height 5
radio input "true"
click at [430, 266] on label "False" at bounding box center [433, 263] width 52 height 20
click at [419, 266] on input "False" at bounding box center [415, 262] width 7 height 5
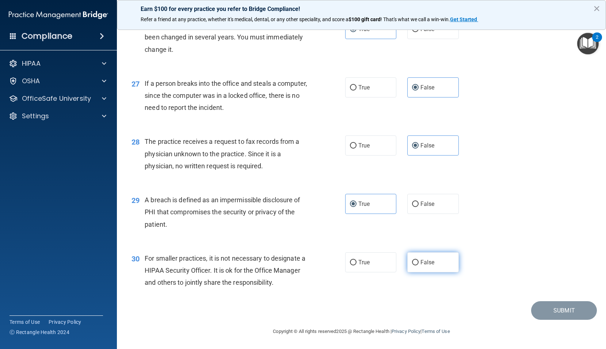
radio input "true"
click at [543, 308] on button "Submit" at bounding box center [564, 311] width 66 height 19
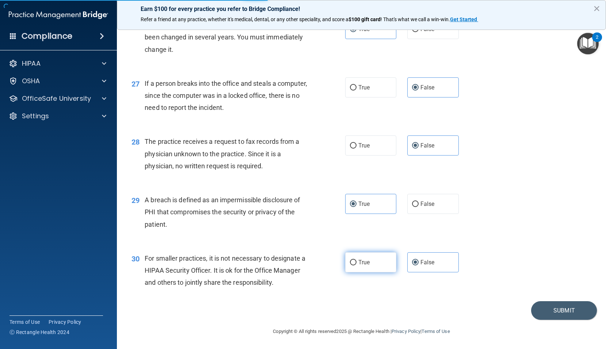
click at [383, 266] on label "True" at bounding box center [371, 263] width 52 height 20
click at [357, 266] on input "True" at bounding box center [353, 262] width 7 height 5
radio input "true"
radio input "false"
click at [537, 307] on button "Submit" at bounding box center [564, 311] width 66 height 19
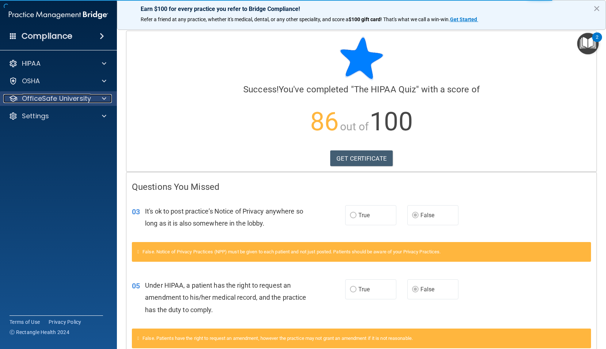
click at [103, 98] on span at bounding box center [104, 98] width 4 height 9
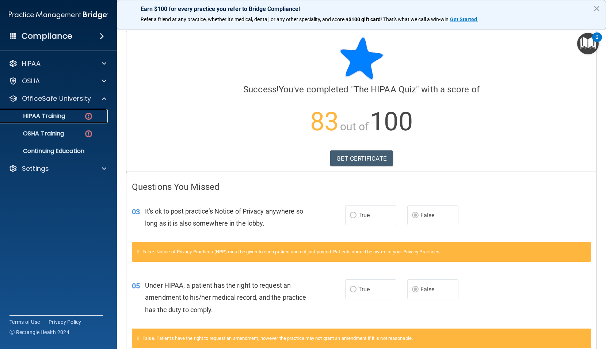
click at [44, 113] on p "HIPAA Training" at bounding box center [35, 116] width 60 height 7
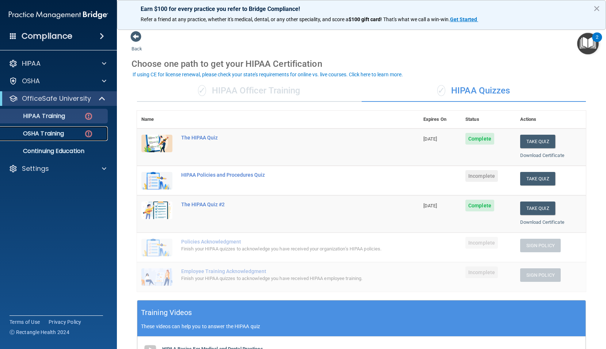
click at [54, 131] on p "OSHA Training" at bounding box center [34, 133] width 59 height 7
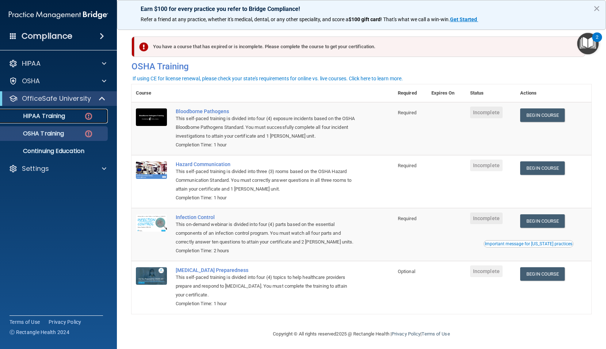
click at [60, 114] on p "HIPAA Training" at bounding box center [35, 116] width 60 height 7
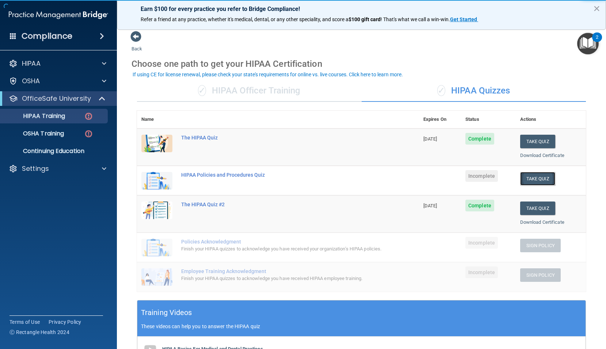
click at [535, 181] on button "Take Quiz" at bounding box center [537, 179] width 35 height 14
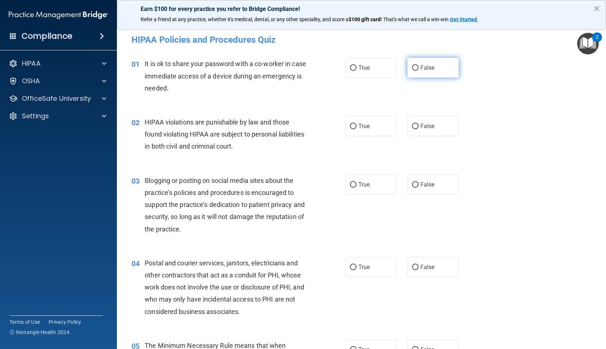
click at [420, 63] on label "False" at bounding box center [433, 68] width 52 height 20
click at [419, 65] on input "False" at bounding box center [415, 67] width 7 height 5
radio input "true"
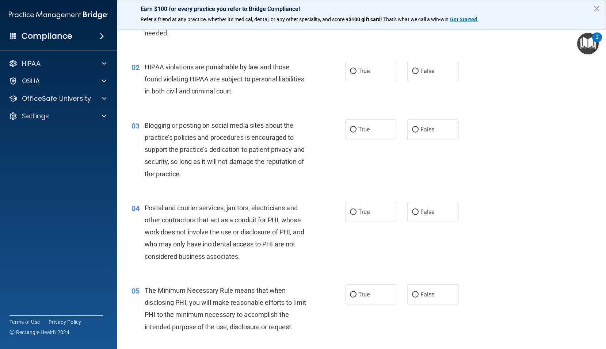
scroll to position [73, 0]
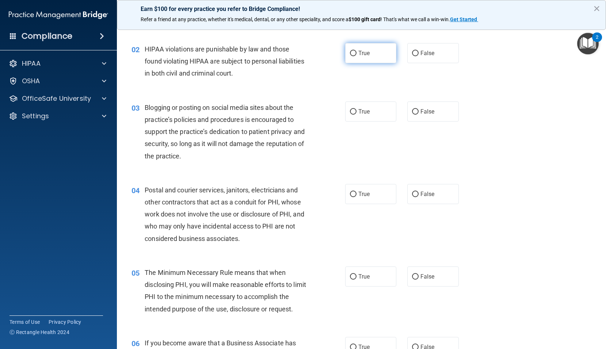
click at [359, 51] on span "True" at bounding box center [364, 53] width 11 height 7
click at [356, 51] on input "True" at bounding box center [353, 53] width 7 height 5
radio input "true"
click at [354, 103] on label "True" at bounding box center [371, 112] width 52 height 20
click at [354, 109] on input "True" at bounding box center [353, 111] width 7 height 5
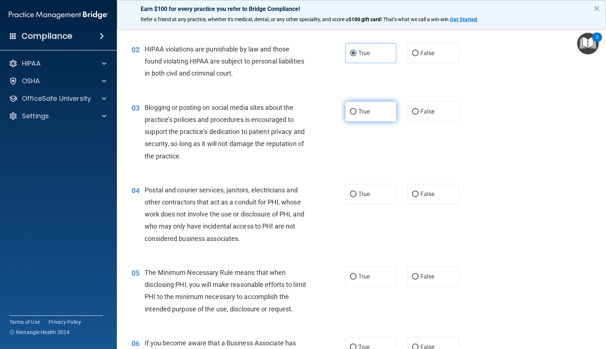
radio input "true"
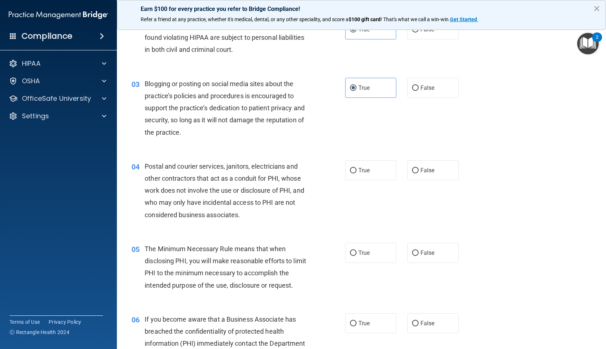
scroll to position [110, 0]
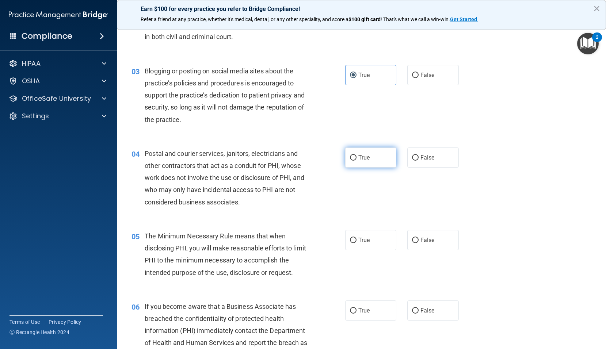
click at [365, 161] on span "True" at bounding box center [364, 157] width 11 height 7
click at [357, 161] on input "True" at bounding box center [353, 157] width 7 height 5
radio input "true"
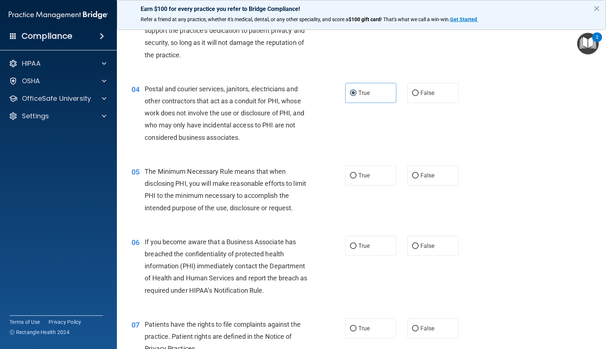
scroll to position [183, 0]
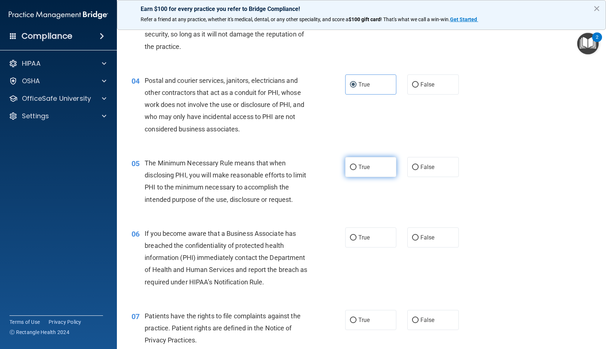
click at [355, 168] on label "True" at bounding box center [371, 167] width 52 height 20
click at [355, 168] on input "True" at bounding box center [353, 167] width 7 height 5
radio input "true"
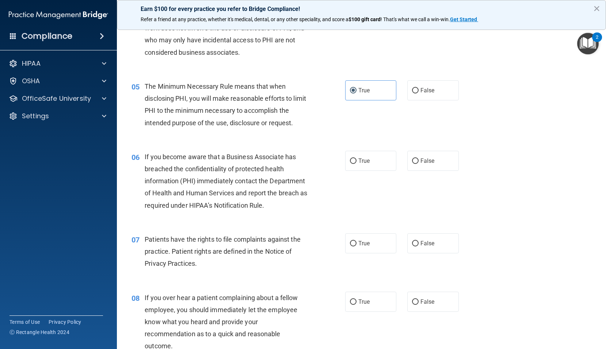
scroll to position [292, 0]
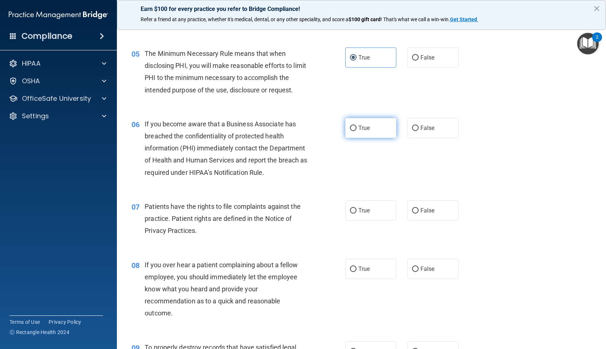
click at [371, 118] on label "True" at bounding box center [371, 128] width 52 height 20
click at [357, 126] on input "True" at bounding box center [353, 128] width 7 height 5
radio input "true"
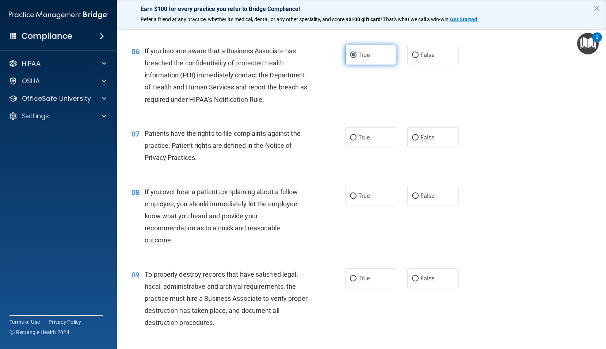
scroll to position [402, 0]
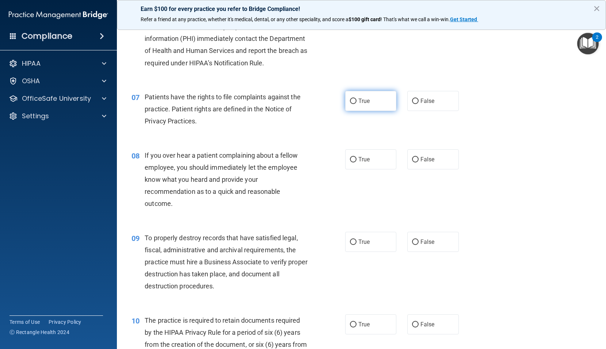
click at [375, 111] on label "True" at bounding box center [371, 101] width 52 height 20
click at [357, 104] on input "True" at bounding box center [353, 101] width 7 height 5
radio input "true"
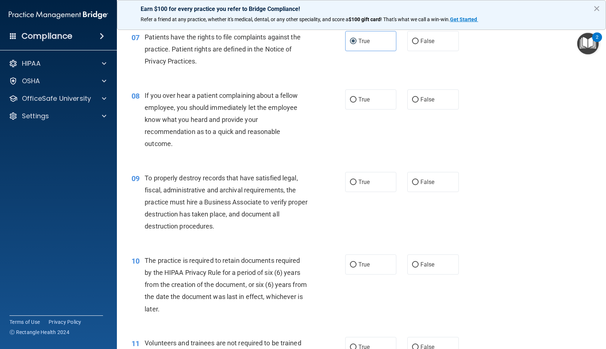
scroll to position [475, 0]
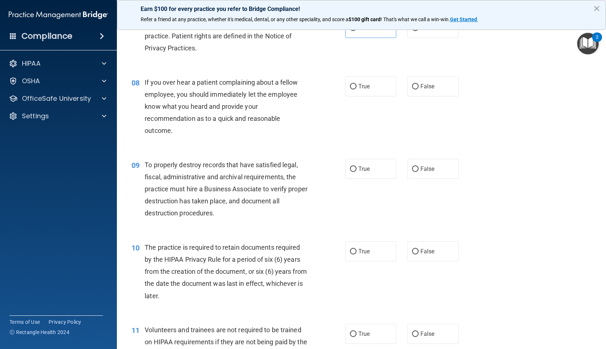
drag, startPoint x: 425, startPoint y: 103, endPoint x: 413, endPoint y: 112, distance: 15.7
click at [425, 96] on label "False" at bounding box center [433, 86] width 52 height 20
click at [419, 90] on input "False" at bounding box center [415, 86] width 7 height 5
radio input "true"
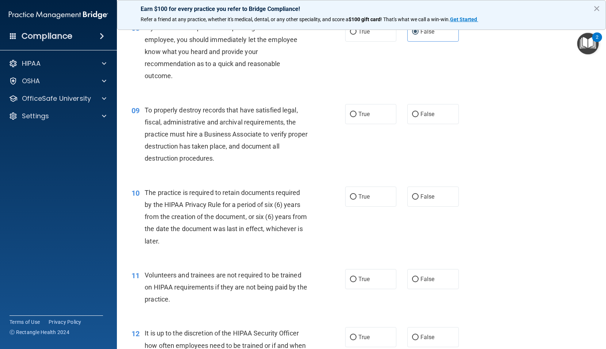
scroll to position [548, 0]
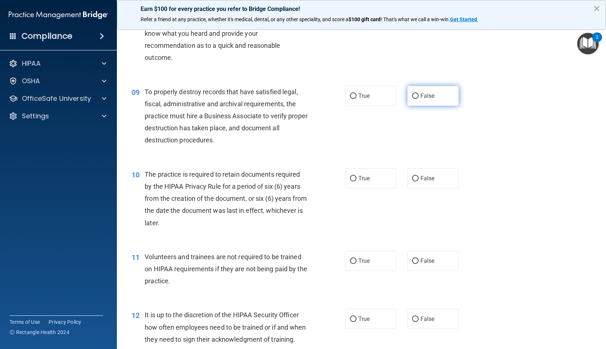
click at [421, 103] on label "False" at bounding box center [433, 96] width 52 height 20
click at [419, 99] on input "False" at bounding box center [415, 96] width 7 height 5
radio input "true"
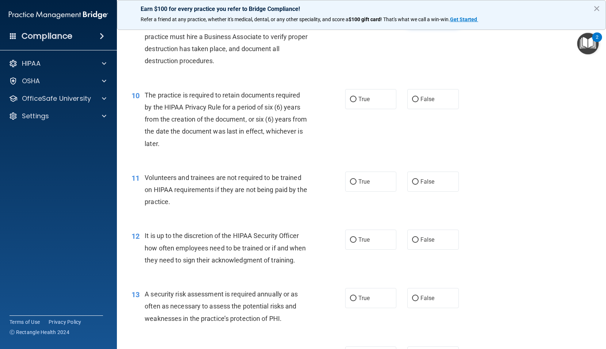
scroll to position [621, 0]
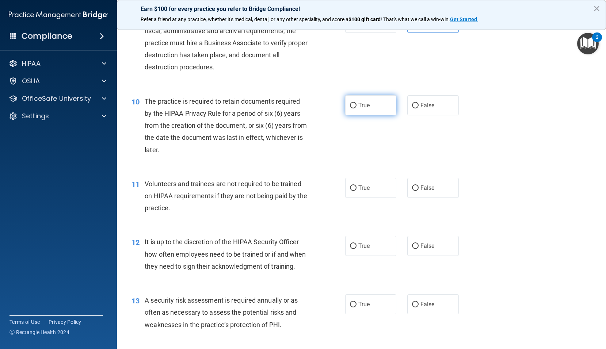
click at [364, 109] on span "True" at bounding box center [364, 105] width 11 height 7
click at [357, 109] on input "True" at bounding box center [353, 105] width 7 height 5
radio input "true"
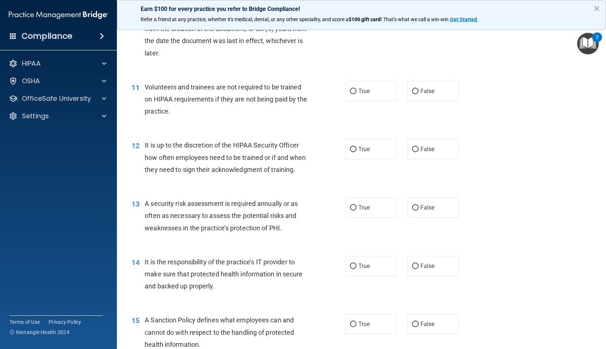
scroll to position [731, 0]
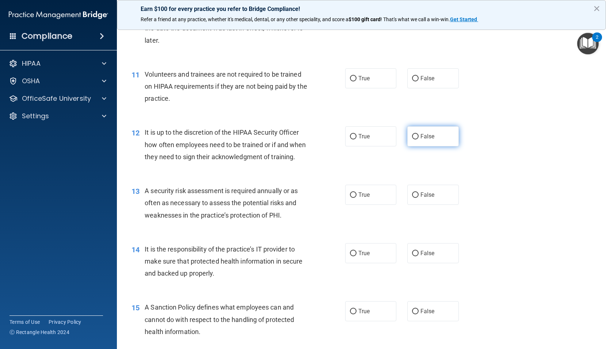
click at [439, 147] on label "False" at bounding box center [433, 136] width 52 height 20
click at [419, 140] on input "False" at bounding box center [415, 136] width 7 height 5
radio input "true"
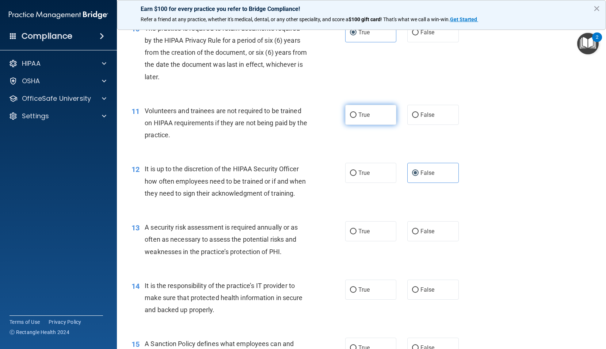
click at [362, 118] on span "True" at bounding box center [364, 114] width 11 height 7
click at [357, 118] on input "True" at bounding box center [353, 115] width 7 height 5
radio input "true"
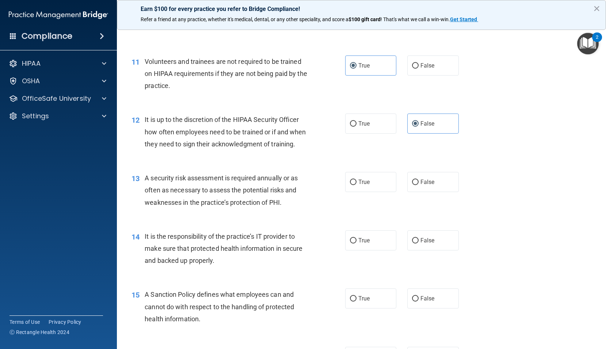
scroll to position [731, 0]
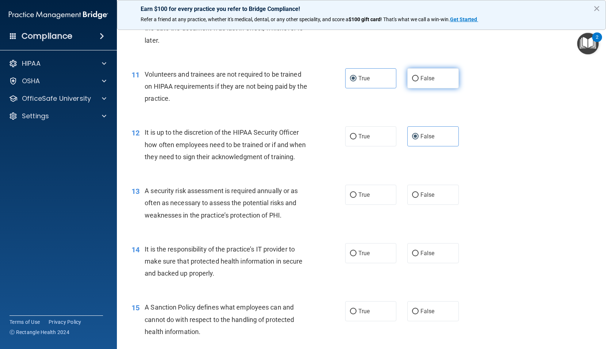
click at [429, 82] on span "False" at bounding box center [428, 78] width 14 height 7
click at [419, 81] on input "False" at bounding box center [415, 78] width 7 height 5
radio input "true"
radio input "false"
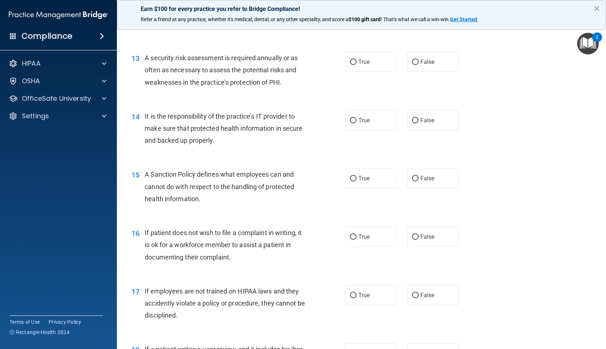
scroll to position [877, 0]
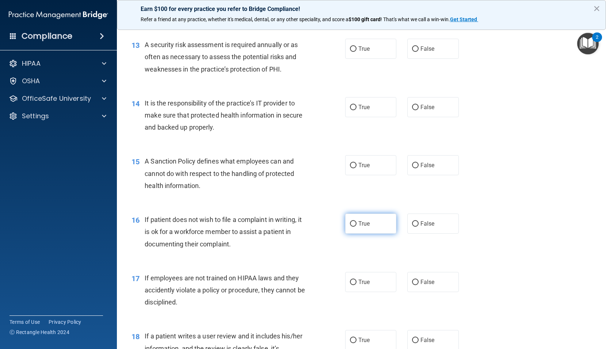
click at [361, 234] on label "True" at bounding box center [371, 224] width 52 height 20
click at [357, 227] on input "True" at bounding box center [353, 223] width 7 height 5
radio input "true"
click at [361, 234] on label "True" at bounding box center [371, 224] width 52 height 20
click at [357, 227] on input "True" at bounding box center [353, 223] width 7 height 5
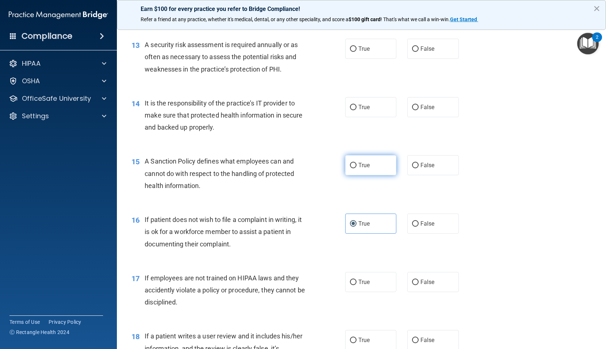
click at [369, 175] on label "True" at bounding box center [371, 165] width 52 height 20
click at [357, 168] on input "True" at bounding box center [353, 165] width 7 height 5
radio input "true"
click at [350, 110] on input "True" at bounding box center [353, 107] width 7 height 5
radio input "true"
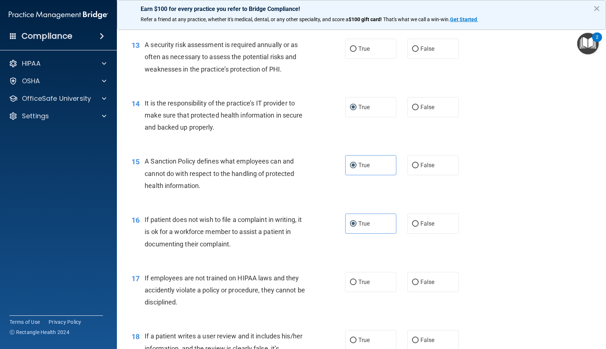
scroll to position [841, 0]
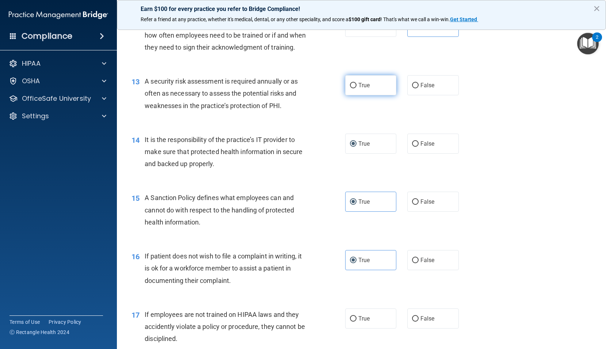
click at [348, 95] on label "True" at bounding box center [371, 85] width 52 height 20
click at [350, 88] on input "True" at bounding box center [353, 85] width 7 height 5
radio input "true"
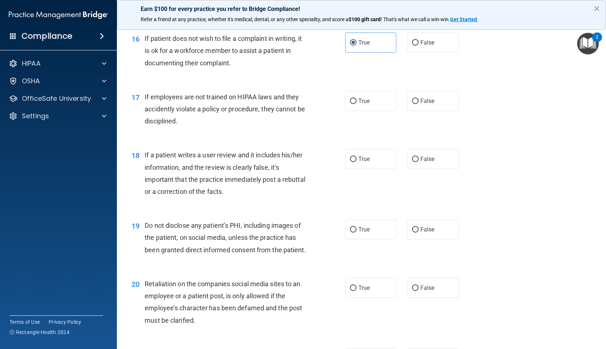
scroll to position [1060, 0]
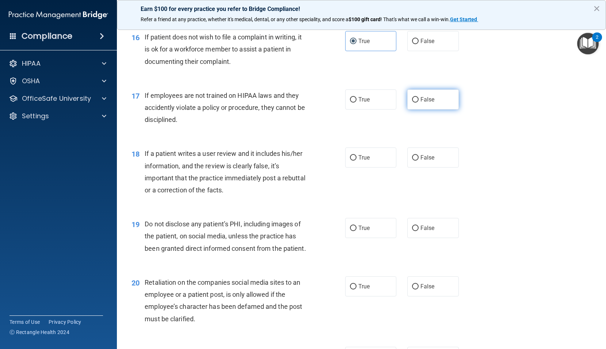
click at [421, 103] on span "False" at bounding box center [428, 99] width 14 height 7
click at [419, 103] on input "False" at bounding box center [415, 99] width 7 height 5
radio input "true"
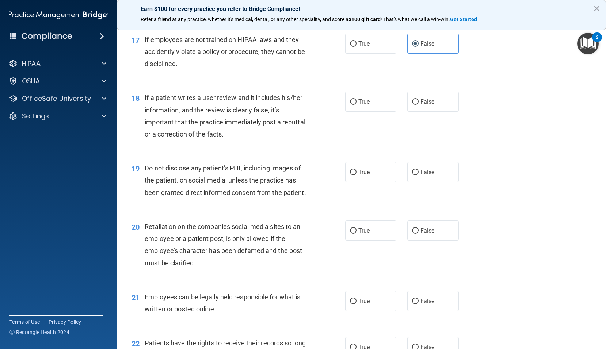
scroll to position [1133, 0]
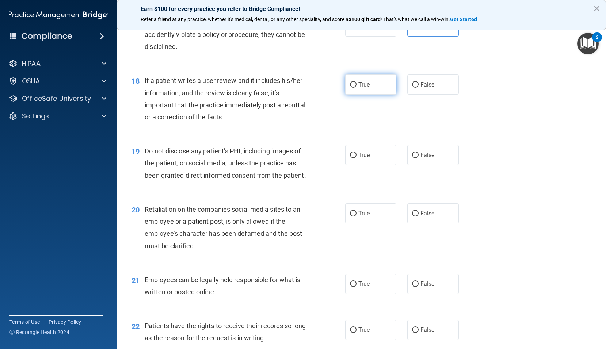
click at [372, 95] on label "True" at bounding box center [371, 85] width 52 height 20
click at [357, 88] on input "True" at bounding box center [353, 84] width 7 height 5
radio input "true"
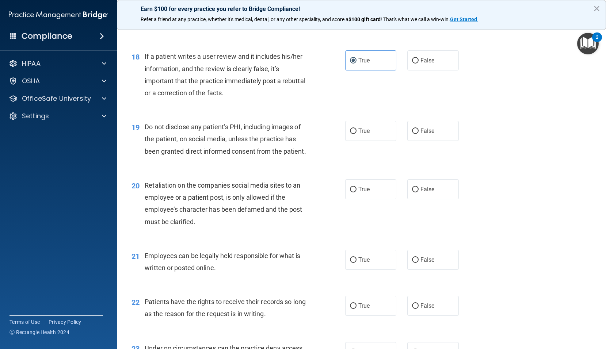
scroll to position [1206, 0]
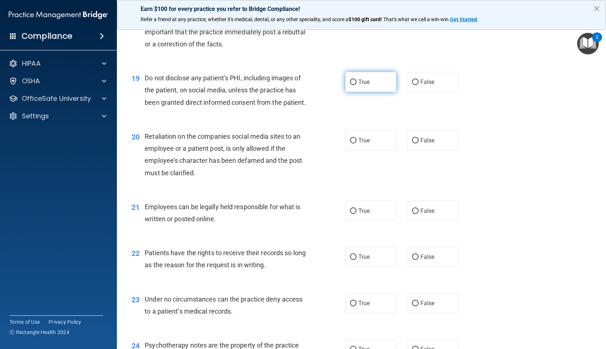
click at [361, 92] on label "True" at bounding box center [371, 82] width 52 height 20
click at [357, 85] on input "True" at bounding box center [353, 82] width 7 height 5
radio input "true"
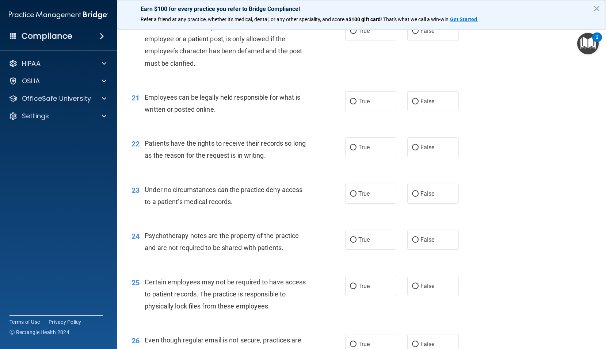
scroll to position [1279, 0]
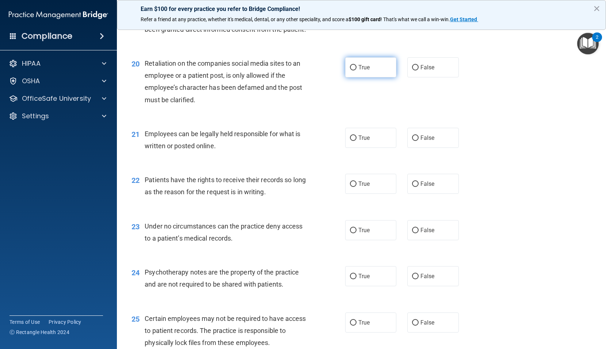
click at [362, 77] on label "True" at bounding box center [371, 67] width 52 height 20
click at [357, 71] on input "True" at bounding box center [353, 67] width 7 height 5
radio input "true"
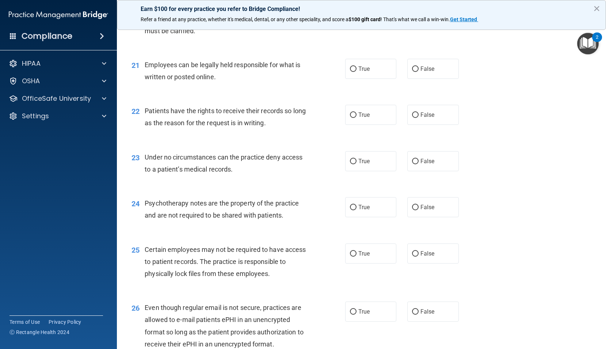
scroll to position [1352, 0]
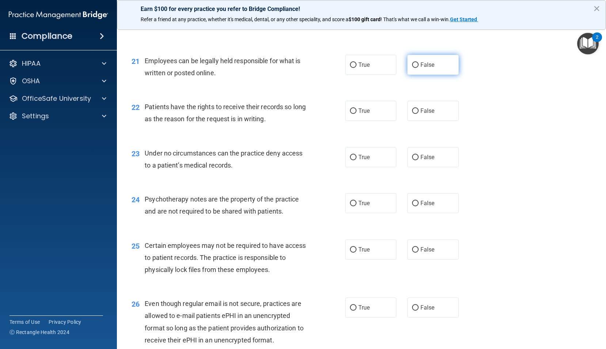
click at [427, 75] on label "False" at bounding box center [433, 65] width 52 height 20
click at [419, 68] on input "False" at bounding box center [415, 64] width 7 height 5
radio input "true"
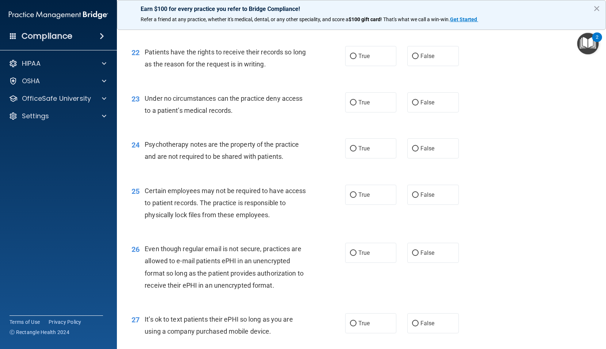
scroll to position [1425, 0]
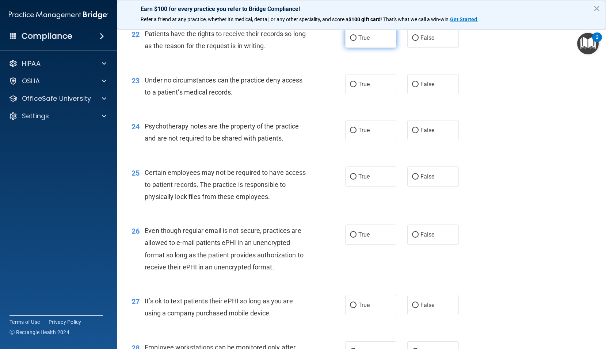
click at [350, 41] on input "True" at bounding box center [353, 37] width 7 height 5
radio input "true"
click at [412, 87] on input "False" at bounding box center [415, 84] width 7 height 5
radio input "true"
click at [350, 87] on input "True" at bounding box center [353, 84] width 7 height 5
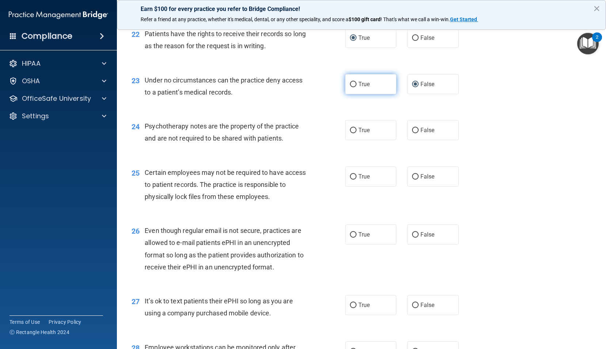
radio input "true"
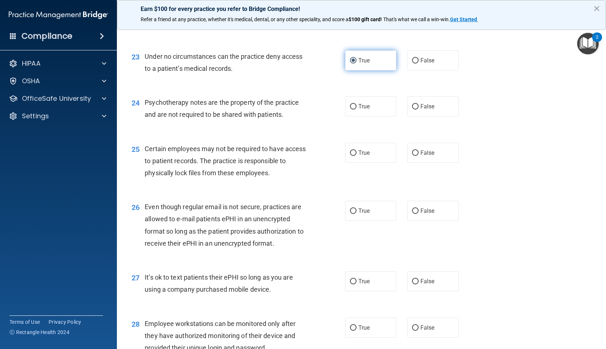
scroll to position [1462, 0]
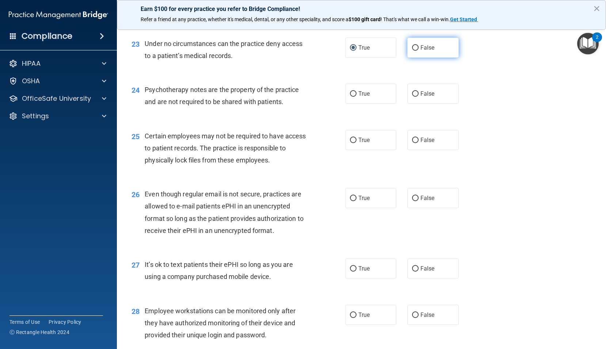
click at [407, 58] on label "False" at bounding box center [433, 48] width 52 height 20
click at [412, 51] on input "False" at bounding box center [415, 47] width 7 height 5
radio input "true"
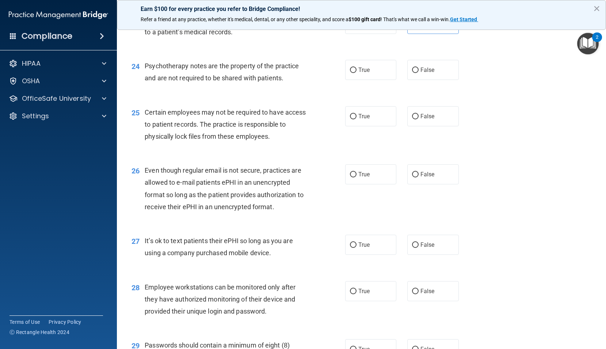
scroll to position [1498, 0]
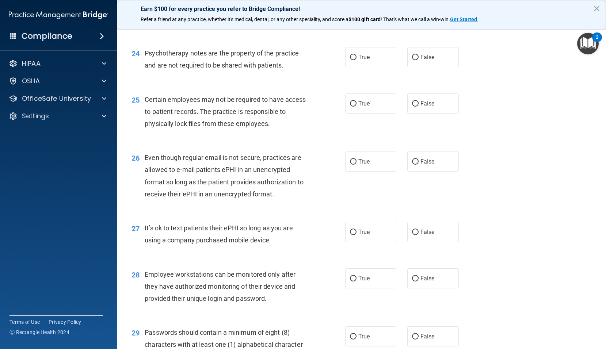
click at [352, 21] on label "True" at bounding box center [371, 11] width 52 height 20
click at [352, 14] on input "True" at bounding box center [353, 11] width 7 height 5
radio input "true"
radio input "false"
click at [371, 67] on label "True" at bounding box center [371, 57] width 52 height 20
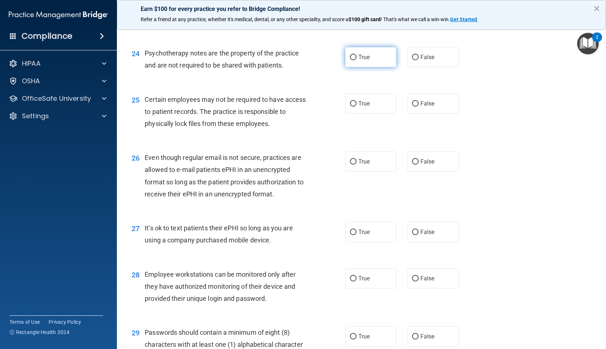
click at [357, 60] on input "True" at bounding box center [353, 57] width 7 height 5
radio input "true"
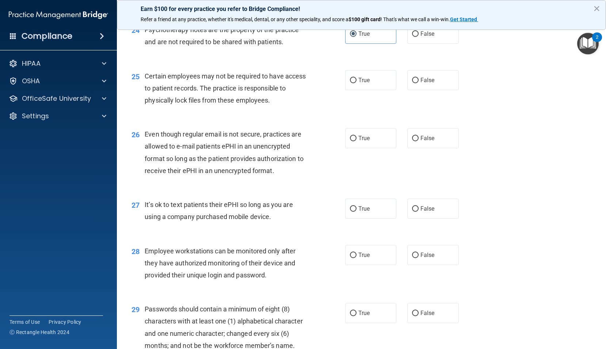
scroll to position [1535, 0]
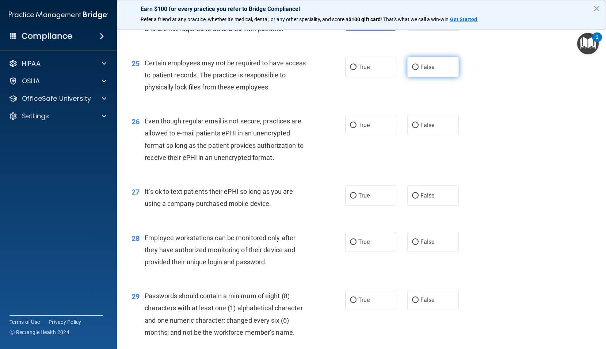
click at [431, 71] on span "False" at bounding box center [428, 67] width 14 height 7
click at [419, 70] on input "False" at bounding box center [415, 67] width 7 height 5
radio input "true"
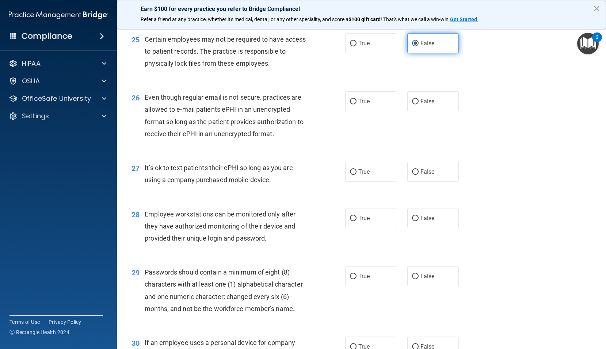
scroll to position [1571, 0]
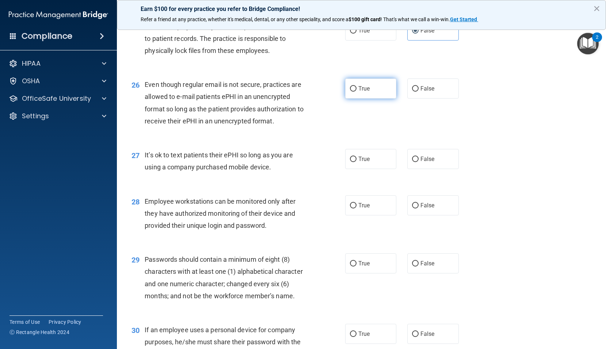
click at [363, 99] on label "True" at bounding box center [371, 89] width 52 height 20
click at [357, 92] on input "True" at bounding box center [353, 88] width 7 height 5
radio input "true"
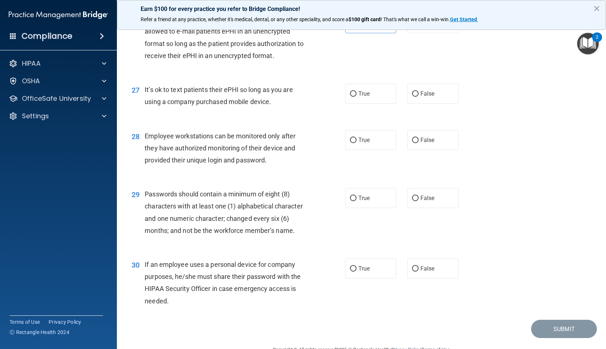
scroll to position [1645, 0]
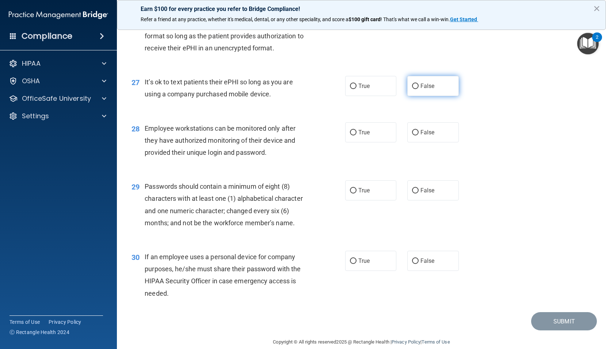
click at [417, 96] on label "False" at bounding box center [433, 86] width 52 height 20
click at [417, 89] on input "False" at bounding box center [415, 86] width 7 height 5
radio input "true"
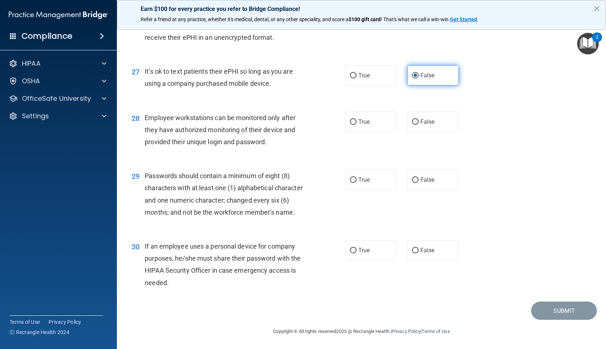
scroll to position [1681, 0]
click at [357, 132] on label "True" at bounding box center [371, 122] width 52 height 20
click at [357, 125] on input "True" at bounding box center [353, 122] width 7 height 5
radio input "true"
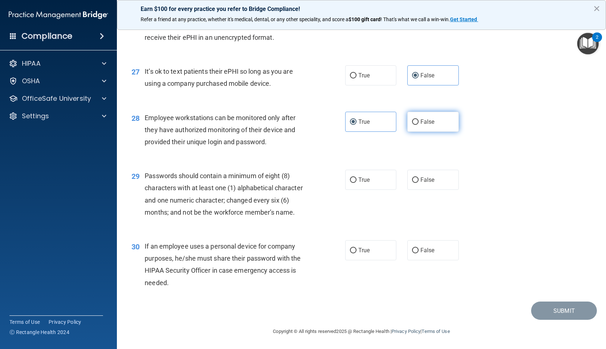
drag, startPoint x: 422, startPoint y: 117, endPoint x: 416, endPoint y: 121, distance: 7.4
click at [422, 117] on label "False" at bounding box center [433, 122] width 52 height 20
click at [419, 120] on input "False" at bounding box center [415, 122] width 7 height 5
radio input "true"
radio input "false"
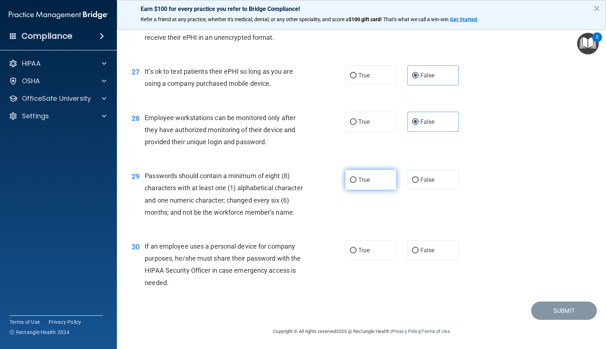
click at [361, 176] on label "True" at bounding box center [371, 180] width 52 height 20
click at [357, 178] on input "True" at bounding box center [353, 180] width 7 height 5
radio input "true"
click at [443, 251] on label "False" at bounding box center [433, 250] width 52 height 20
click at [419, 251] on input "False" at bounding box center [415, 250] width 7 height 5
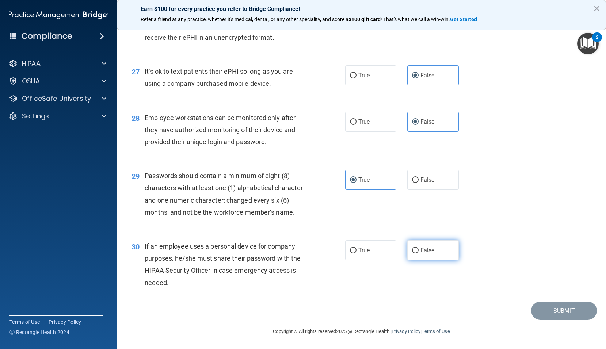
radio input "true"
click at [554, 306] on button "Submit" at bounding box center [564, 311] width 66 height 19
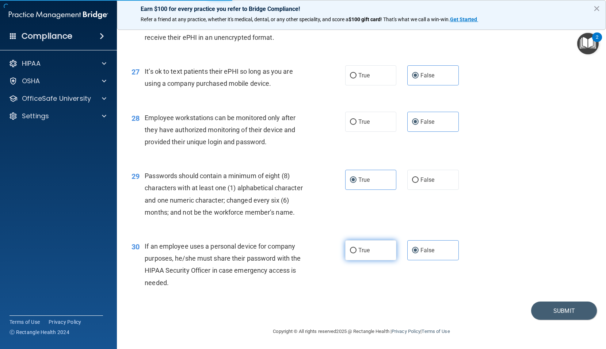
drag, startPoint x: 353, startPoint y: 244, endPoint x: 394, endPoint y: 246, distance: 41.0
click at [354, 244] on label "True" at bounding box center [371, 250] width 52 height 20
click at [354, 248] on input "True" at bounding box center [353, 250] width 7 height 5
radio input "true"
radio input "false"
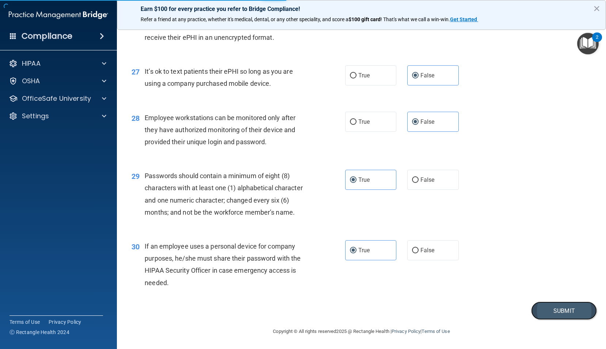
click at [556, 308] on button "Submit" at bounding box center [564, 311] width 66 height 19
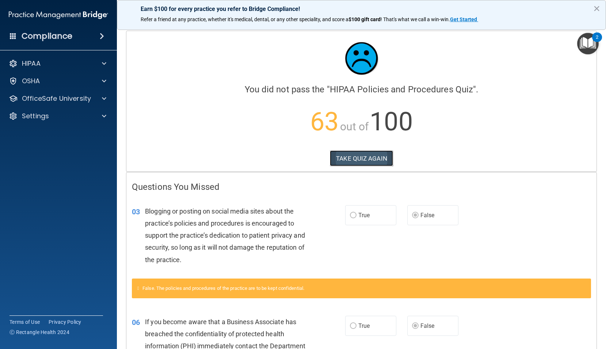
click at [363, 154] on button "TAKE QUIZ AGAIN" at bounding box center [361, 159] width 63 height 16
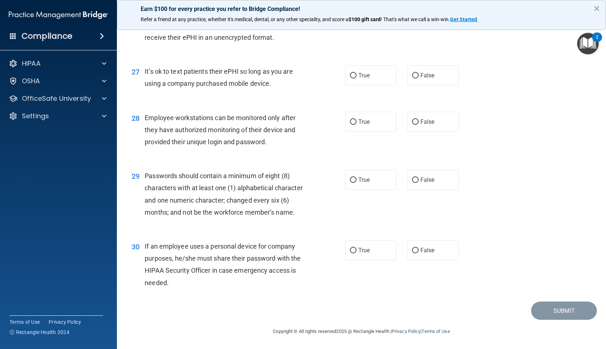
scroll to position [1692, 0]
click at [442, 248] on label "False" at bounding box center [433, 250] width 52 height 20
click at [419, 248] on input "False" at bounding box center [415, 250] width 7 height 5
radio input "true"
click at [429, 176] on label "False" at bounding box center [433, 180] width 52 height 20
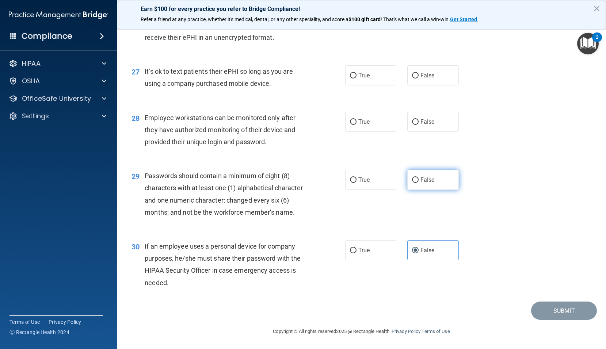
click at [419, 178] on input "False" at bounding box center [415, 180] width 7 height 5
radio input "true"
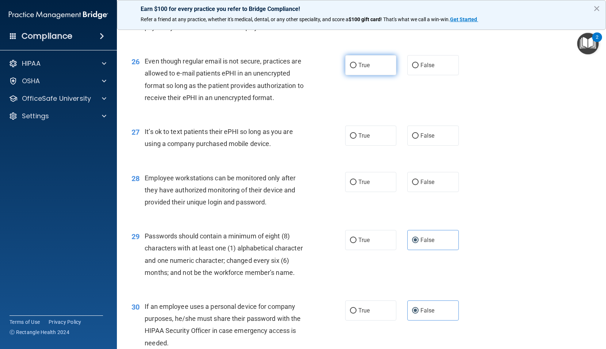
scroll to position [1582, 0]
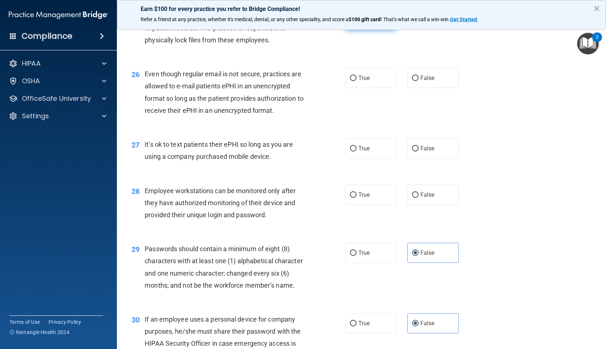
click at [377, 30] on label "True" at bounding box center [371, 20] width 52 height 20
click at [357, 23] on input "True" at bounding box center [353, 20] width 7 height 5
radio input "true"
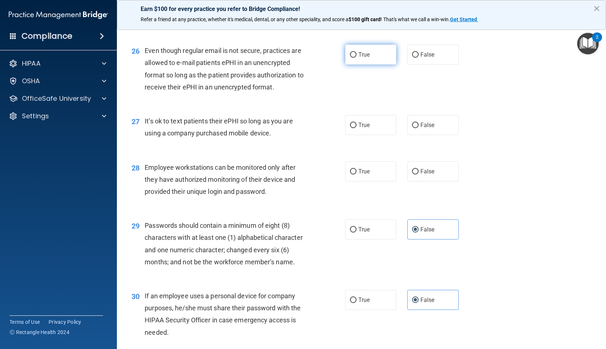
scroll to position [1619, 0]
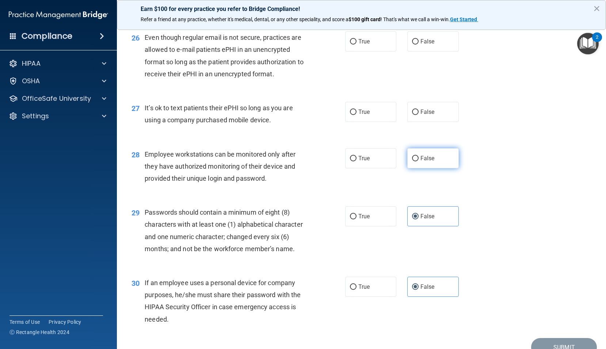
click at [431, 168] on label "False" at bounding box center [433, 158] width 52 height 20
click at [419, 162] on input "False" at bounding box center [415, 158] width 7 height 5
radio input "true"
click at [362, 122] on label "True" at bounding box center [371, 112] width 52 height 20
click at [357, 115] on input "True" at bounding box center [353, 112] width 7 height 5
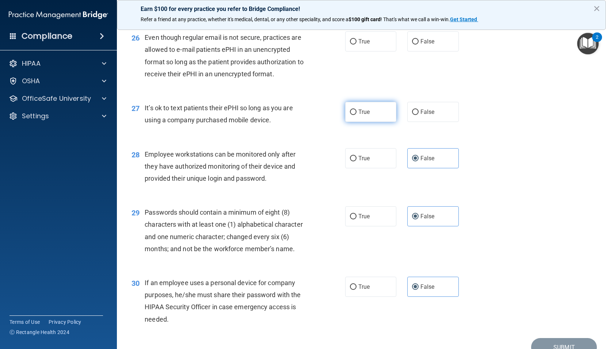
radio input "true"
click at [372, 52] on label "True" at bounding box center [371, 41] width 52 height 20
click at [357, 45] on input "True" at bounding box center [353, 41] width 7 height 5
radio input "true"
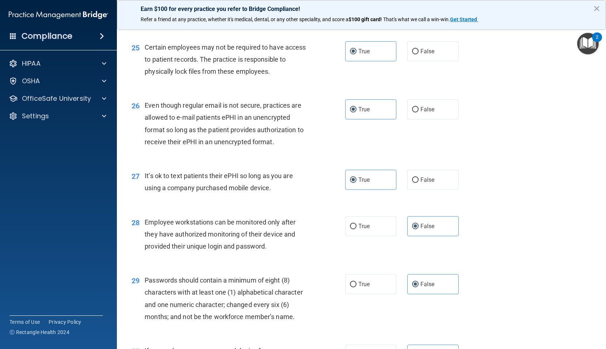
scroll to position [1546, 0]
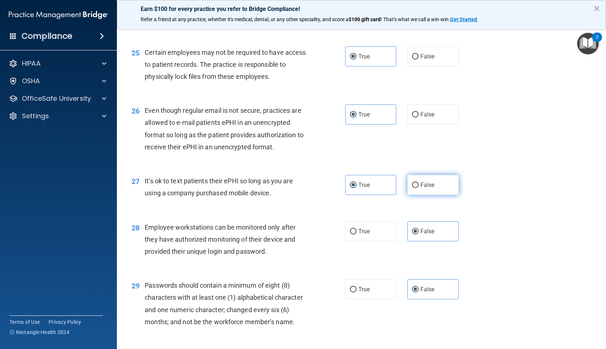
click at [447, 195] on label "False" at bounding box center [433, 185] width 52 height 20
click at [419, 188] on input "False" at bounding box center [415, 185] width 7 height 5
radio input "true"
radio input "false"
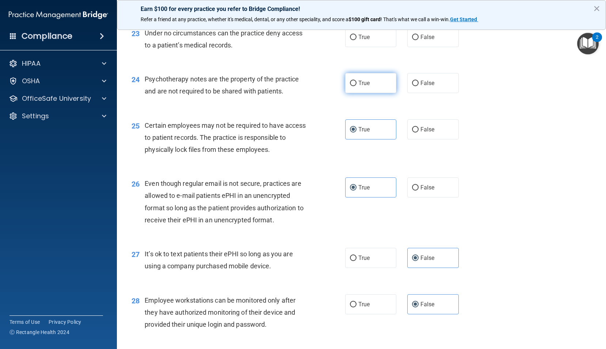
scroll to position [1436, 0]
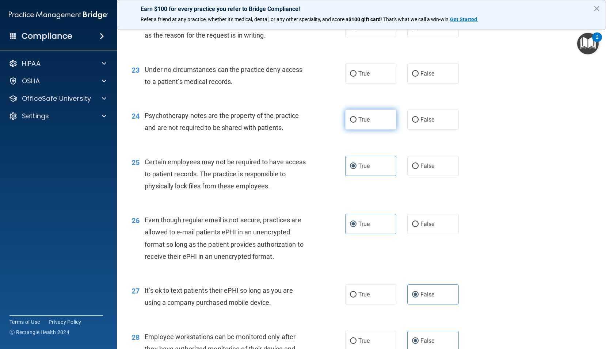
click at [367, 130] on label "True" at bounding box center [371, 120] width 52 height 20
click at [357, 123] on input "True" at bounding box center [353, 119] width 7 height 5
radio input "true"
click at [428, 77] on span "False" at bounding box center [428, 73] width 14 height 7
click at [419, 77] on input "False" at bounding box center [415, 73] width 7 height 5
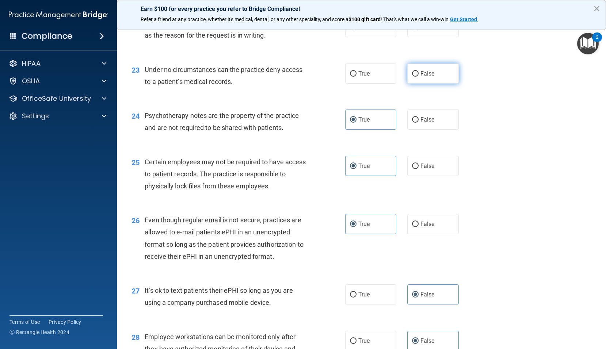
radio input "true"
click at [428, 37] on label "False" at bounding box center [433, 27] width 52 height 20
click at [419, 30] on input "False" at bounding box center [415, 27] width 7 height 5
radio input "true"
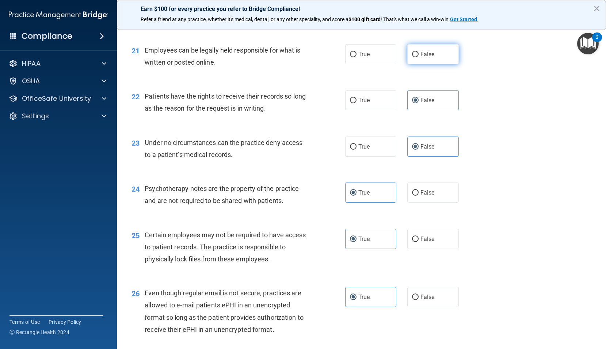
scroll to position [1326, 0]
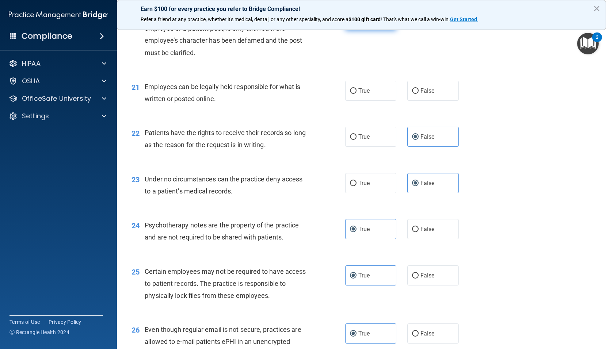
drag, startPoint x: 353, startPoint y: 48, endPoint x: 353, endPoint y: 53, distance: 4.8
click at [353, 30] on label "True" at bounding box center [371, 20] width 52 height 20
click at [353, 23] on input "True" at bounding box center [353, 20] width 7 height 5
radio input "true"
click at [424, 94] on span "False" at bounding box center [428, 90] width 14 height 7
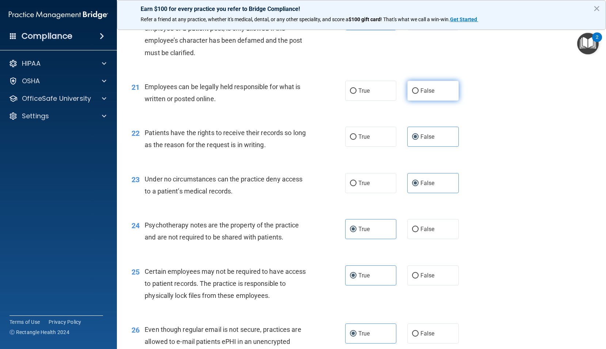
click at [419, 94] on input "False" at bounding box center [415, 90] width 7 height 5
radio input "true"
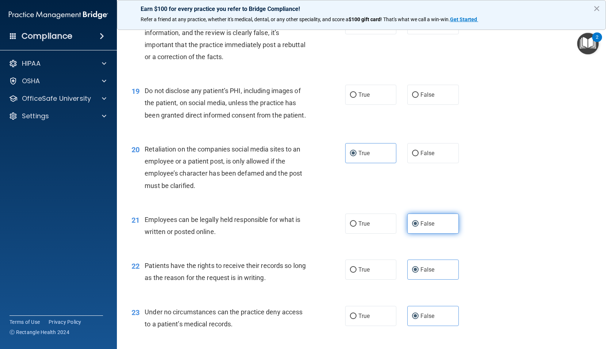
scroll to position [1180, 0]
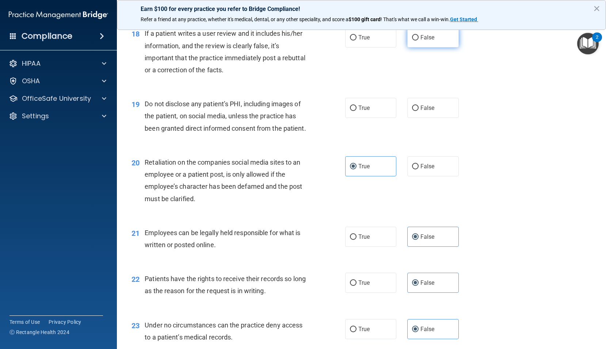
click at [416, 48] on label "False" at bounding box center [433, 37] width 52 height 20
click at [416, 41] on input "False" at bounding box center [415, 37] width 7 height 5
radio input "true"
click at [350, 111] on input "True" at bounding box center [353, 108] width 7 height 5
radio input "true"
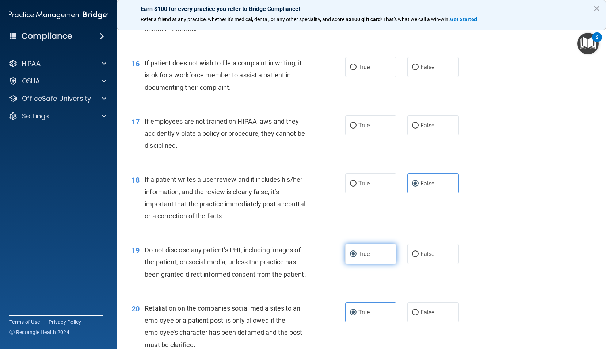
scroll to position [997, 0]
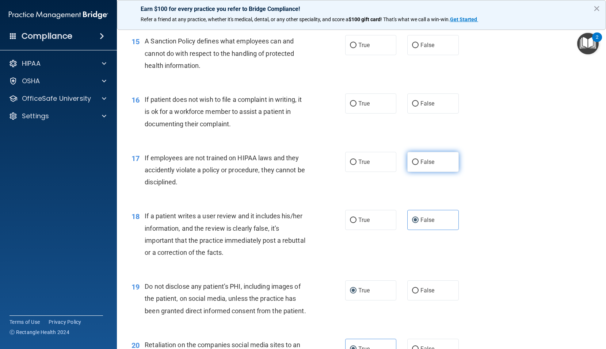
click at [439, 172] on label "False" at bounding box center [433, 162] width 52 height 20
click at [419, 165] on input "False" at bounding box center [415, 162] width 7 height 5
radio input "true"
click at [360, 114] on label "True" at bounding box center [371, 104] width 52 height 20
click at [357, 107] on input "True" at bounding box center [353, 103] width 7 height 5
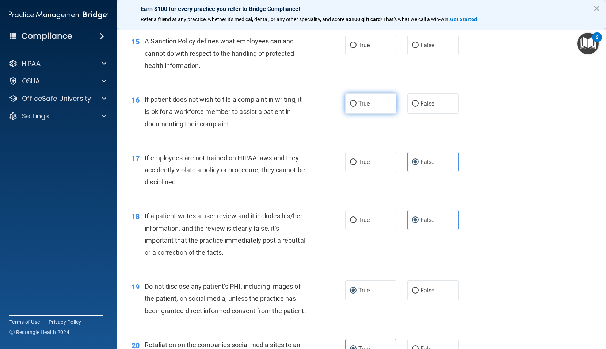
radio input "true"
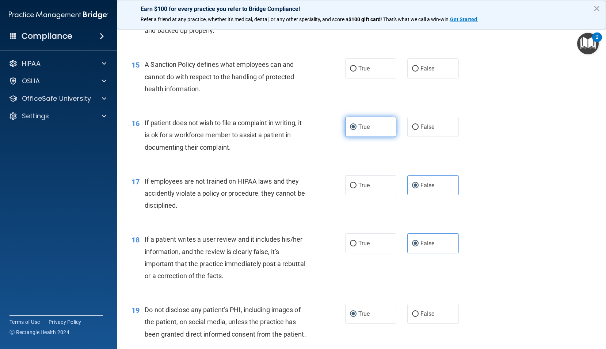
scroll to position [961, 0]
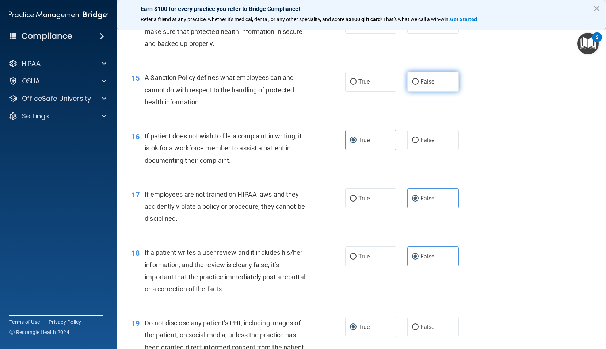
click at [414, 92] on label "False" at bounding box center [433, 82] width 52 height 20
click at [414, 85] on input "False" at bounding box center [415, 81] width 7 height 5
radio input "true"
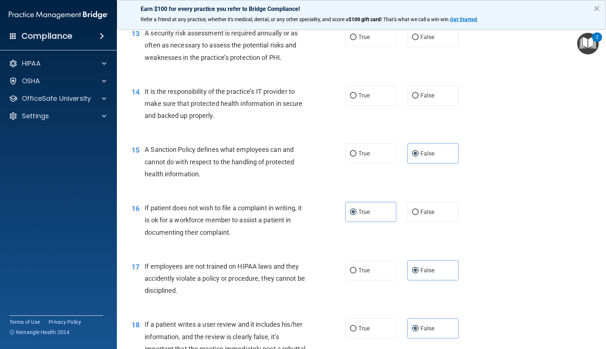
scroll to position [888, 0]
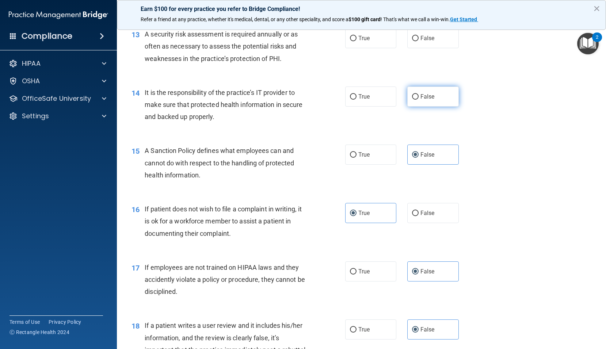
click at [415, 100] on input "False" at bounding box center [415, 96] width 7 height 5
radio input "true"
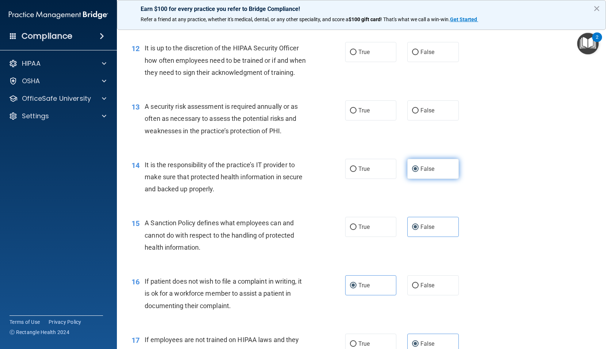
scroll to position [815, 0]
click at [416, 121] on label "False" at bounding box center [433, 111] width 52 height 20
click at [416, 114] on input "False" at bounding box center [415, 111] width 7 height 5
radio input "true"
click at [366, 121] on label "True" at bounding box center [371, 111] width 52 height 20
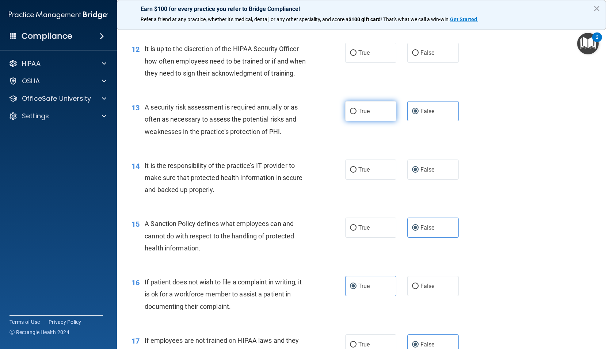
click at [357, 114] on input "True" at bounding box center [353, 111] width 7 height 5
radio input "true"
radio input "false"
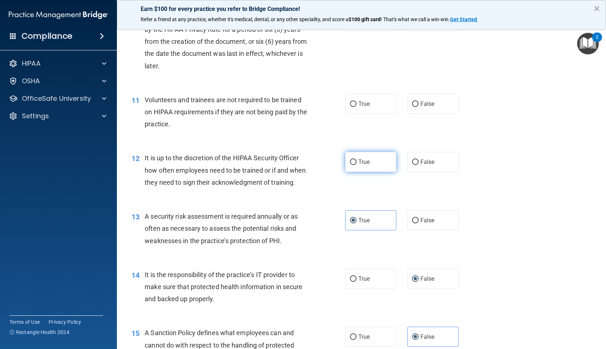
scroll to position [705, 0]
click at [433, 109] on label "False" at bounding box center [433, 104] width 52 height 20
click at [419, 107] on input "False" at bounding box center [415, 104] width 7 height 5
radio input "true"
click at [417, 172] on label "False" at bounding box center [433, 162] width 52 height 20
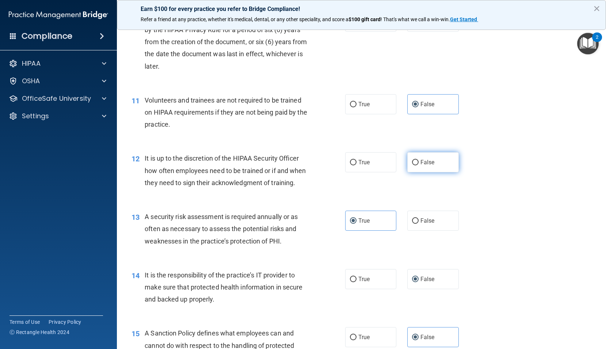
click at [417, 166] on input "False" at bounding box center [415, 162] width 7 height 5
radio input "true"
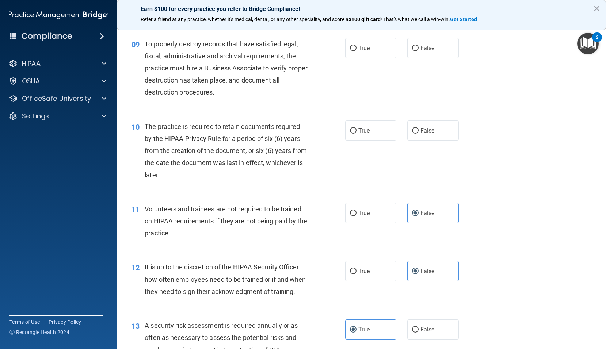
scroll to position [595, 0]
click at [416, 135] on label "False" at bounding box center [433, 131] width 52 height 20
click at [416, 134] on input "False" at bounding box center [415, 131] width 7 height 5
radio input "true"
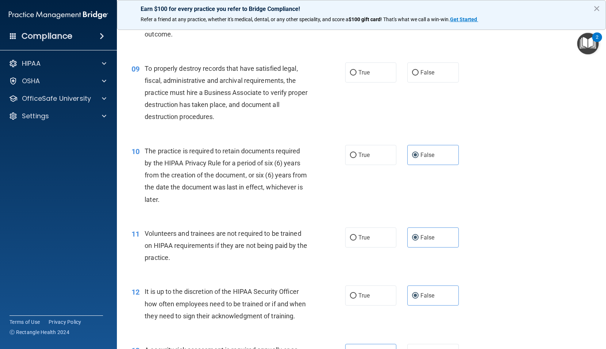
scroll to position [559, 0]
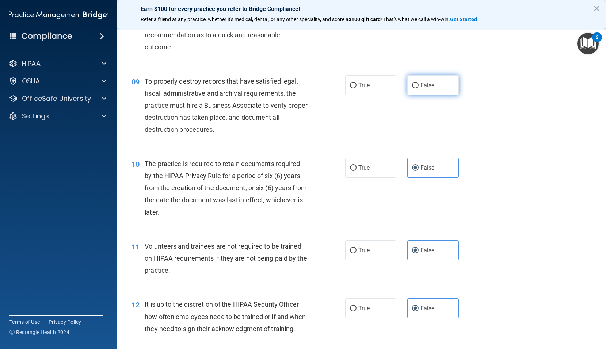
click at [416, 95] on label "False" at bounding box center [433, 85] width 52 height 20
click at [416, 88] on input "False" at bounding box center [415, 85] width 7 height 5
radio input "true"
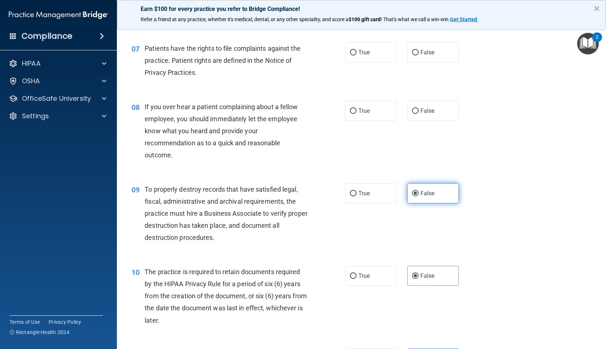
scroll to position [449, 0]
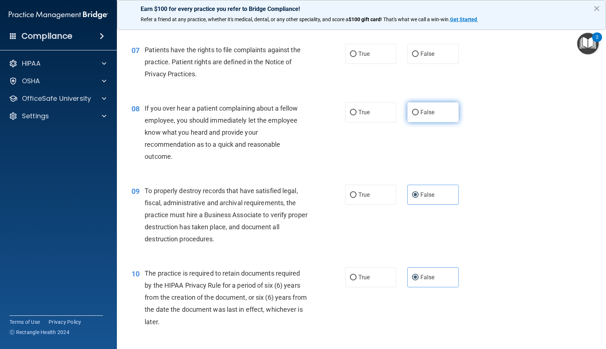
click at [435, 122] on label "False" at bounding box center [433, 112] width 52 height 20
click at [419, 115] on input "False" at bounding box center [415, 112] width 7 height 5
radio input "true"
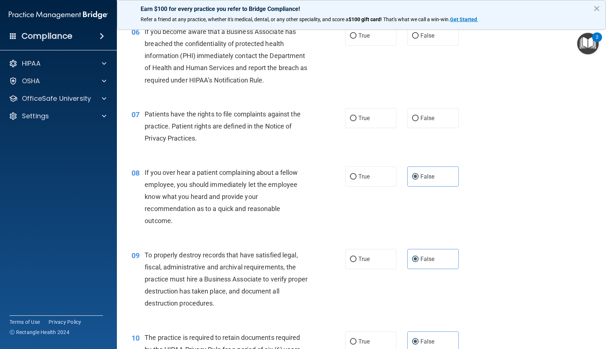
scroll to position [376, 0]
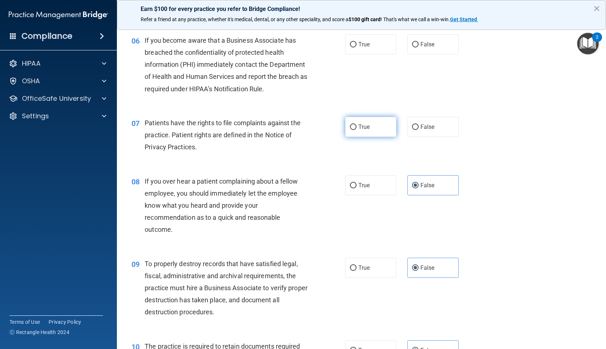
click at [365, 130] on span "True" at bounding box center [364, 127] width 11 height 7
click at [357, 130] on input "True" at bounding box center [353, 127] width 7 height 5
radio input "true"
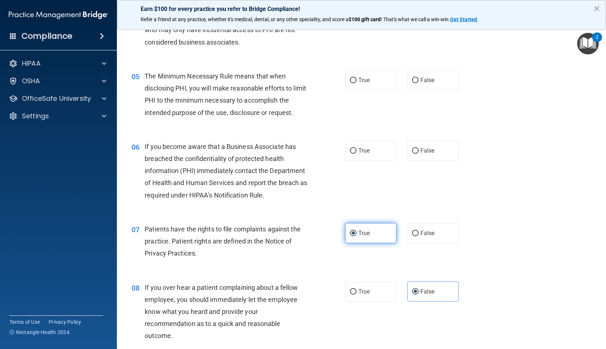
scroll to position [266, 0]
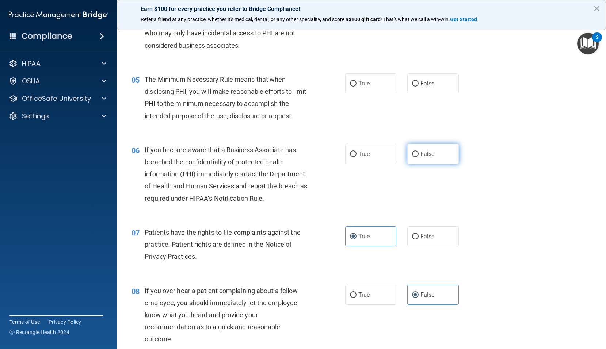
click at [421, 158] on label "False" at bounding box center [433, 154] width 52 height 20
click at [419, 157] on input "False" at bounding box center [415, 154] width 7 height 5
radio input "true"
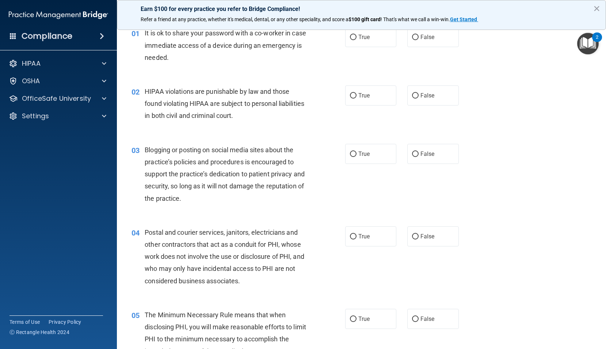
scroll to position [11, 0]
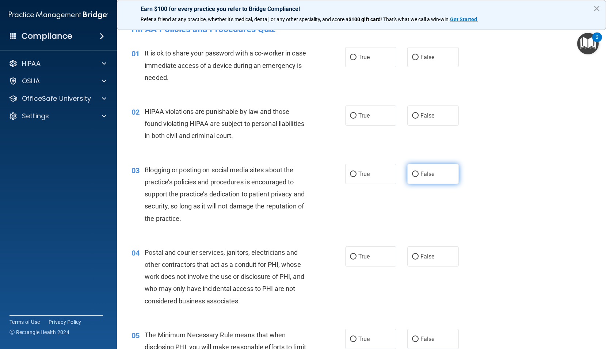
click at [426, 174] on span "False" at bounding box center [428, 174] width 14 height 7
click at [419, 174] on input "False" at bounding box center [415, 174] width 7 height 5
radio input "true"
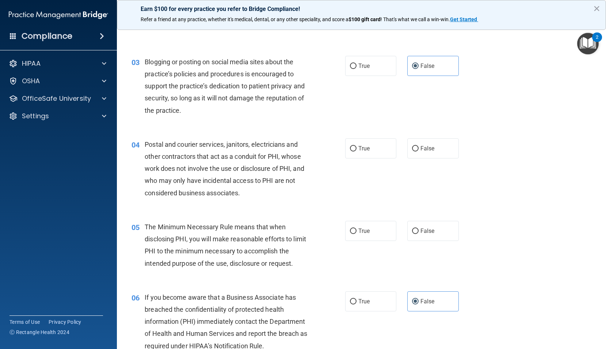
scroll to position [120, 0]
click at [377, 153] on label "True" at bounding box center [371, 147] width 52 height 20
click at [357, 150] on input "True" at bounding box center [353, 147] width 7 height 5
radio input "true"
click at [421, 227] on span "False" at bounding box center [428, 229] width 14 height 7
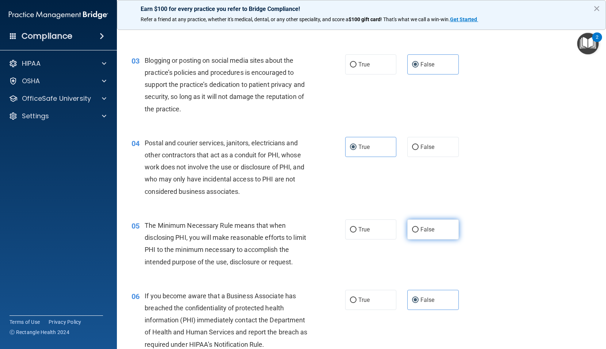
click at [419, 227] on input "False" at bounding box center [415, 229] width 7 height 5
radio input "true"
click at [362, 231] on span "True" at bounding box center [364, 229] width 11 height 7
click at [357, 231] on input "True" at bounding box center [353, 229] width 7 height 5
radio input "true"
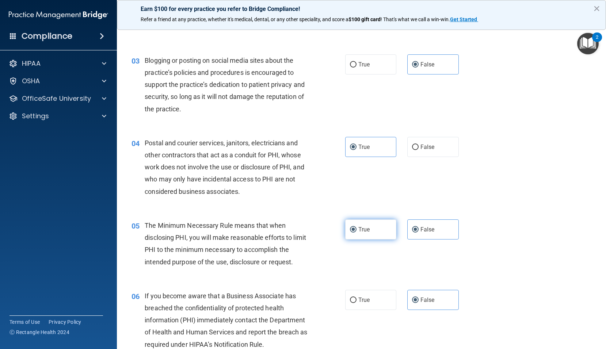
radio input "false"
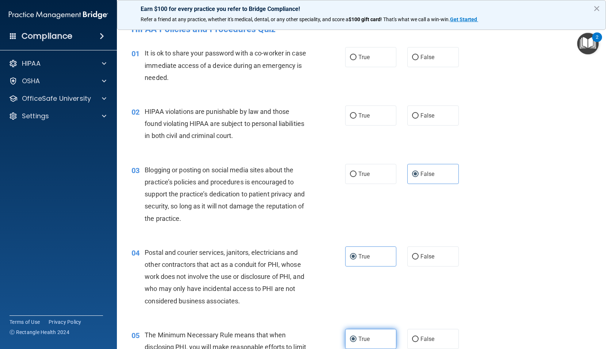
scroll to position [0, 0]
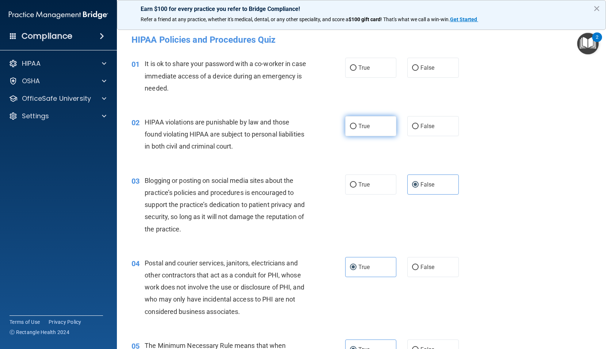
click at [364, 117] on label "True" at bounding box center [371, 126] width 52 height 20
click at [357, 124] on input "True" at bounding box center [353, 126] width 7 height 5
radio input "true"
click at [416, 66] on label "False" at bounding box center [433, 68] width 52 height 20
click at [416, 66] on input "False" at bounding box center [415, 67] width 7 height 5
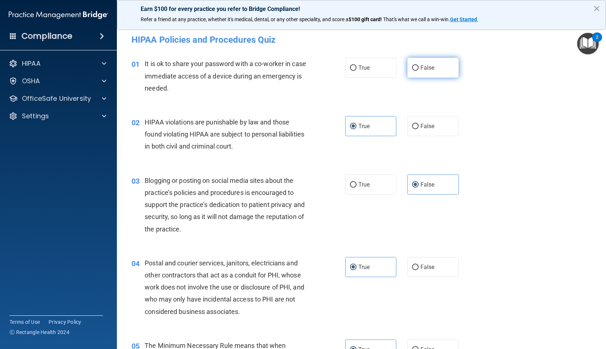
radio input "true"
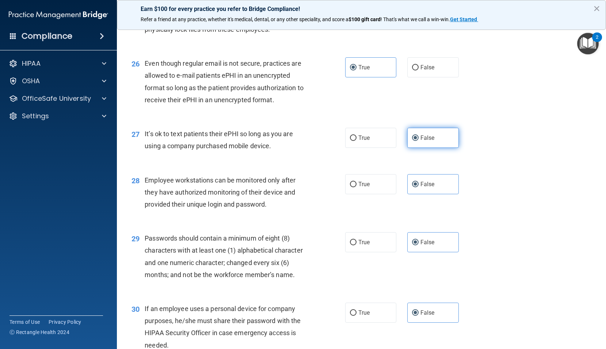
scroll to position [1692, 0]
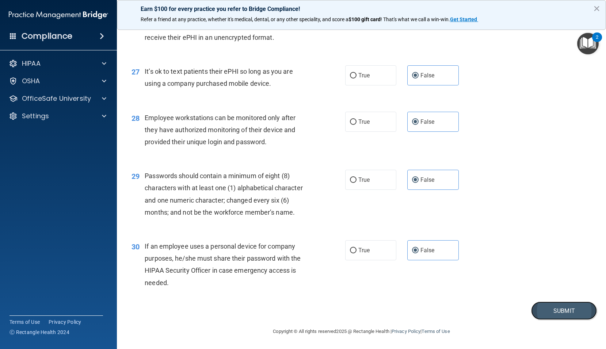
click at [567, 310] on button "Submit" at bounding box center [564, 311] width 66 height 19
click at [597, 10] on button "×" at bounding box center [597, 9] width 7 height 12
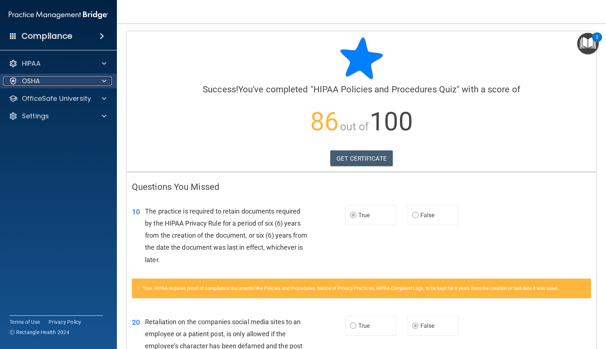
click at [76, 81] on div "OSHA" at bounding box center [48, 81] width 91 height 9
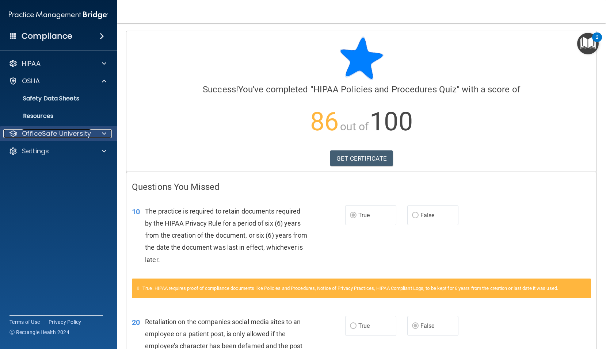
click at [79, 135] on p "OfficeSafe University" at bounding box center [56, 133] width 69 height 9
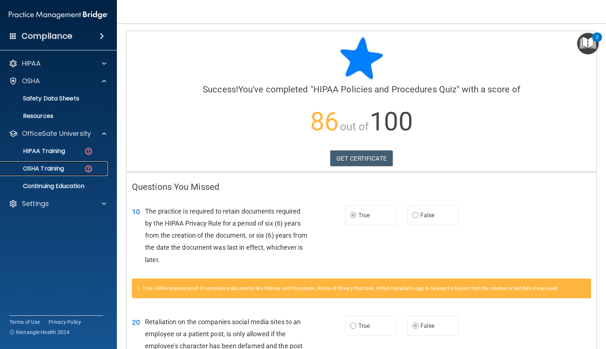
click at [58, 167] on p "OSHA Training" at bounding box center [34, 168] width 59 height 7
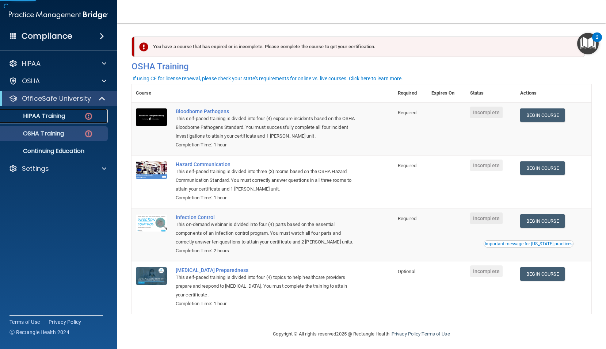
click at [64, 118] on p "HIPAA Training" at bounding box center [35, 116] width 60 height 7
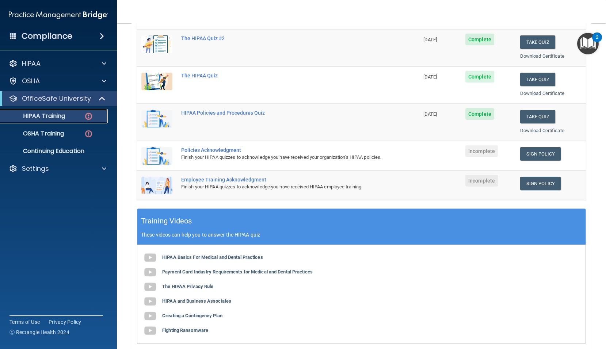
scroll to position [82, 0]
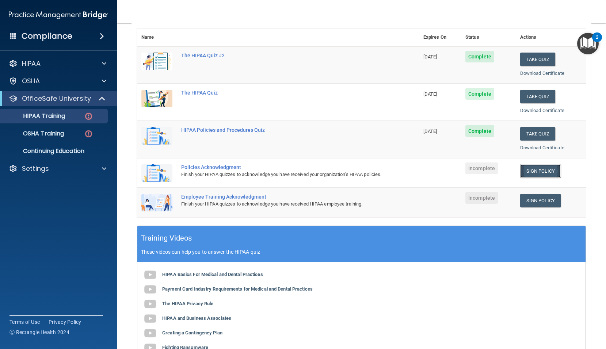
click at [548, 169] on link "Sign Policy" at bounding box center [540, 171] width 41 height 14
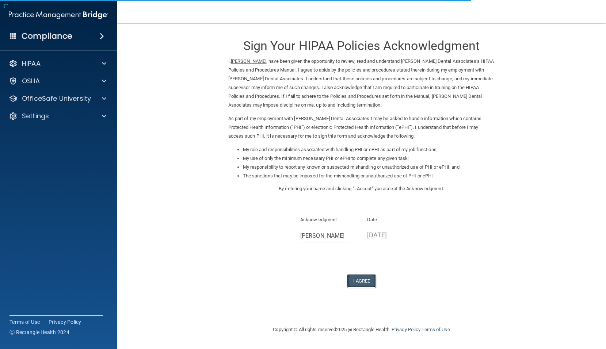
click at [360, 282] on button "I Agree" at bounding box center [361, 281] width 29 height 14
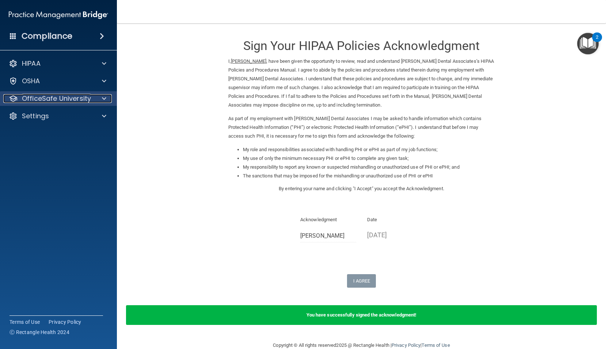
click at [82, 99] on p "OfficeSafe University" at bounding box center [56, 98] width 69 height 9
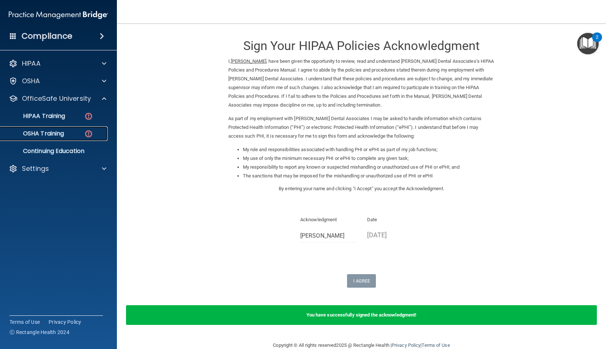
click at [75, 135] on div "OSHA Training" at bounding box center [55, 133] width 100 height 7
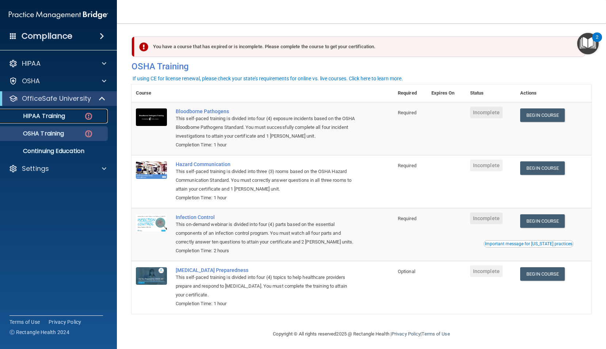
click at [56, 120] on p "HIPAA Training" at bounding box center [35, 116] width 60 height 7
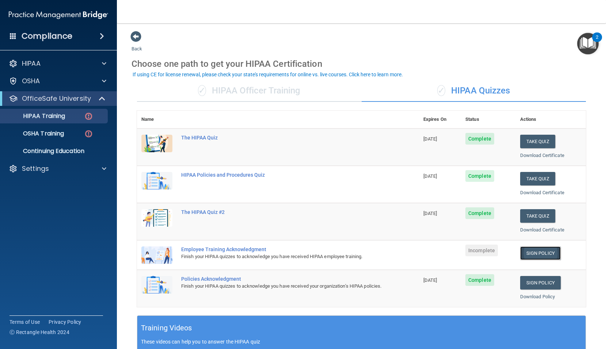
click at [542, 253] on link "Sign Policy" at bounding box center [540, 254] width 41 height 14
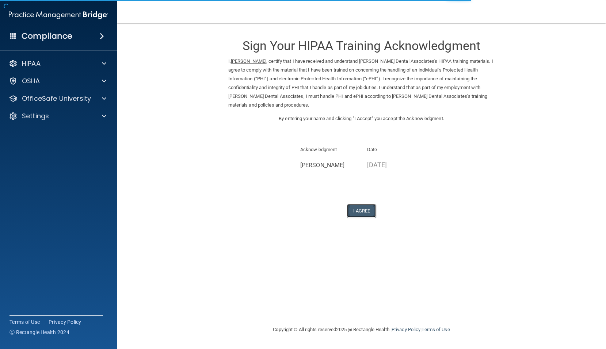
click at [359, 211] on button "I Agree" at bounding box center [361, 211] width 29 height 14
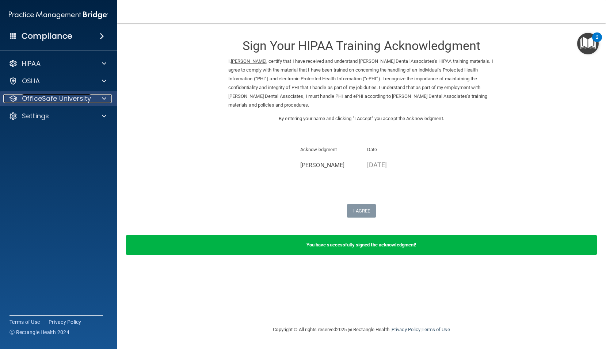
click at [58, 94] on p "OfficeSafe University" at bounding box center [56, 98] width 69 height 9
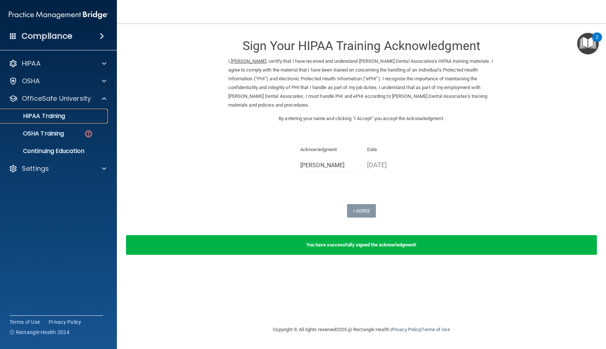
click at [57, 117] on p "HIPAA Training" at bounding box center [35, 116] width 60 height 7
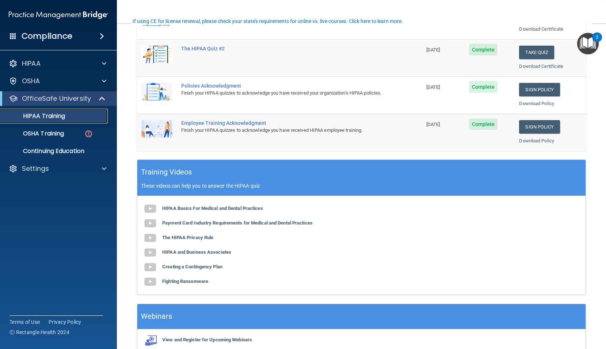
scroll to position [201, 0]
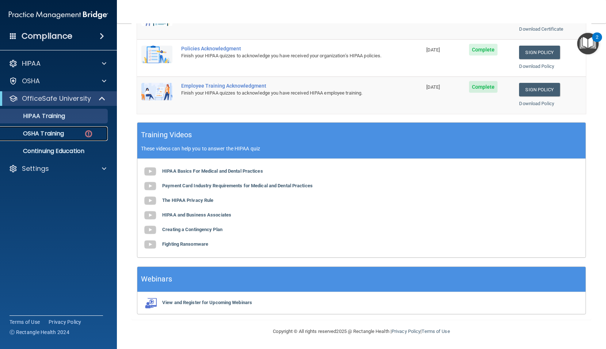
click at [45, 133] on p "OSHA Training" at bounding box center [34, 133] width 59 height 7
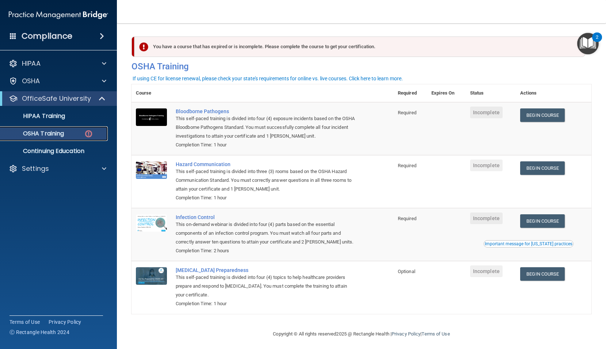
scroll to position [4, 0]
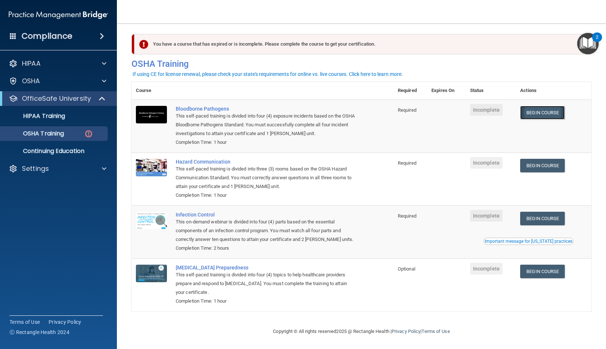
click at [545, 112] on link "Begin Course" at bounding box center [542, 113] width 45 height 14
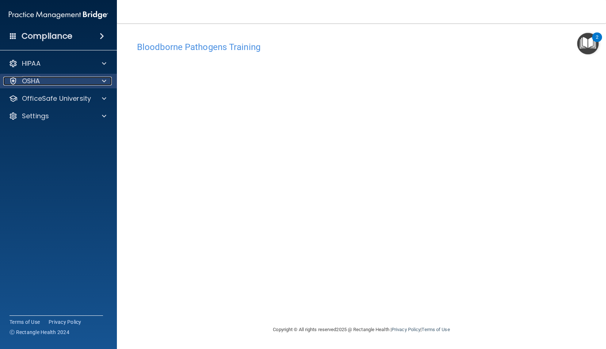
click at [107, 83] on div at bounding box center [103, 81] width 18 height 9
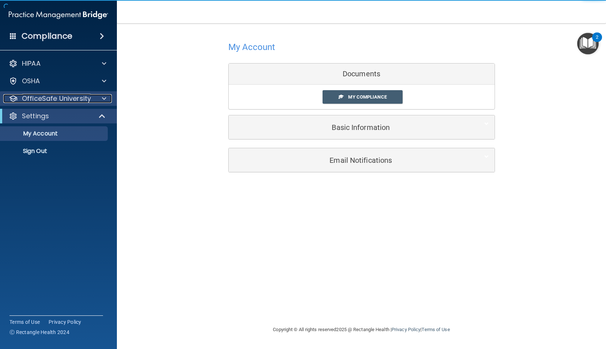
click at [91, 95] on div "OfficeSafe University" at bounding box center [48, 98] width 91 height 9
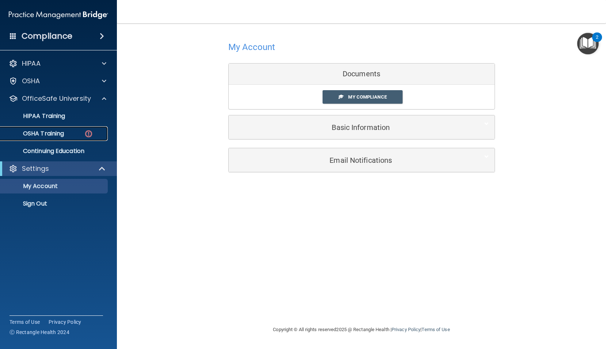
click at [58, 133] on p "OSHA Training" at bounding box center [34, 133] width 59 height 7
